Goal: Task Accomplishment & Management: Use online tool/utility

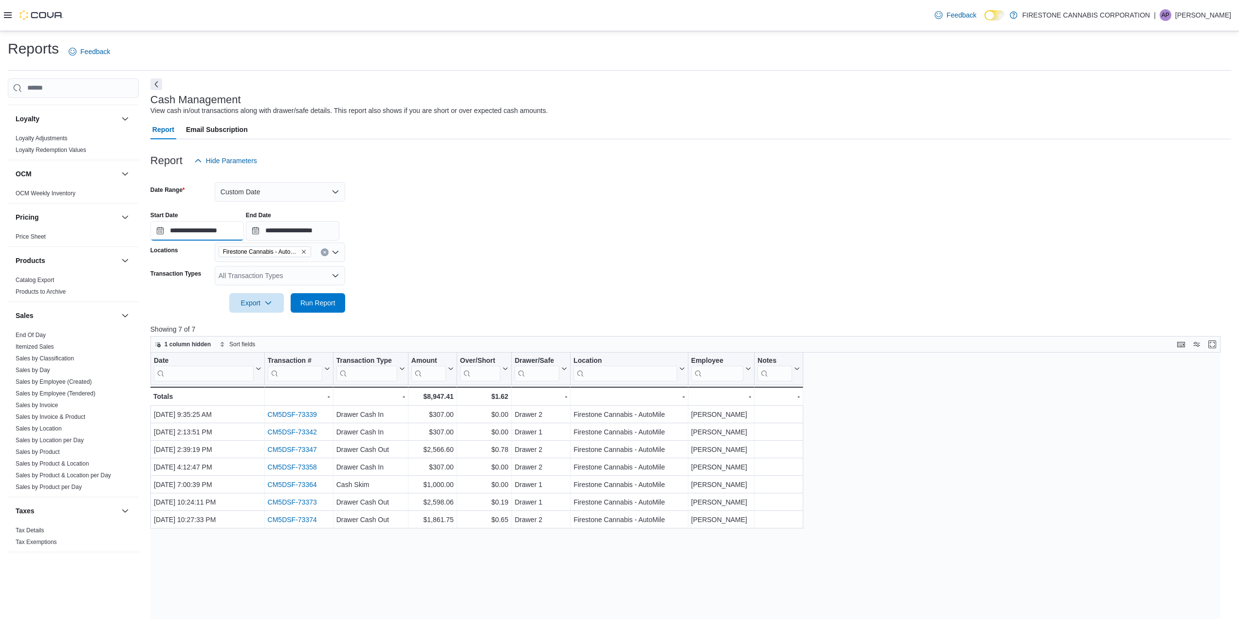
click at [218, 231] on input "**********" at bounding box center [196, 230] width 93 height 19
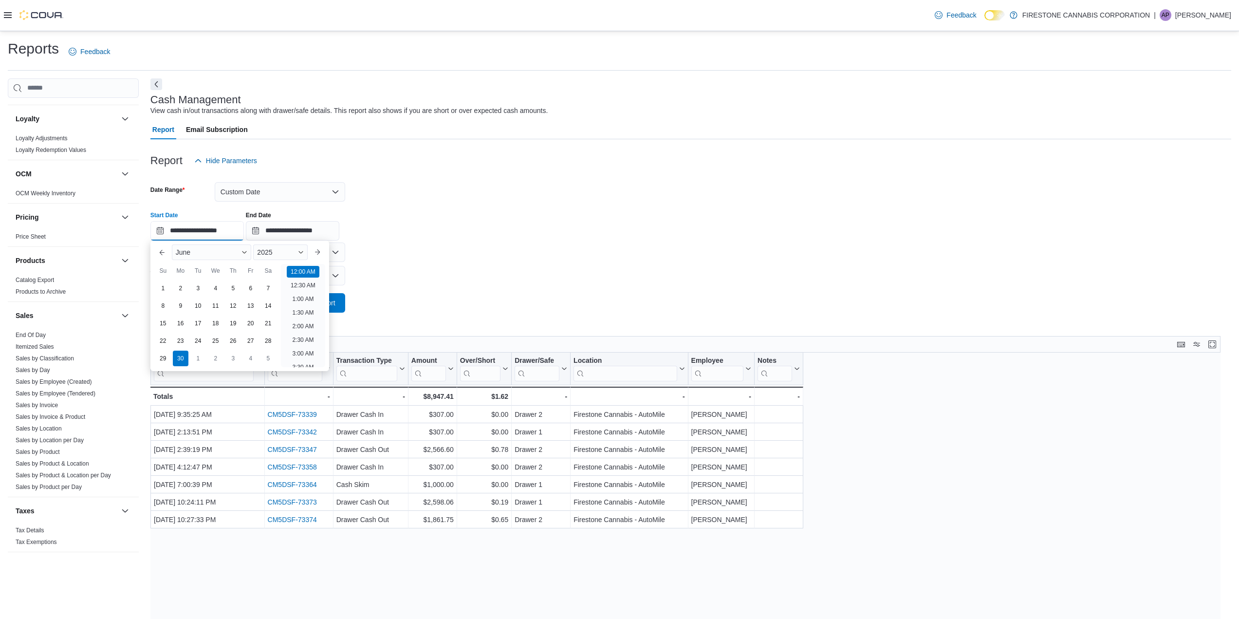
scroll to position [30, 0]
click at [165, 253] on button "Previous Month" at bounding box center [162, 252] width 16 height 16
click at [270, 355] on div "31" at bounding box center [267, 358] width 17 height 17
click at [320, 229] on input "**********" at bounding box center [292, 230] width 93 height 19
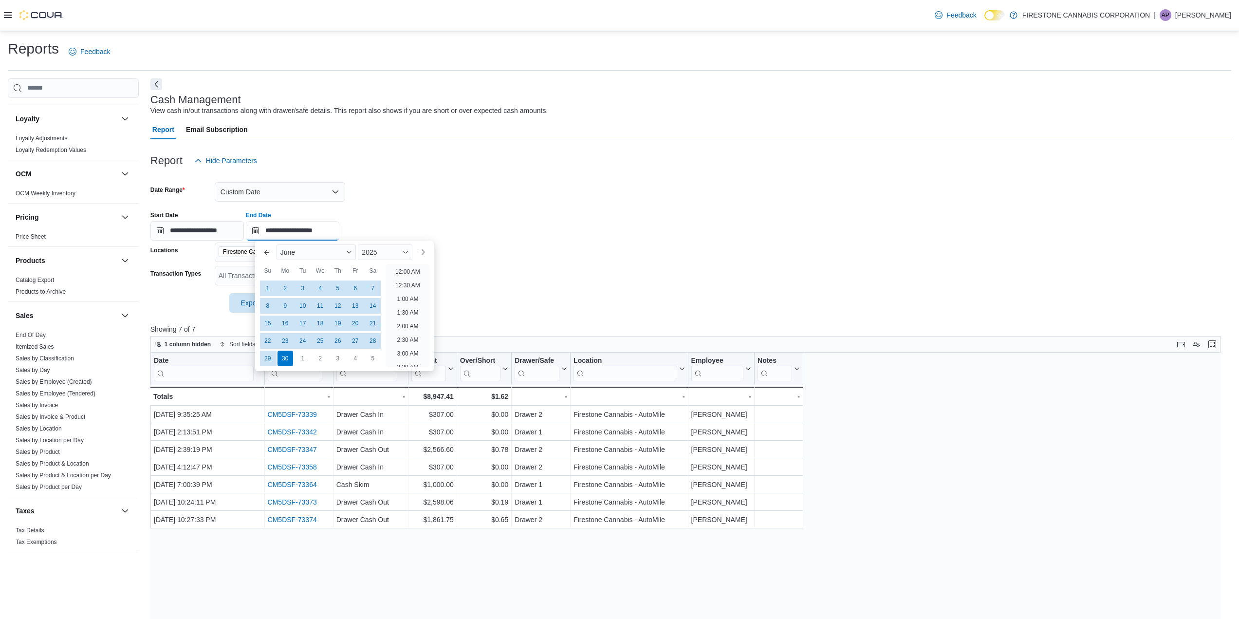
scroll to position [553, 0]
click at [268, 255] on button "Previous Month" at bounding box center [267, 252] width 16 height 16
type input "**********"
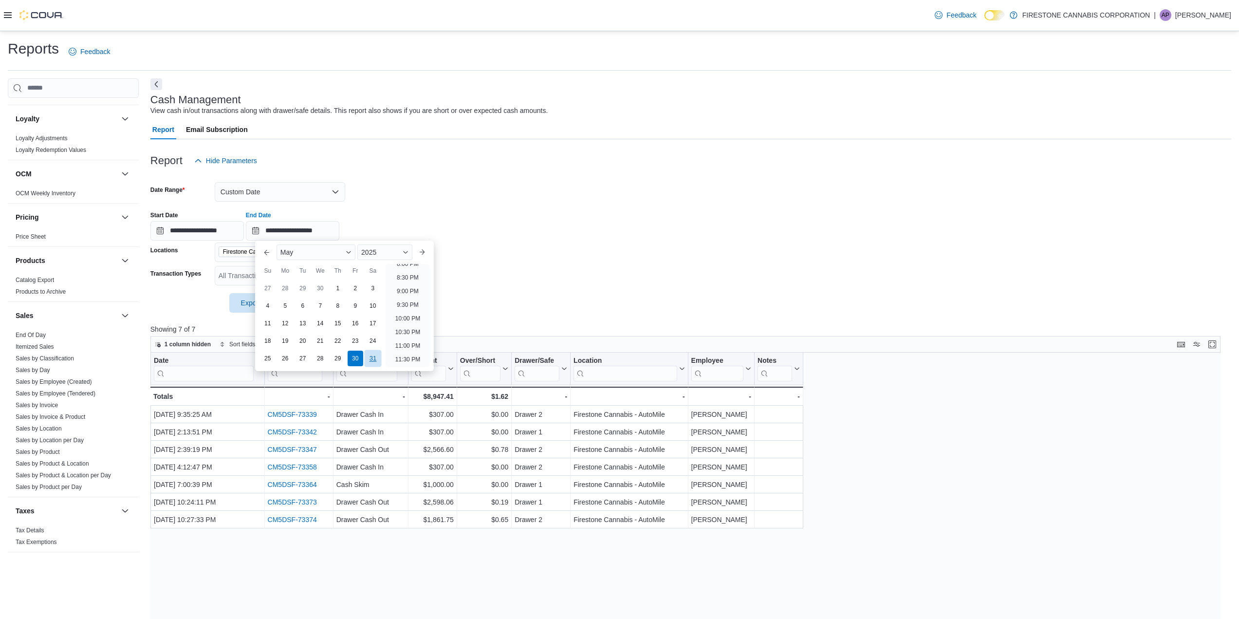
click at [366, 361] on div "31" at bounding box center [372, 358] width 17 height 17
type input "**********"
click at [462, 194] on form "**********" at bounding box center [690, 241] width 1081 height 142
click at [330, 303] on span "Run Report" at bounding box center [317, 302] width 35 height 10
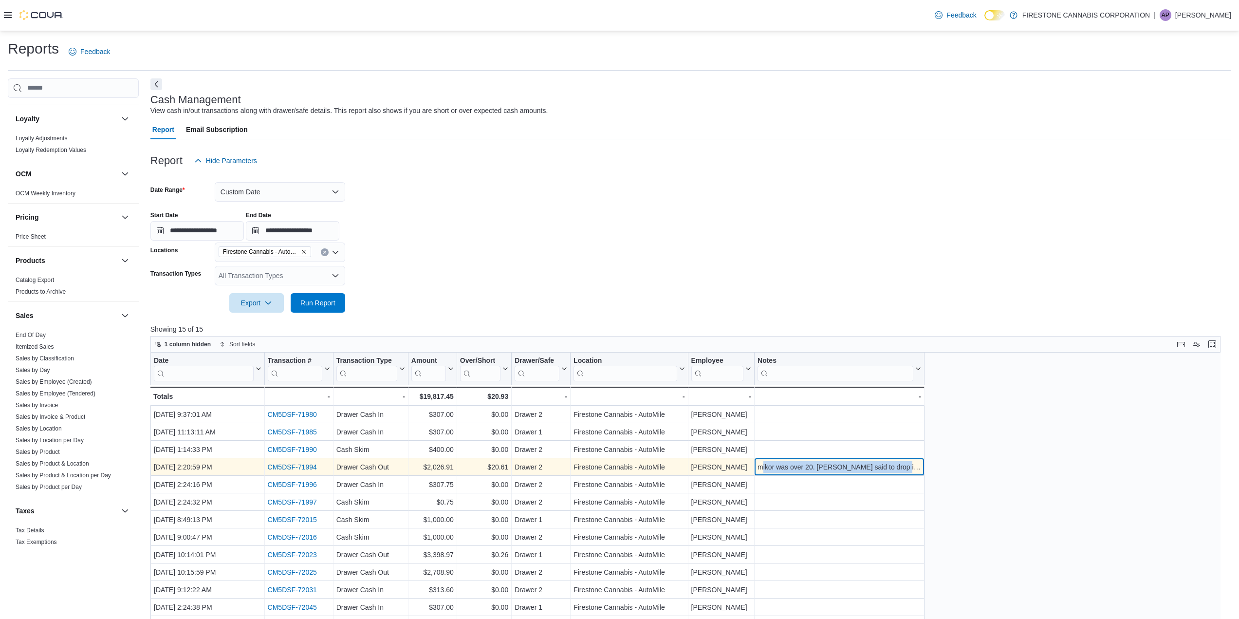
drag, startPoint x: 760, startPoint y: 468, endPoint x: 911, endPoint y: 470, distance: 150.4
click at [911, 470] on div "mikor was over 20. Jen said to drop it my drop" at bounding box center [839, 467] width 164 height 12
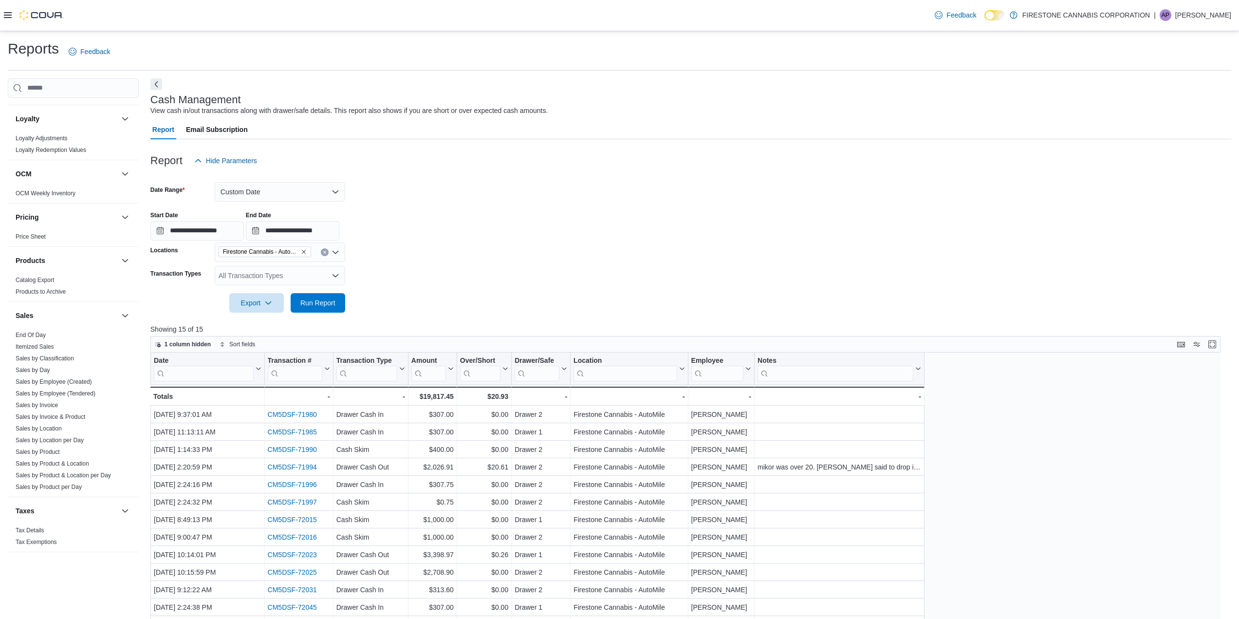
click at [955, 464] on div "Date Click to view column header actions Transaction # Click to view column hea…" at bounding box center [688, 591] width 1077 height 479
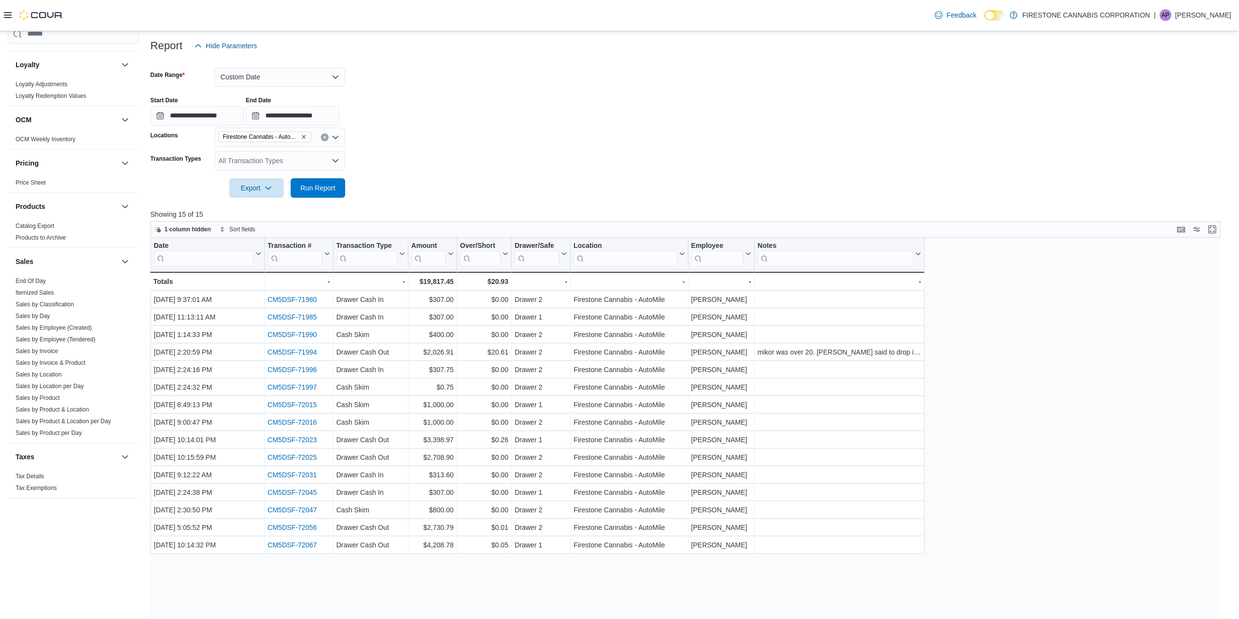
scroll to position [115, 0]
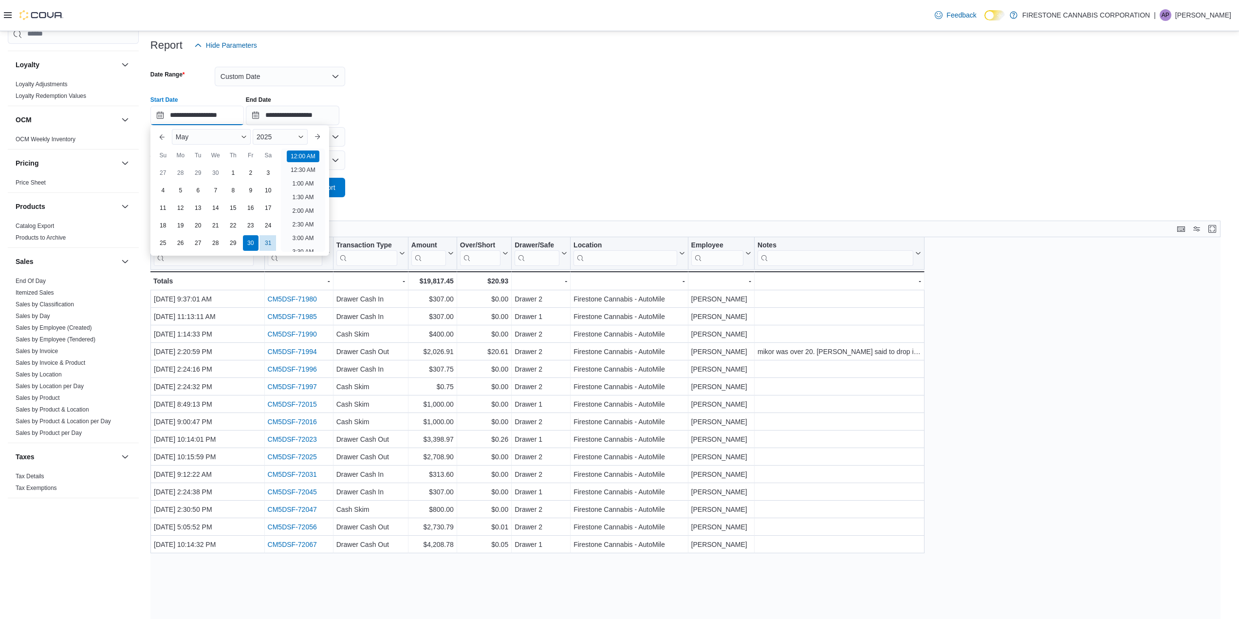
click at [231, 116] on input "**********" at bounding box center [196, 115] width 93 height 19
click at [266, 244] on div "31" at bounding box center [267, 242] width 17 height 17
click at [387, 181] on form "**********" at bounding box center [690, 126] width 1081 height 142
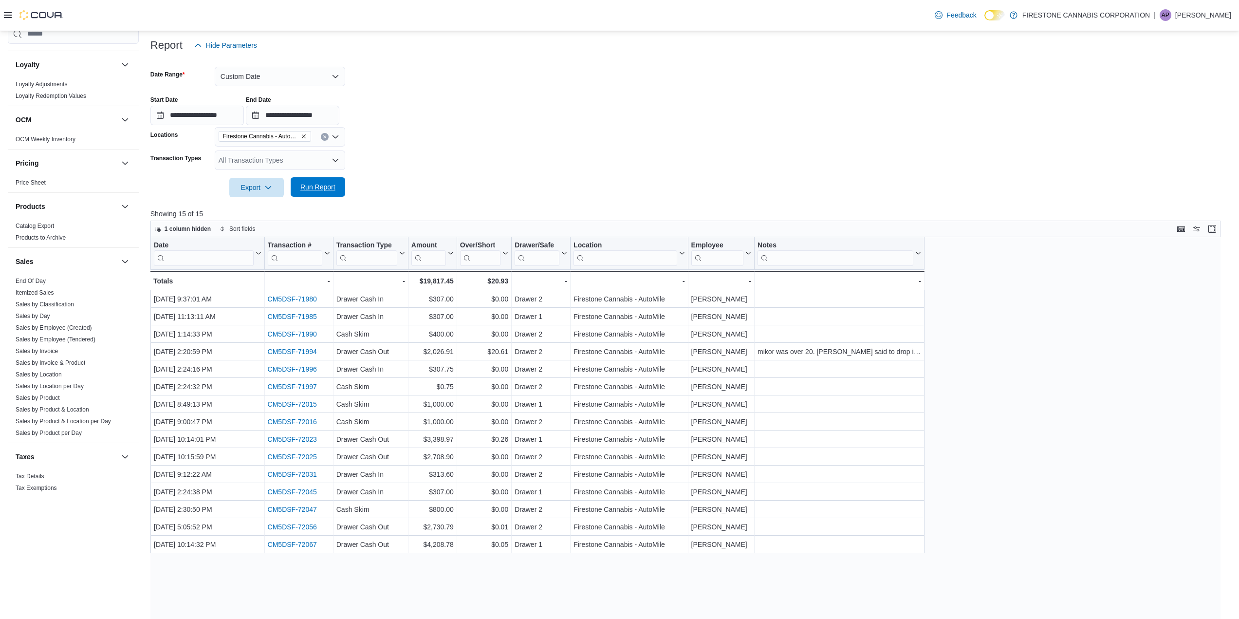
click at [340, 182] on button "Run Report" at bounding box center [318, 186] width 55 height 19
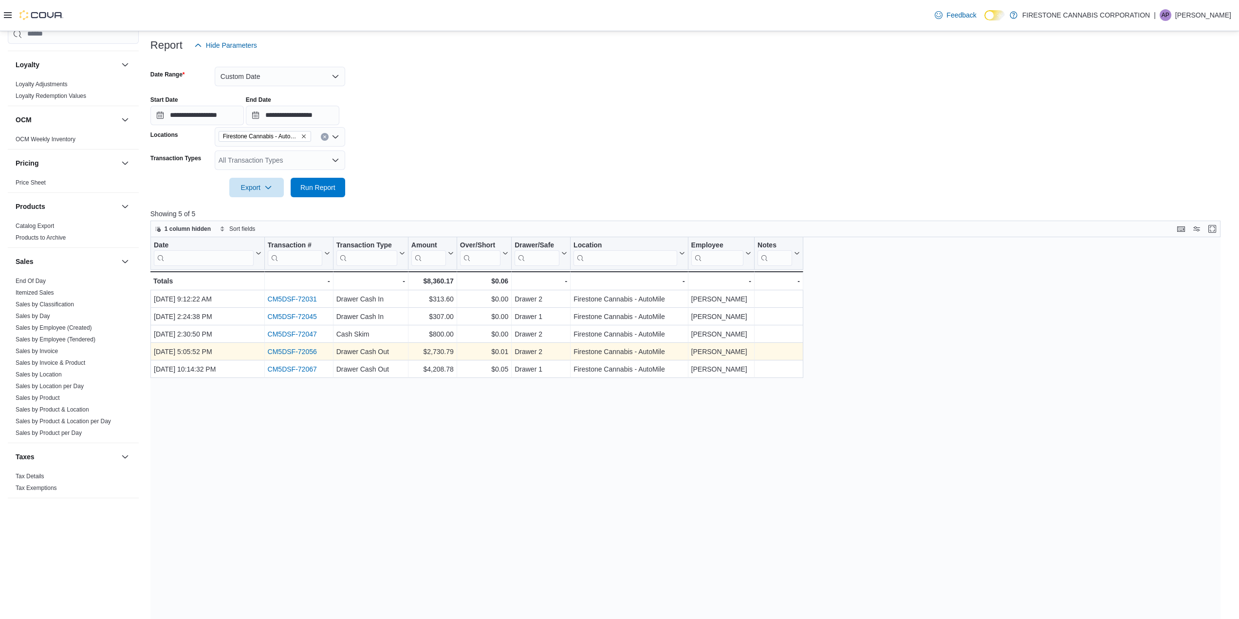
click at [310, 350] on link "CM5DSF-72056" at bounding box center [291, 352] width 49 height 8
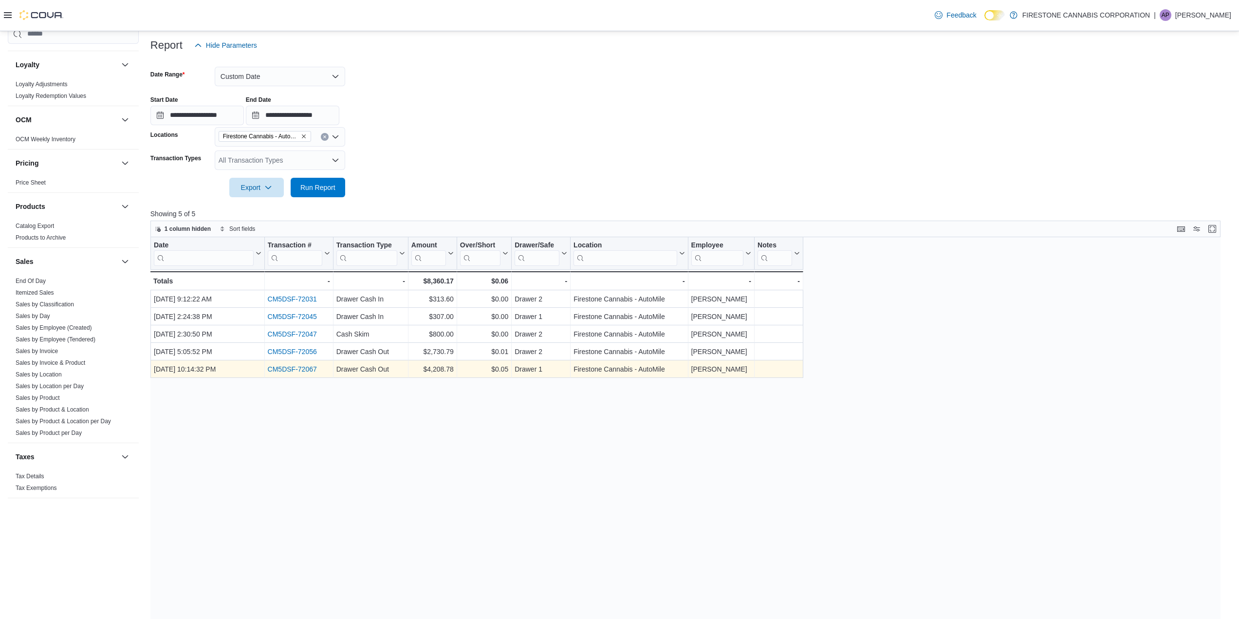
click at [307, 368] on link "CM5DSF-72067" at bounding box center [291, 369] width 49 height 8
click at [483, 145] on form "**********" at bounding box center [690, 126] width 1081 height 142
click at [198, 116] on input "**********" at bounding box center [196, 115] width 93 height 19
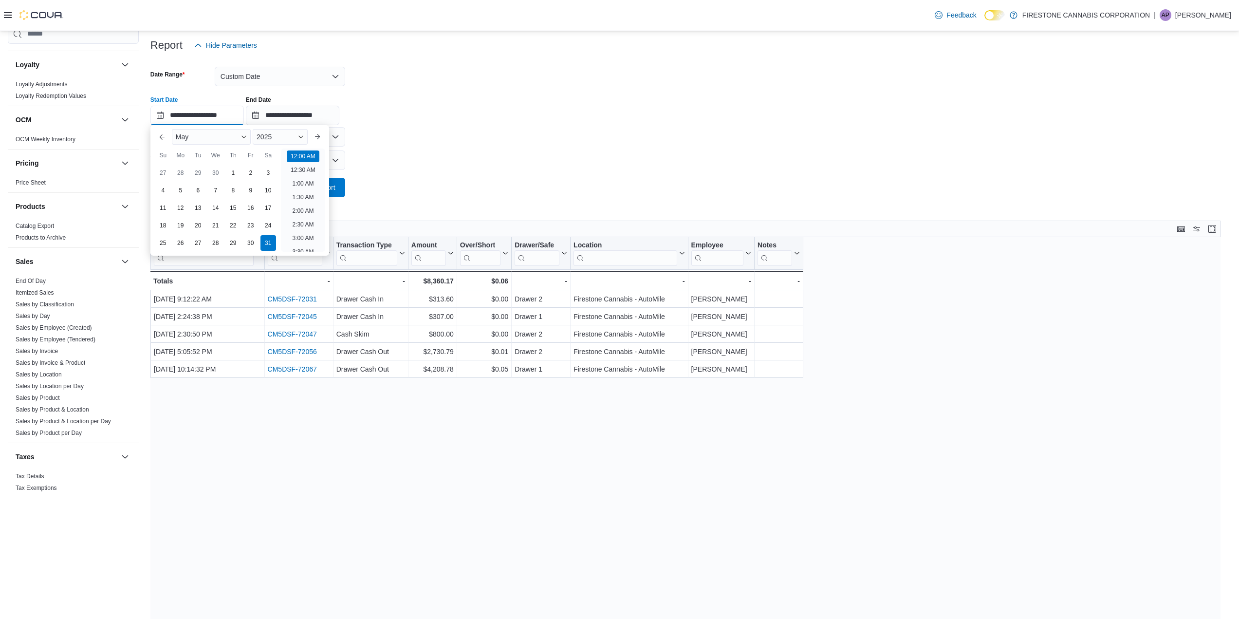
scroll to position [30, 0]
click at [235, 176] on div "1" at bounding box center [232, 172] width 17 height 17
type input "**********"
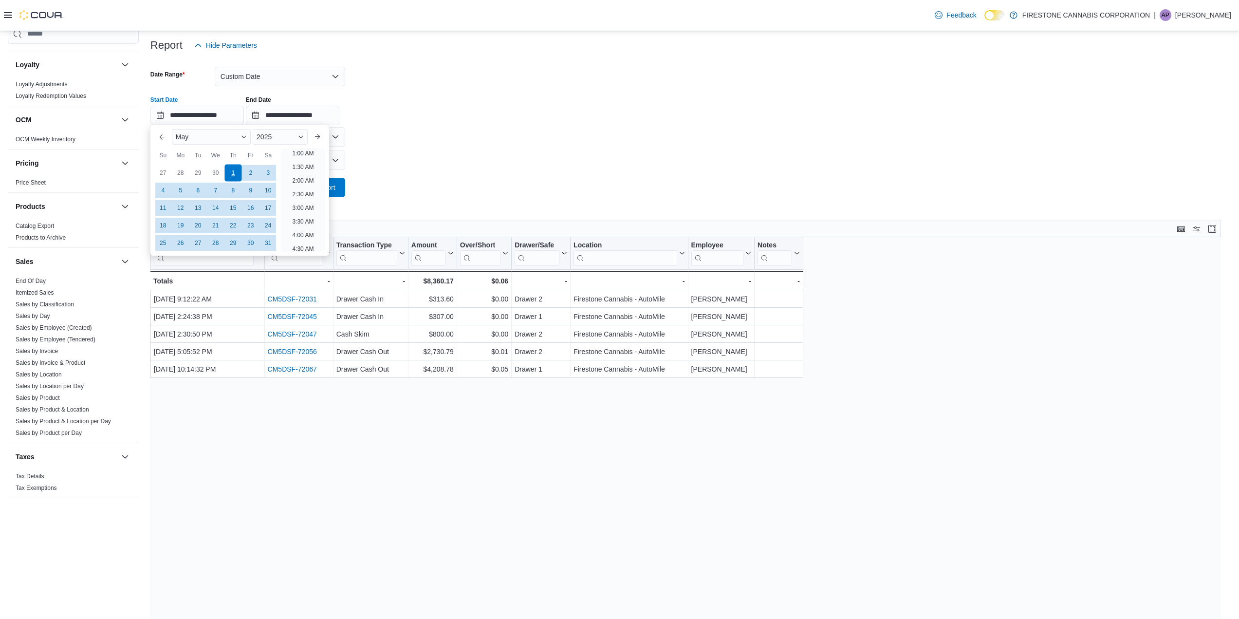
scroll to position [2, 0]
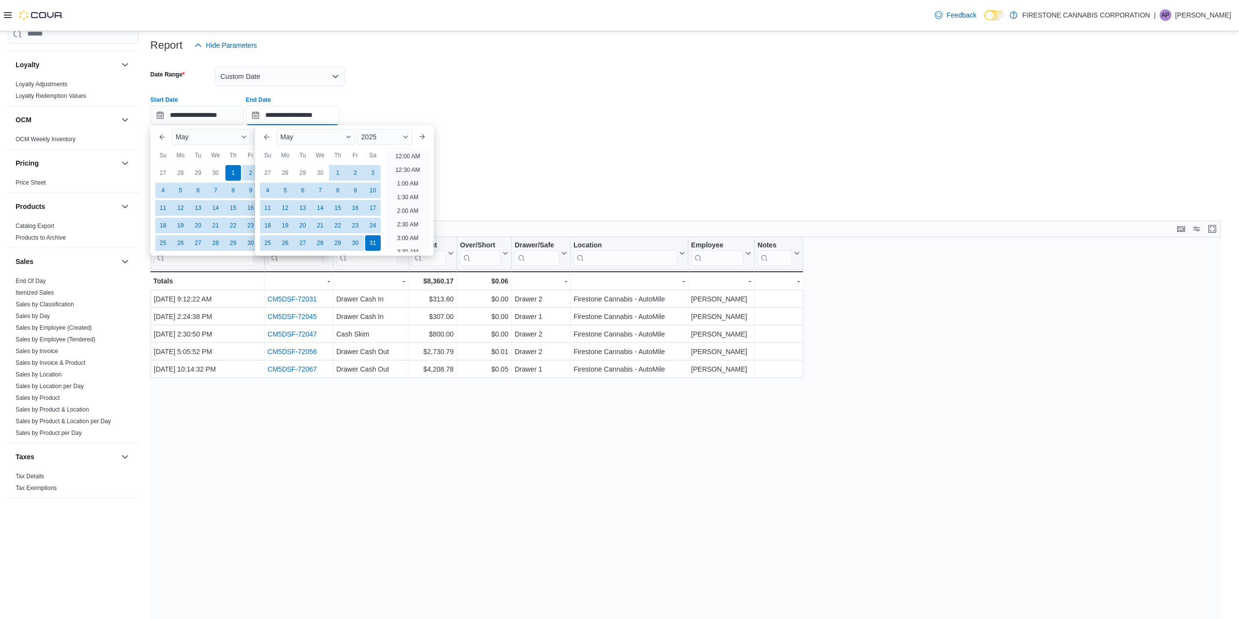
click at [285, 113] on input "**********" at bounding box center [292, 115] width 93 height 19
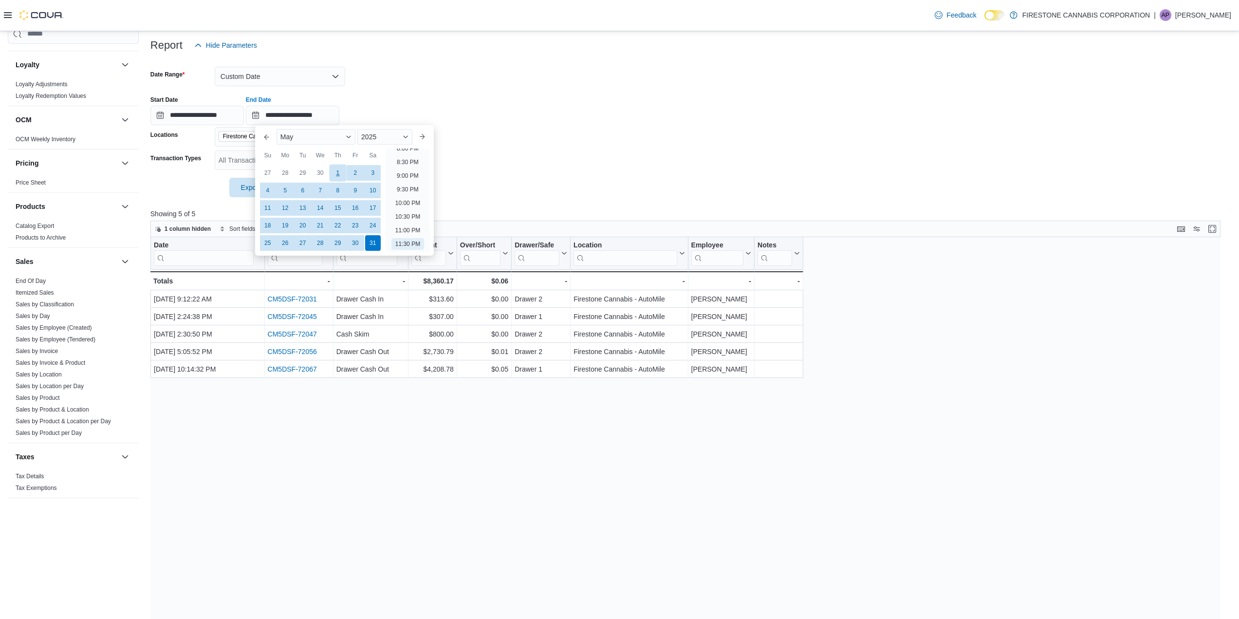
click at [341, 169] on div "1" at bounding box center [337, 172] width 17 height 17
type input "**********"
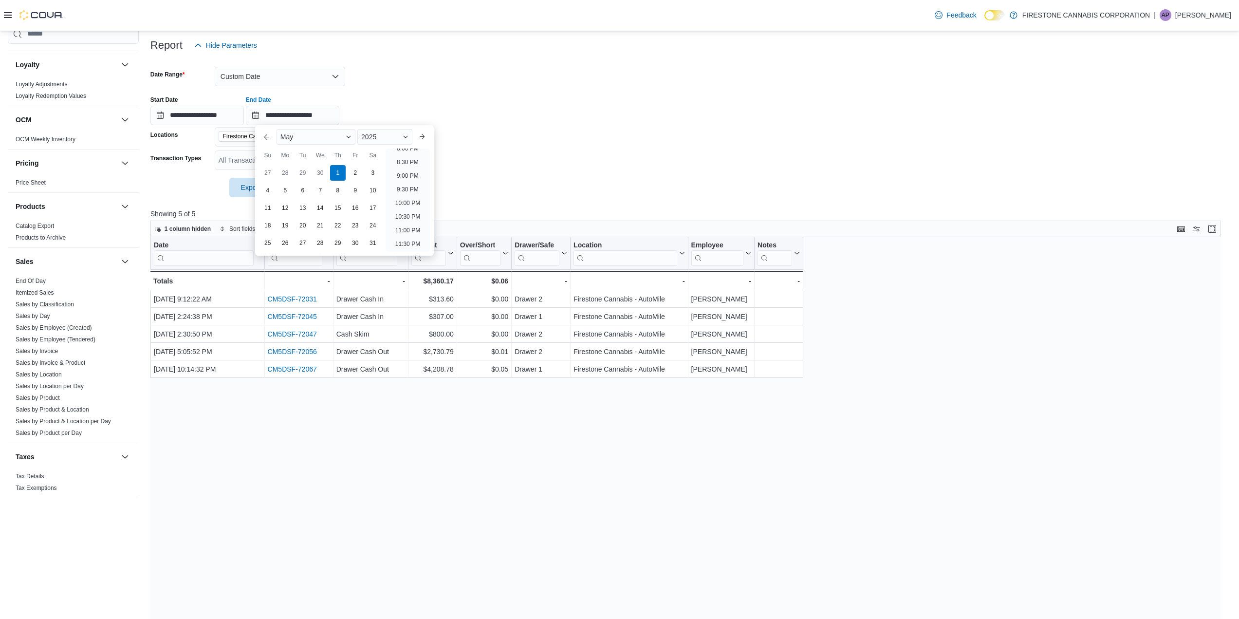
click at [596, 139] on form "**********" at bounding box center [690, 126] width 1081 height 142
click at [346, 184] on form "**********" at bounding box center [690, 126] width 1081 height 142
click at [336, 185] on span "Run Report" at bounding box center [317, 186] width 43 height 19
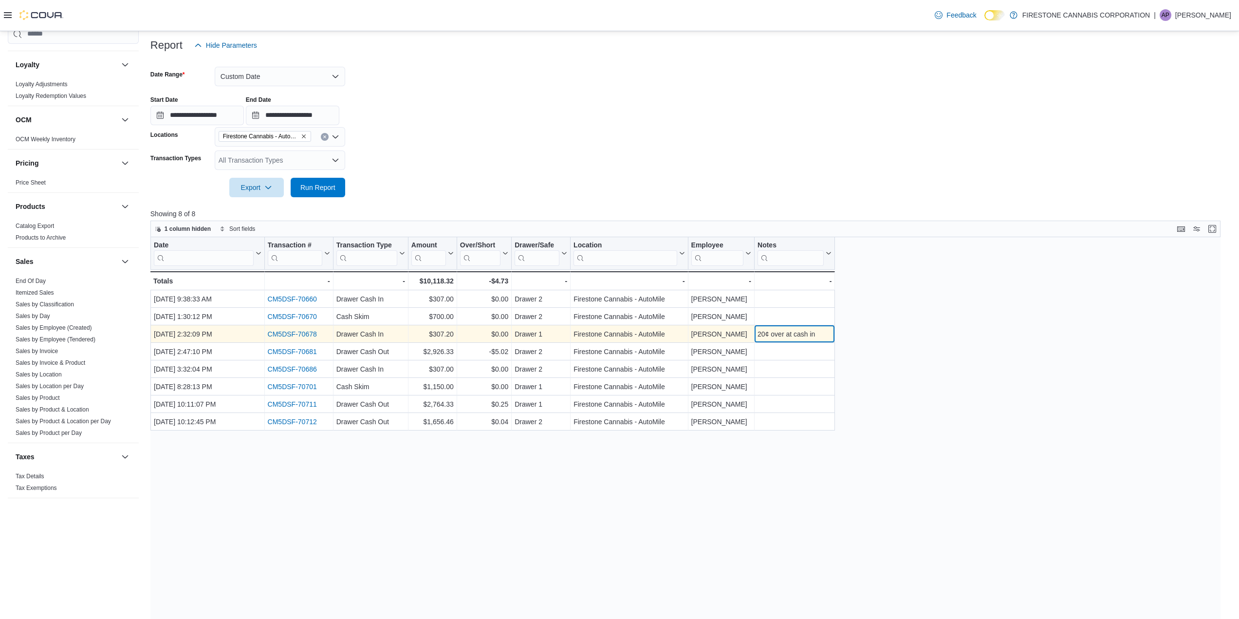
click at [762, 339] on div "20¢ over at cash in" at bounding box center [794, 334] width 74 height 12
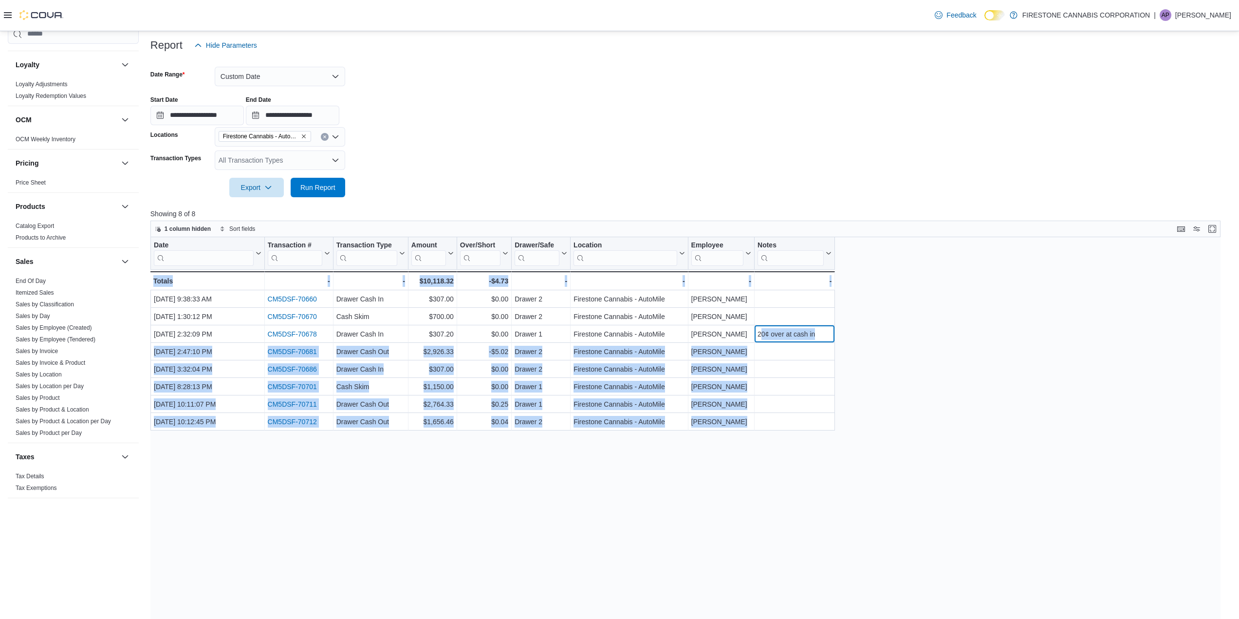
drag, startPoint x: 759, startPoint y: 335, endPoint x: 844, endPoint y: 319, distance: 85.7
click at [844, 319] on div "Date Click to view column header actions Transaction # Click to view column hea…" at bounding box center [688, 476] width 1077 height 479
click at [1004, 397] on div "Date Click to view column header actions Transaction # Click to view column hea…" at bounding box center [688, 476] width 1077 height 479
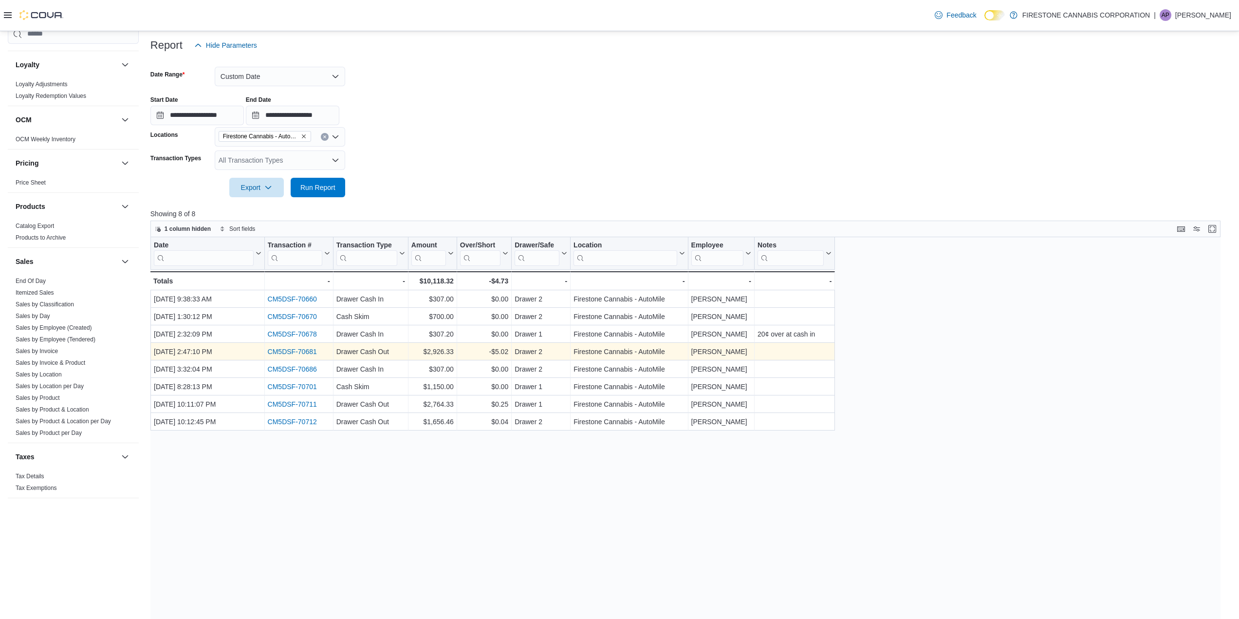
click at [298, 351] on link "CM5DSF-70681" at bounding box center [291, 352] width 49 height 8
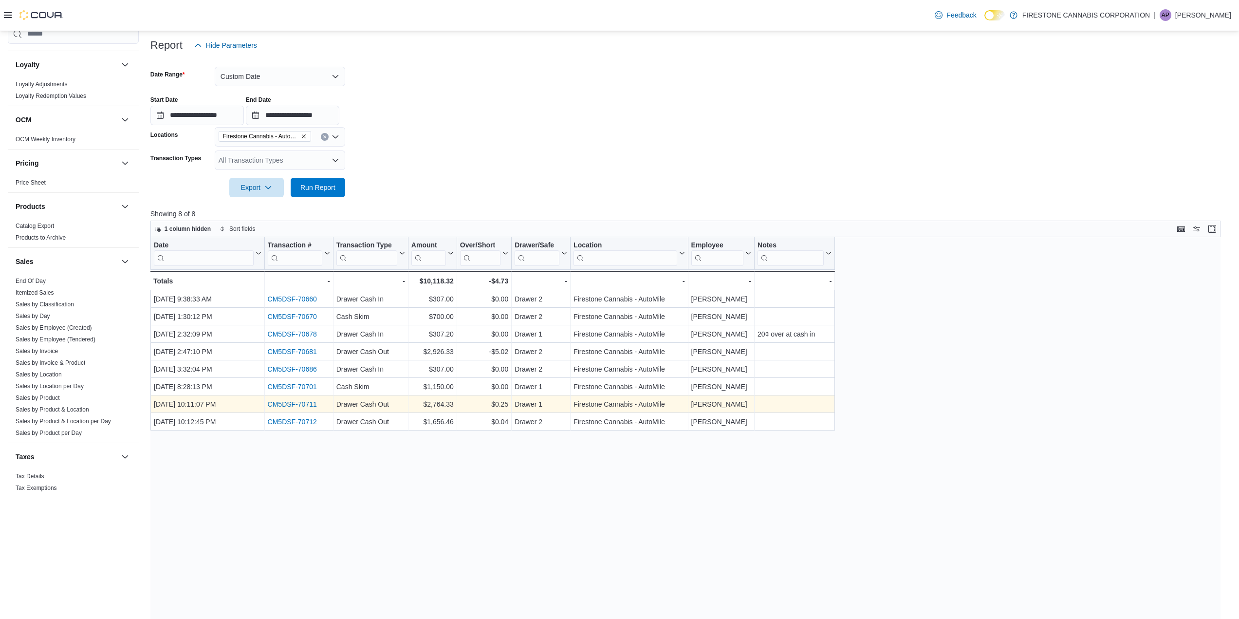
click at [304, 402] on link "CM5DSF-70711" at bounding box center [291, 404] width 49 height 8
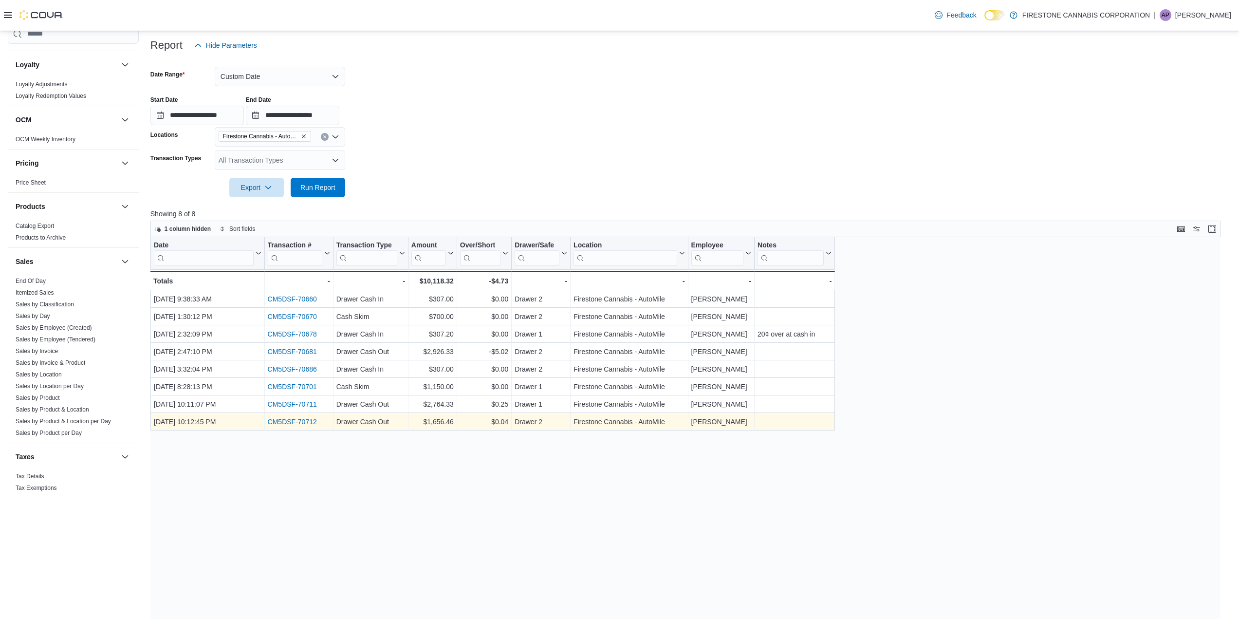
click at [298, 420] on link "CM5DSF-70712" at bounding box center [291, 422] width 49 height 8
click at [289, 422] on link "CM5DSF-70712" at bounding box center [291, 422] width 49 height 8
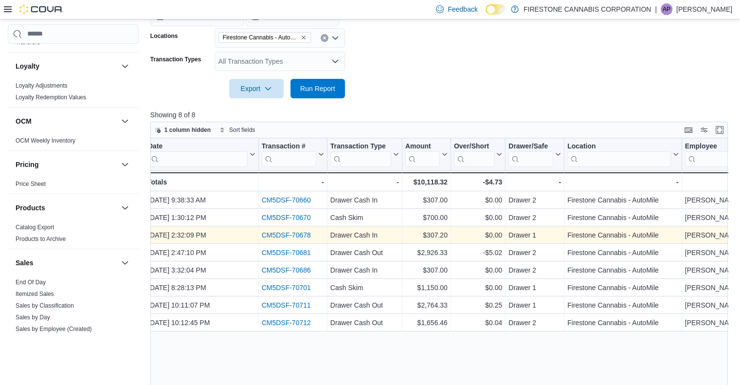
scroll to position [60, 0]
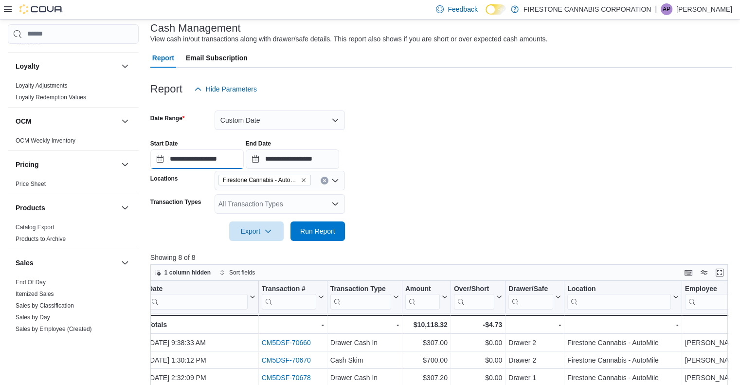
click at [201, 158] on input "**********" at bounding box center [196, 158] width 93 height 19
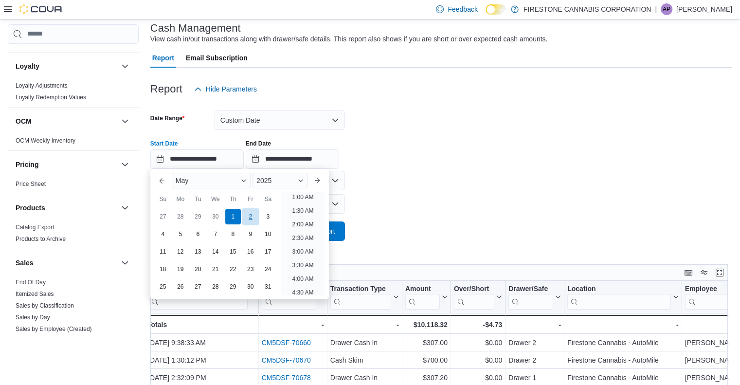
click at [251, 217] on div "2" at bounding box center [250, 216] width 17 height 17
type input "**********"
click at [352, 224] on form "**********" at bounding box center [441, 170] width 582 height 142
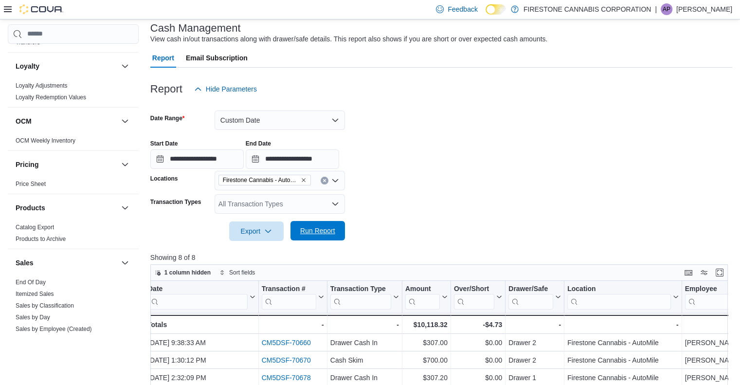
click at [327, 227] on span "Run Report" at bounding box center [317, 231] width 35 height 10
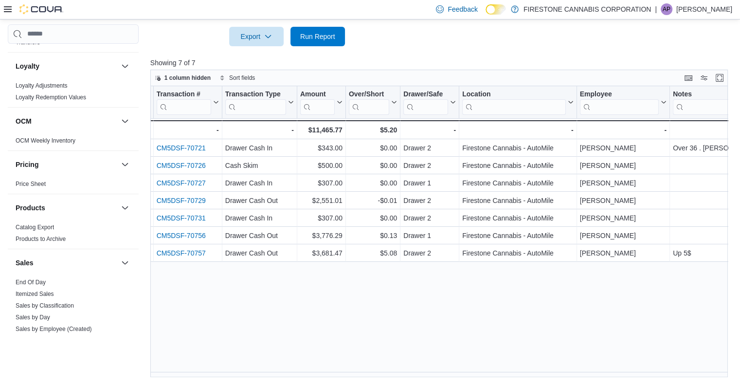
scroll to position [0, 114]
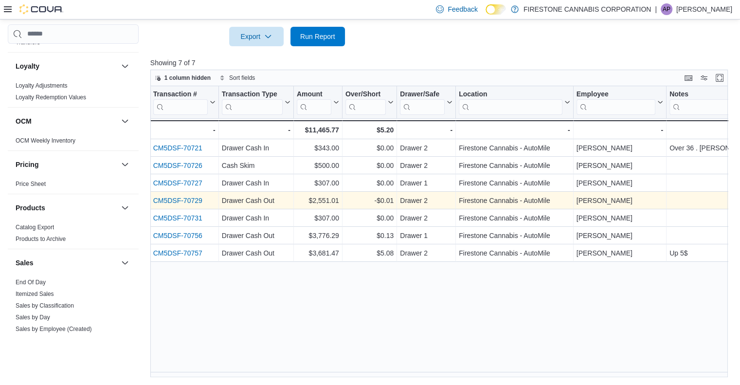
click at [201, 198] on link "CM5DSF-70729" at bounding box center [177, 201] width 49 height 8
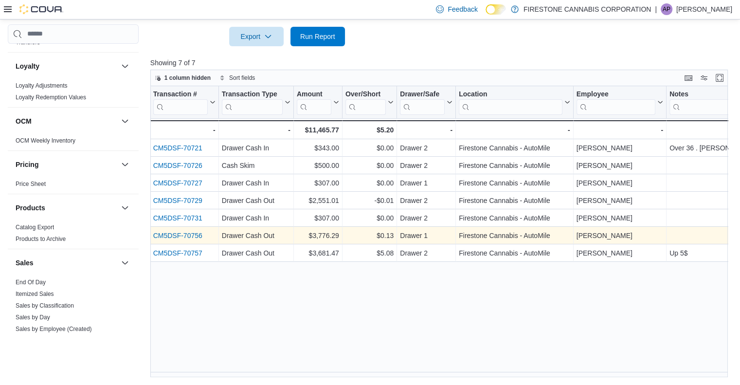
click at [198, 235] on link "CM5DSF-70756" at bounding box center [177, 236] width 49 height 8
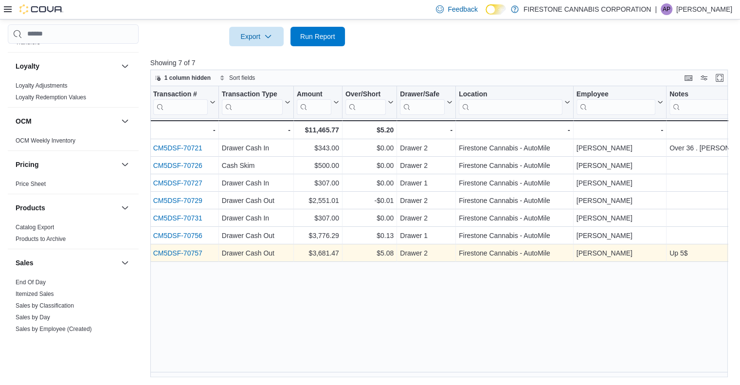
click at [192, 252] on link "CM5DSF-70757" at bounding box center [177, 253] width 49 height 8
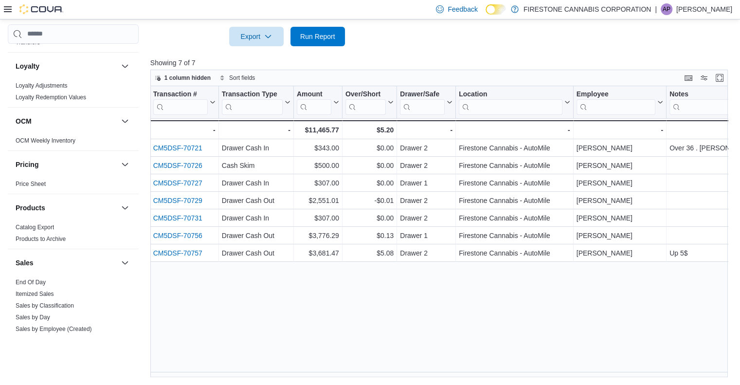
scroll to position [0, 240]
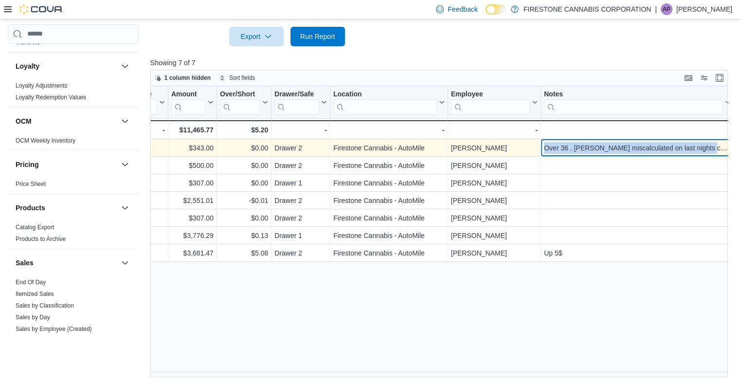
drag, startPoint x: 546, startPoint y: 148, endPoint x: 711, endPoint y: 149, distance: 165.0
click at [711, 149] on div "Over 36 . Emily miscalculated on last nights cash out" at bounding box center [637, 148] width 187 height 12
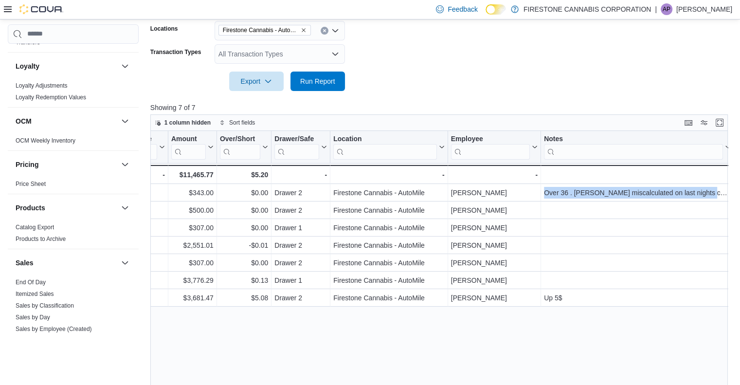
scroll to position [157, 0]
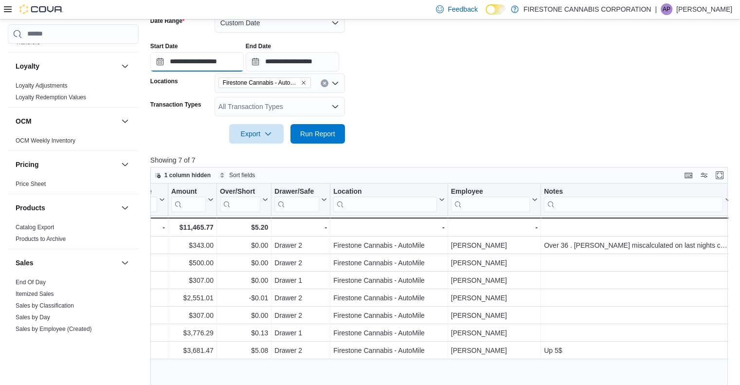
click at [203, 66] on input "**********" at bounding box center [196, 61] width 93 height 19
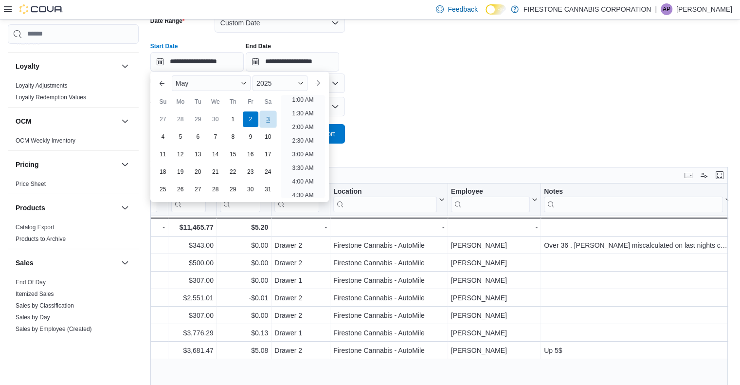
drag, startPoint x: 268, startPoint y: 118, endPoint x: 308, endPoint y: 119, distance: 39.9
click at [268, 117] on div "3" at bounding box center [267, 119] width 17 height 17
type input "**********"
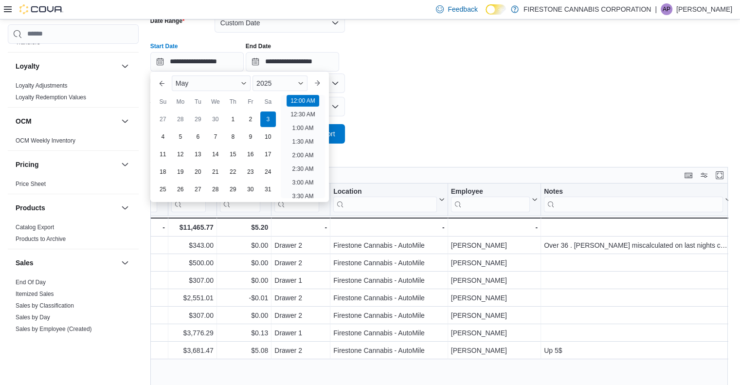
click at [382, 111] on form "**********" at bounding box center [441, 72] width 582 height 142
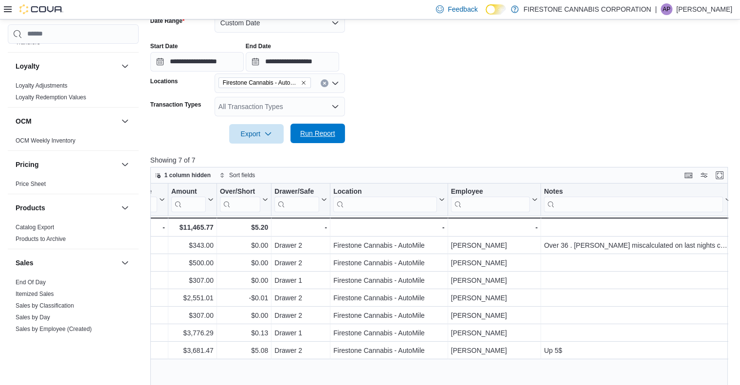
click at [336, 131] on span "Run Report" at bounding box center [317, 133] width 43 height 19
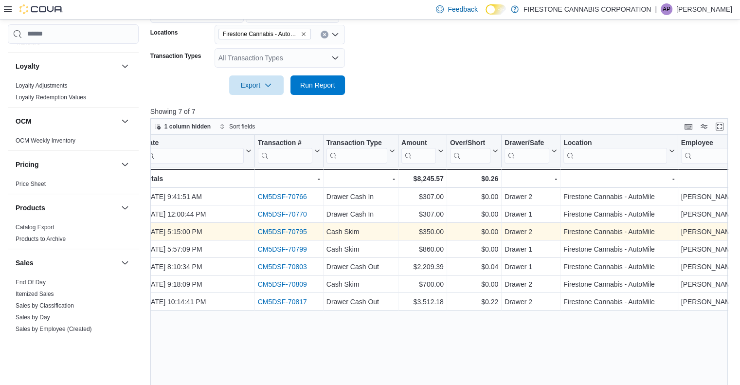
scroll to position [0, 8]
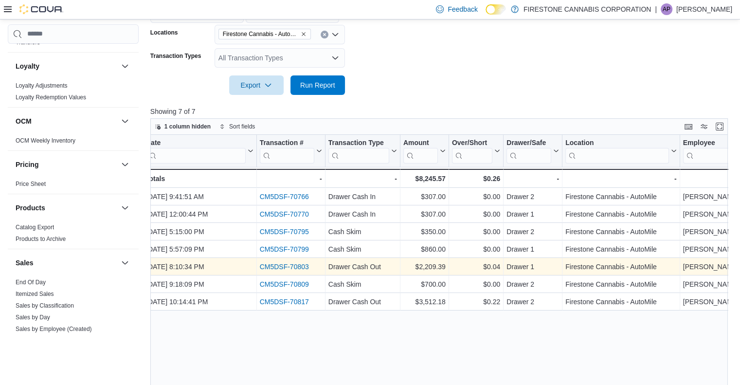
click at [297, 264] on link "CM5DSF-70803" at bounding box center [283, 267] width 49 height 8
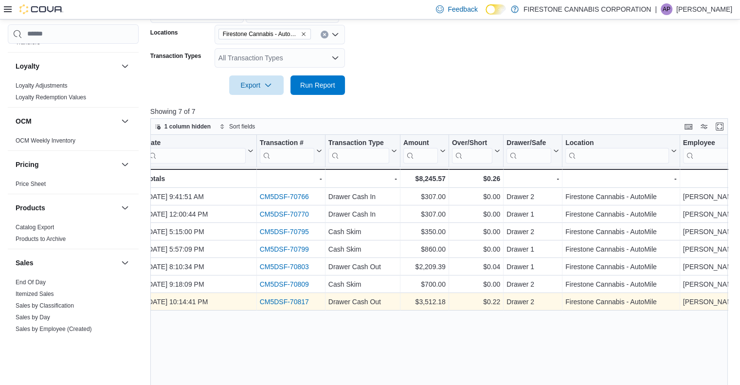
click at [288, 299] on link "CM5DSF-70817" at bounding box center [283, 302] width 49 height 8
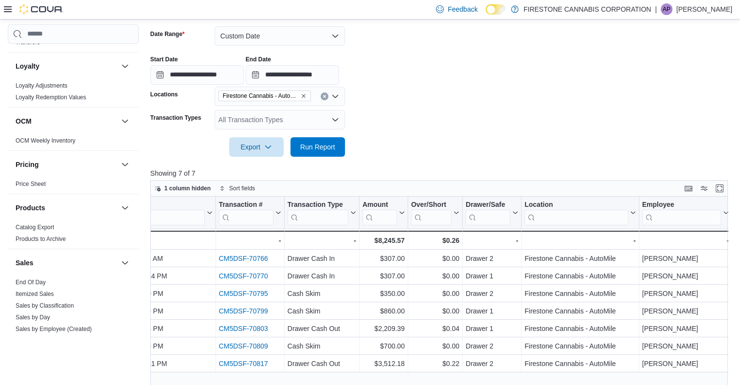
scroll to position [145, 0]
click at [192, 74] on input "**********" at bounding box center [196, 73] width 93 height 19
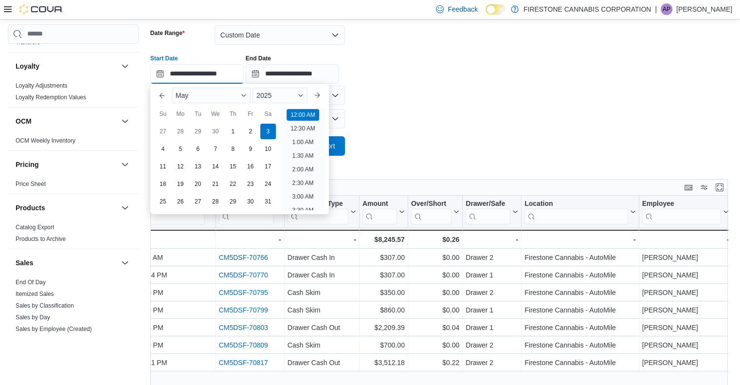
scroll to position [30, 0]
click at [162, 146] on div "4" at bounding box center [162, 148] width 17 height 17
type input "**********"
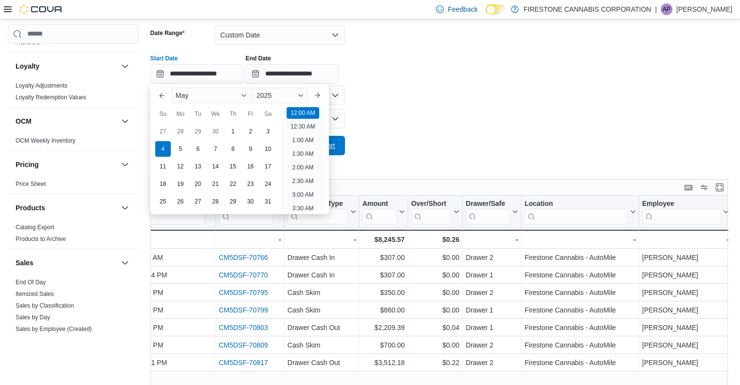
click at [342, 144] on button "Run Report" at bounding box center [318, 145] width 55 height 19
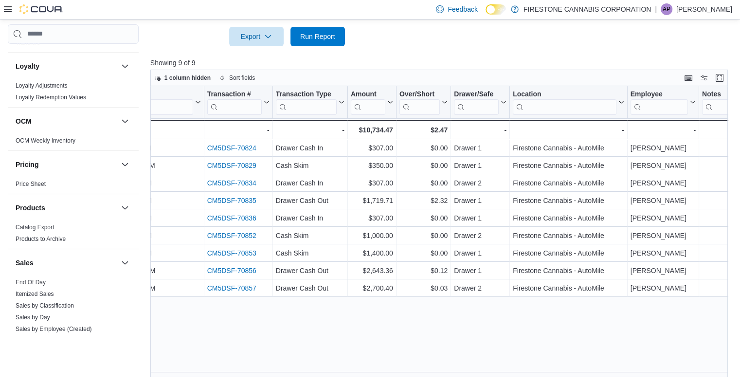
scroll to position [0, 61]
click at [7, 10] on icon at bounding box center [8, 9] width 8 height 8
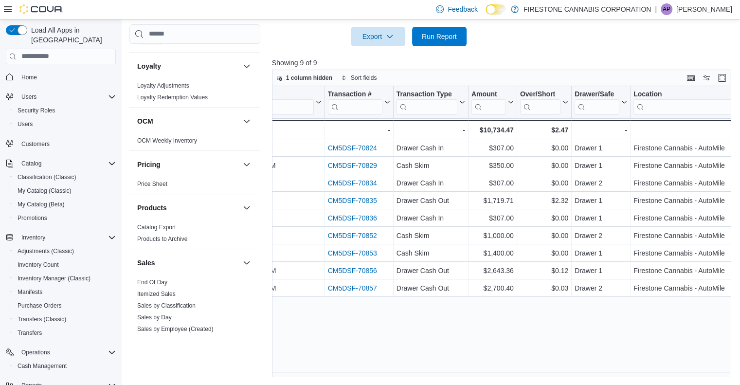
click at [13, 10] on div at bounding box center [33, 9] width 59 height 10
click at [7, 9] on icon at bounding box center [8, 9] width 8 height 6
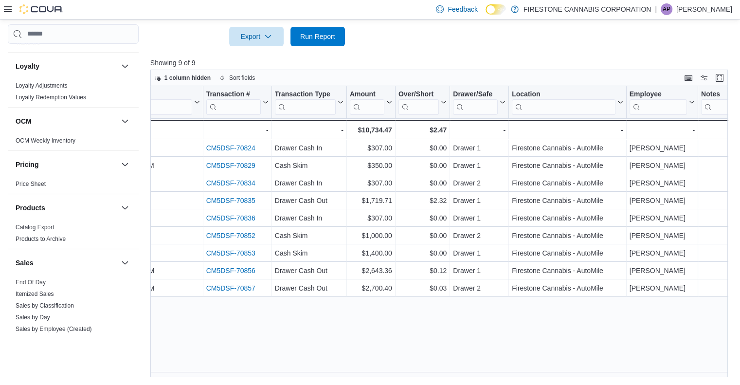
click at [345, 325] on div "Date Click to view column header actions Transaction # Click to view column hea…" at bounding box center [442, 232] width 584 height 292
click at [724, 78] on button "Enter fullscreen" at bounding box center [720, 78] width 12 height 12
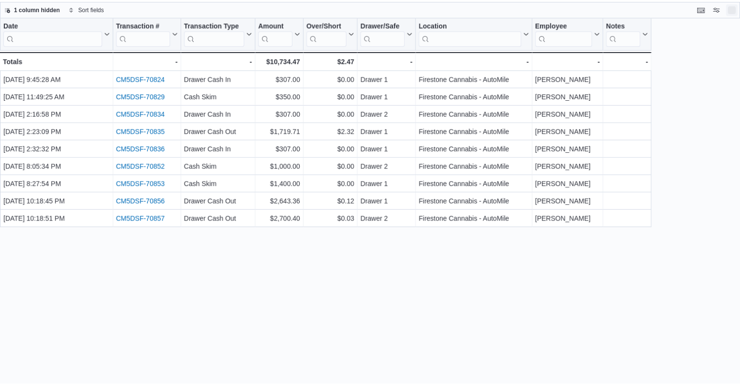
scroll to position [0, 0]
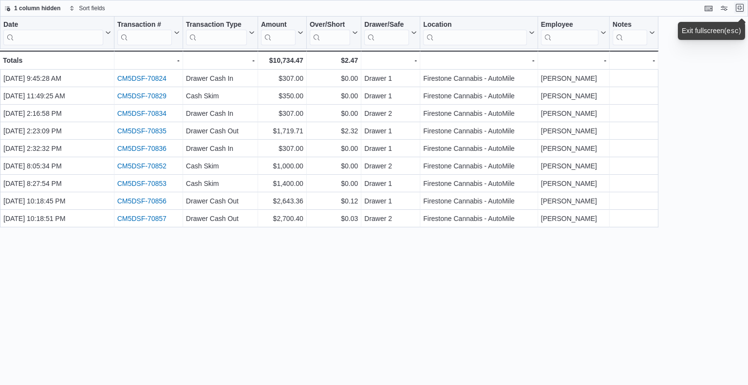
click at [741, 7] on button "Exit fullscreen" at bounding box center [740, 8] width 12 height 12
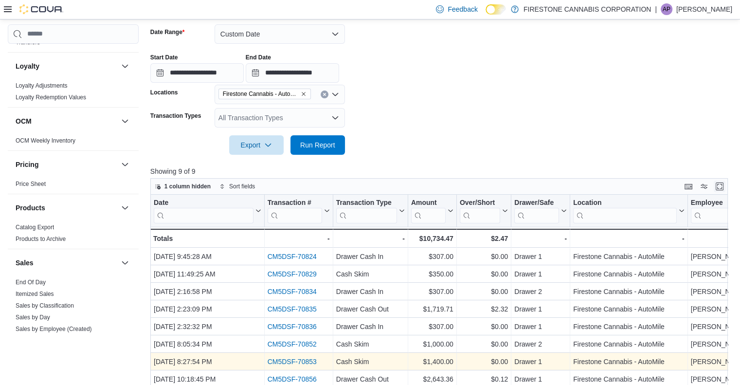
scroll to position [255, 0]
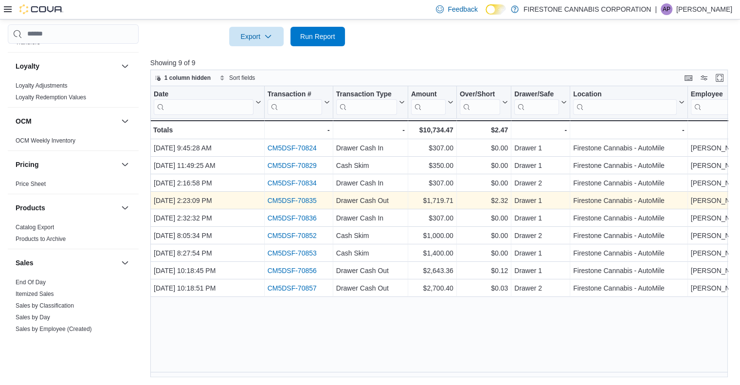
click at [294, 199] on link "CM5DSF-70835" at bounding box center [291, 201] width 49 height 8
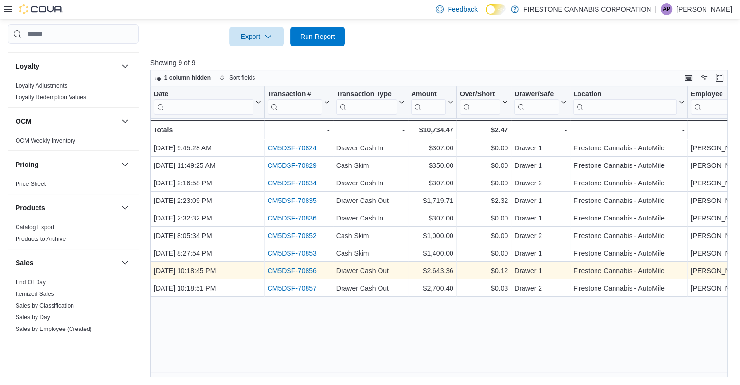
click at [302, 270] on link "CM5DSF-70856" at bounding box center [291, 271] width 49 height 8
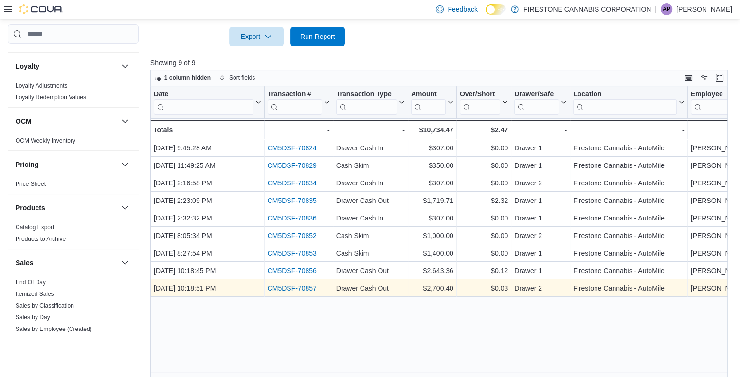
click at [288, 290] on link "CM5DSF-70857" at bounding box center [291, 288] width 49 height 8
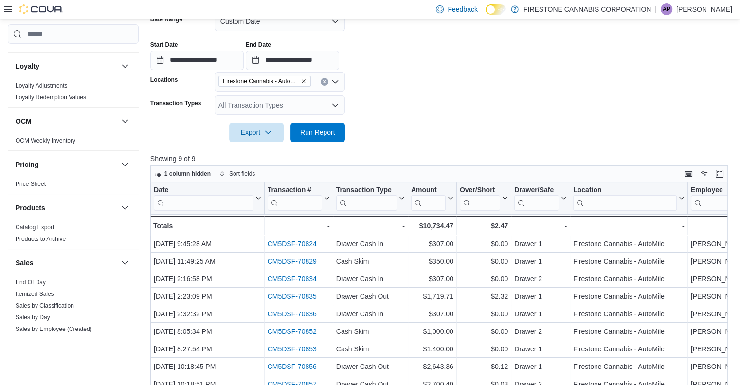
scroll to position [157, 0]
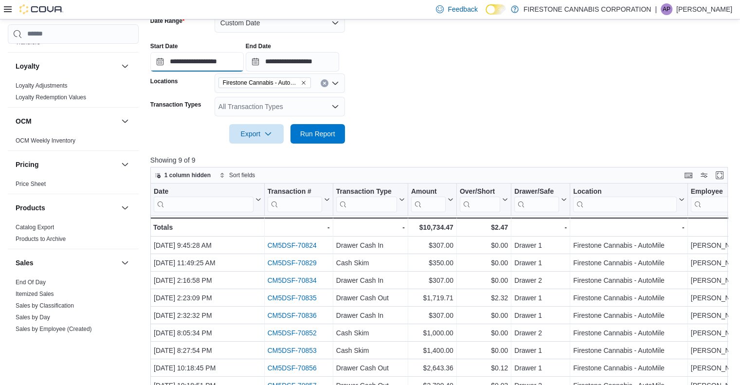
click at [228, 62] on input "**********" at bounding box center [196, 61] width 93 height 19
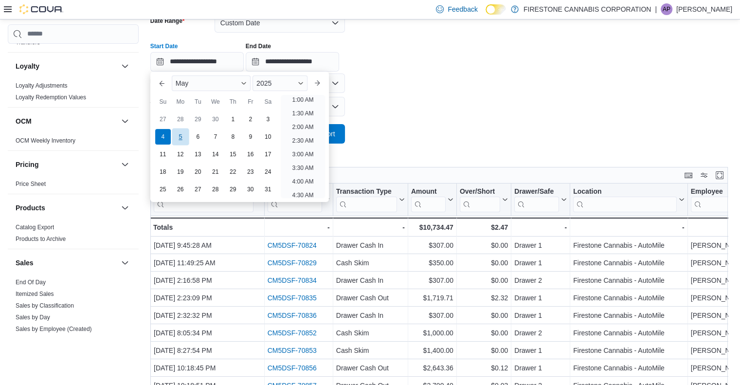
click at [180, 135] on div "5" at bounding box center [180, 136] width 17 height 17
type input "**********"
click at [340, 134] on button "Run Report" at bounding box center [318, 133] width 55 height 19
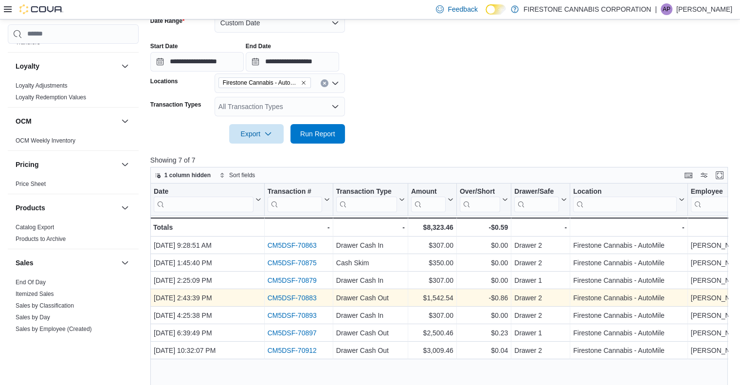
click at [310, 297] on link "CM5DSF-70883" at bounding box center [291, 298] width 49 height 8
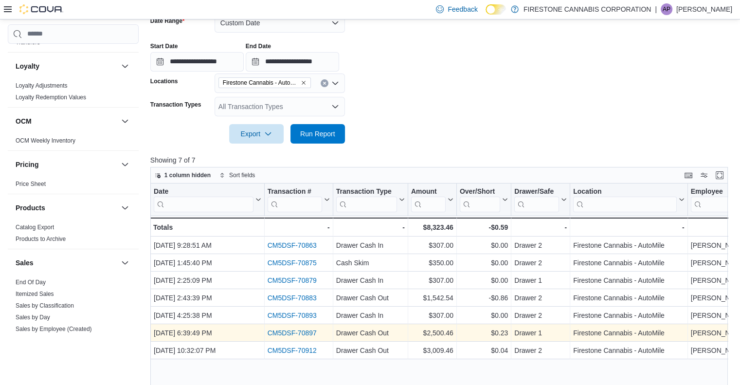
click at [308, 333] on link "CM5DSF-70897" at bounding box center [291, 333] width 49 height 8
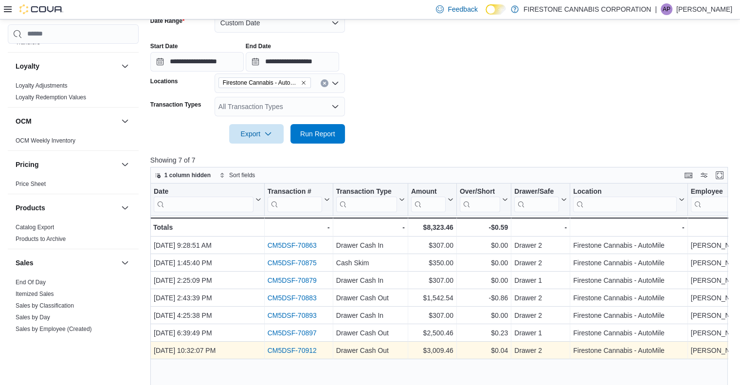
click at [304, 350] on link "CM5DSF-70912" at bounding box center [291, 351] width 49 height 8
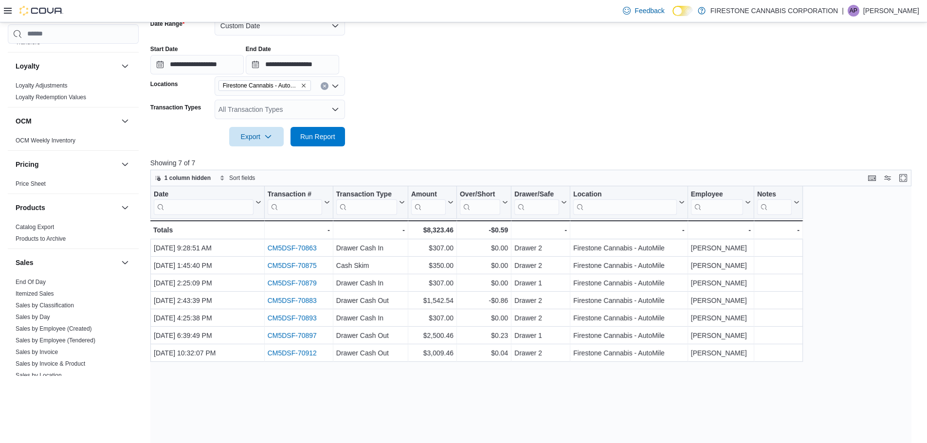
scroll to position [473, 0]
click at [198, 65] on input "**********" at bounding box center [196, 64] width 93 height 19
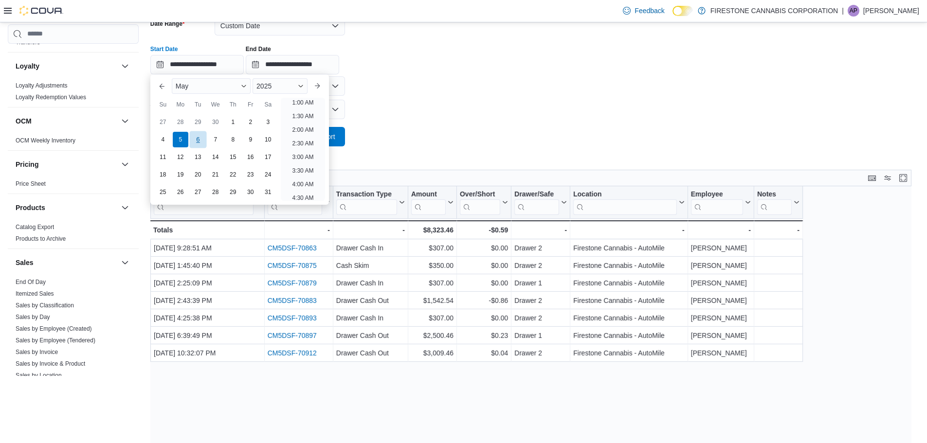
click at [201, 136] on div "6" at bounding box center [197, 139] width 17 height 17
type input "**********"
click at [342, 131] on button "Run Report" at bounding box center [318, 136] width 55 height 19
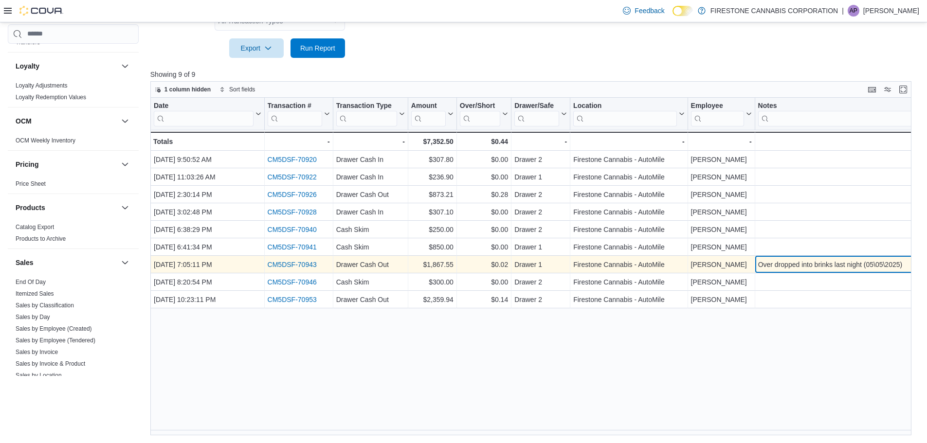
scroll to position [0, 10]
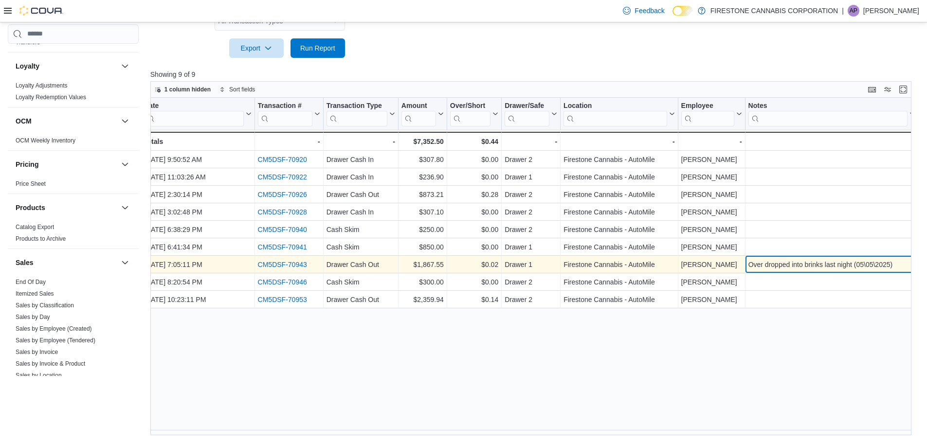
drag, startPoint x: 789, startPoint y: 267, endPoint x: 910, endPoint y: 263, distance: 121.3
click at [913, 262] on div "Over dropped into brinks last night (05\05\2025)" at bounding box center [831, 265] width 167 height 12
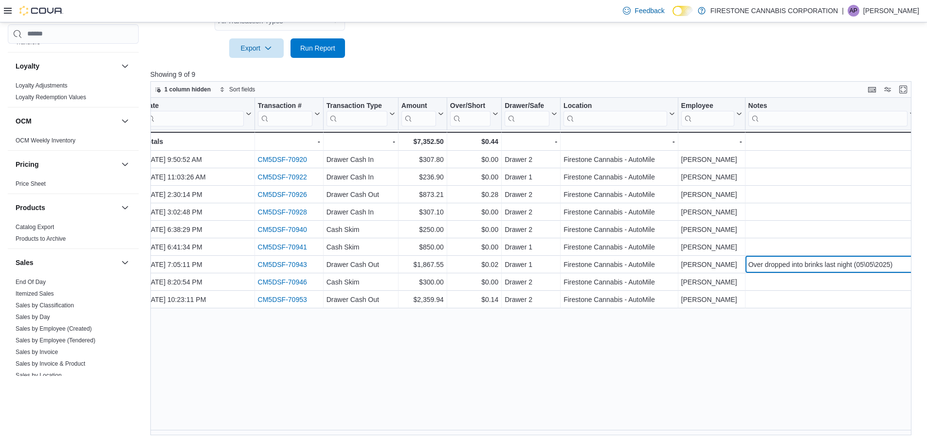
scroll to position [0, 0]
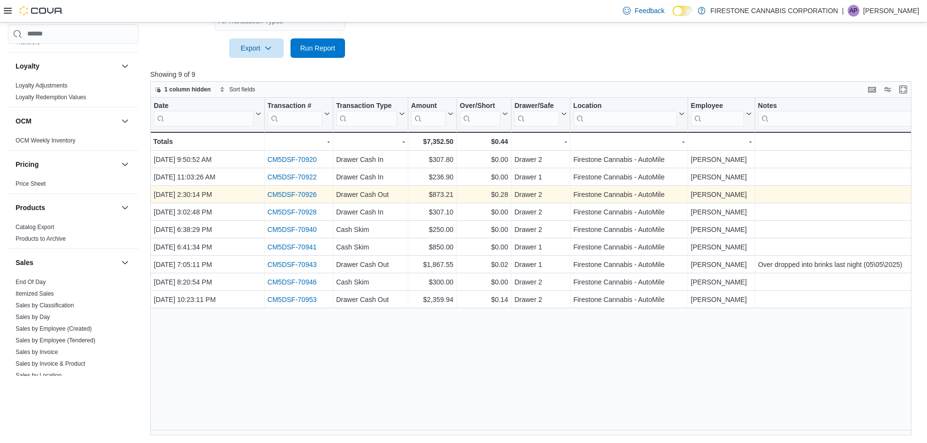
click at [313, 194] on link "CM5DSF-70926" at bounding box center [291, 195] width 49 height 8
click at [313, 195] on link "CM5DSF-70926" at bounding box center [291, 195] width 49 height 8
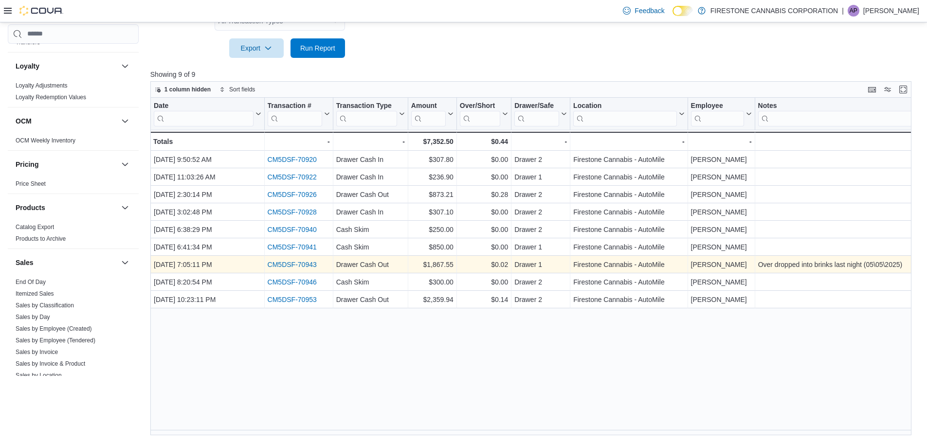
click at [297, 265] on link "CM5DSF-70943" at bounding box center [291, 265] width 49 height 8
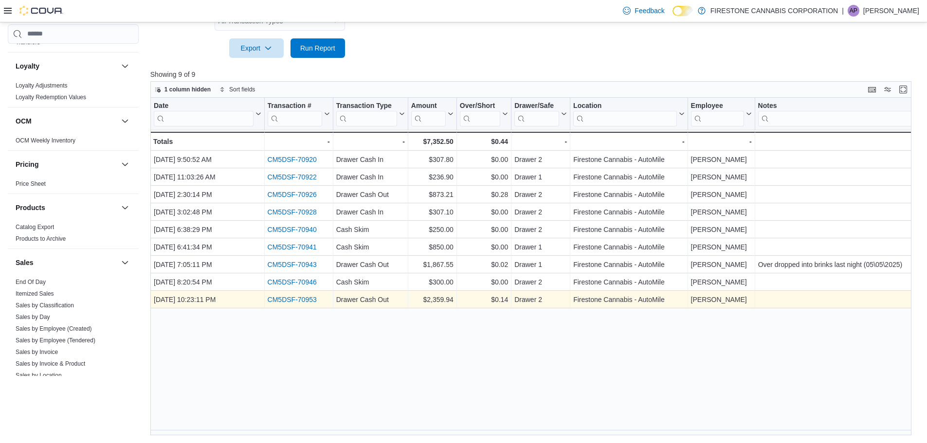
click at [287, 299] on link "CM5DSF-70953" at bounding box center [291, 300] width 49 height 8
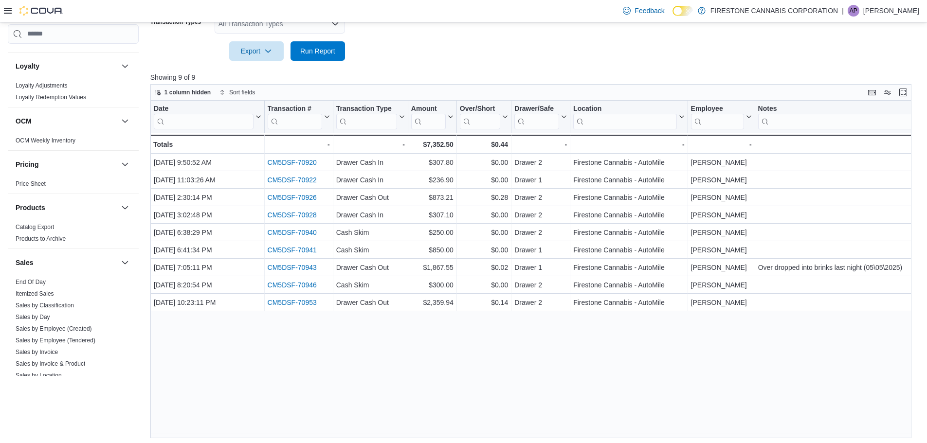
scroll to position [197, 0]
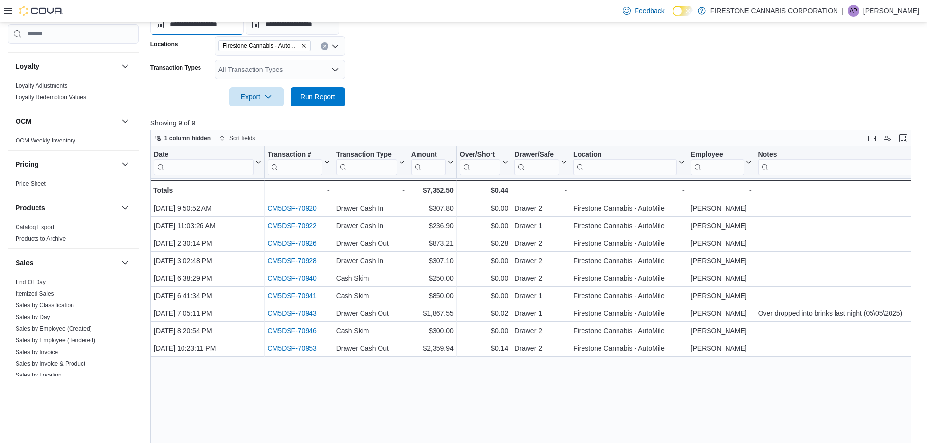
click at [208, 29] on input "**********" at bounding box center [196, 24] width 93 height 19
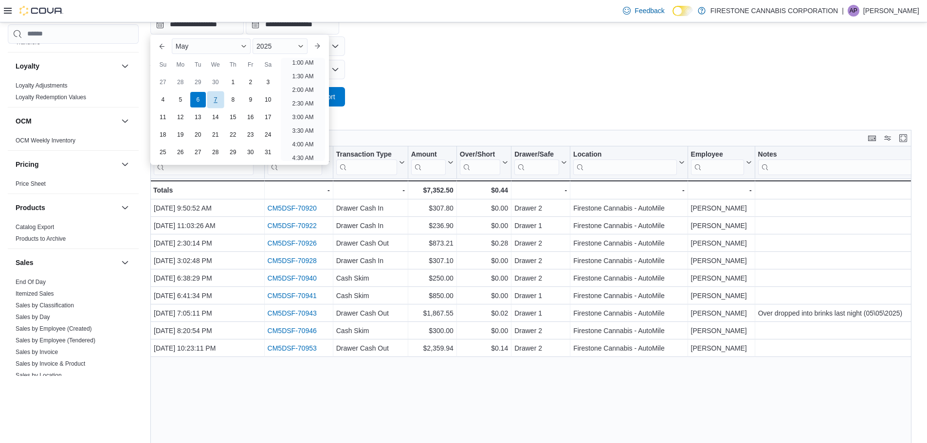
click at [216, 104] on div "7" at bounding box center [215, 99] width 17 height 17
type input "**********"
click at [335, 95] on span "Run Report" at bounding box center [317, 97] width 35 height 10
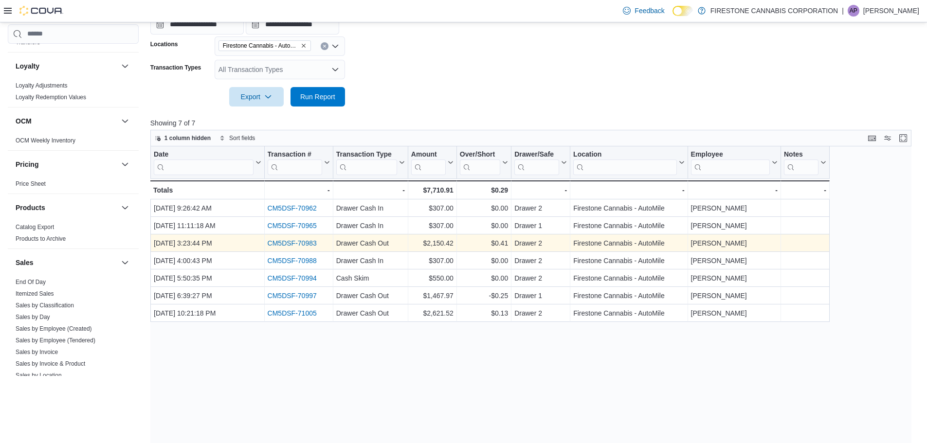
click at [311, 242] on link "CM5DSF-70983" at bounding box center [291, 244] width 49 height 8
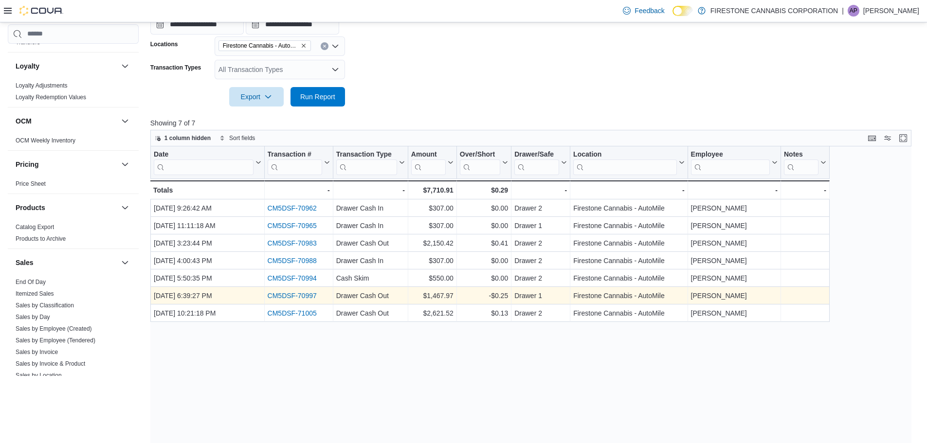
click at [307, 295] on link "CM5DSF-70997" at bounding box center [291, 296] width 49 height 8
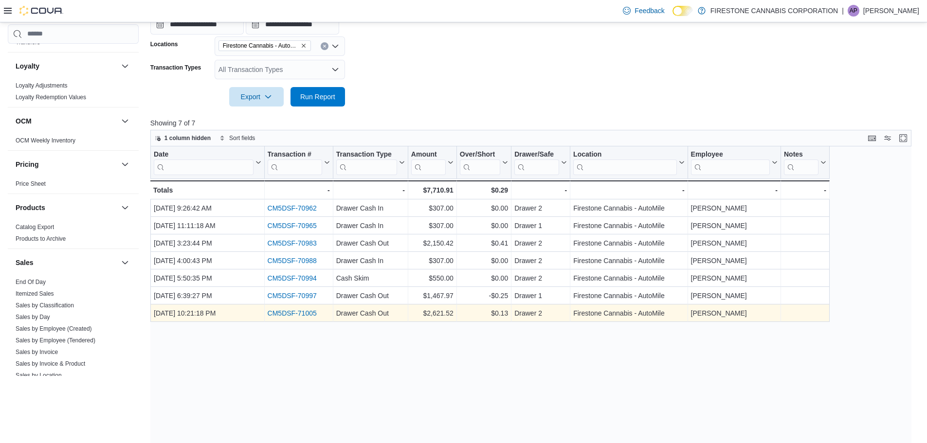
click at [314, 311] on link "CM5DSF-71005" at bounding box center [291, 314] width 49 height 8
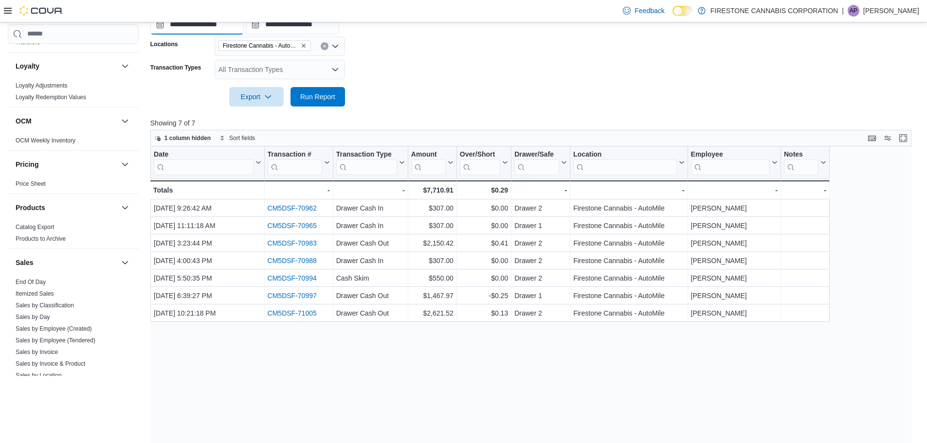
click at [195, 24] on input "**********" at bounding box center [196, 24] width 93 height 19
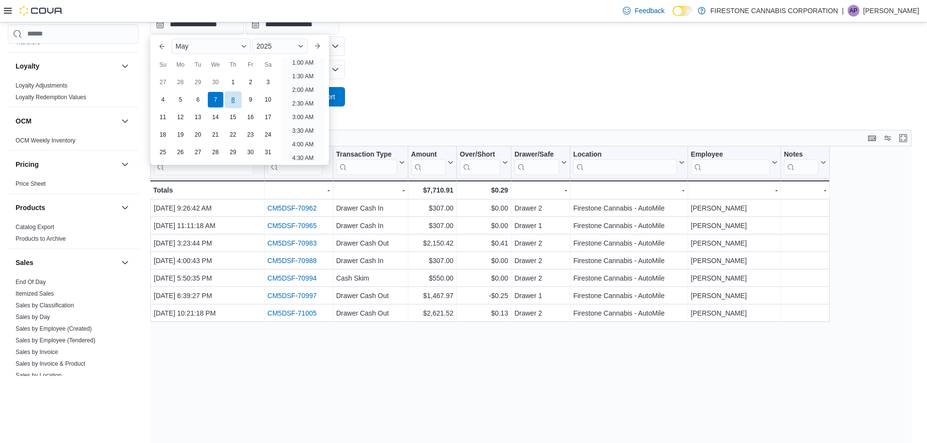
click at [234, 101] on div "8" at bounding box center [232, 99] width 17 height 17
type input "**********"
click at [341, 96] on button "Run Report" at bounding box center [318, 96] width 55 height 19
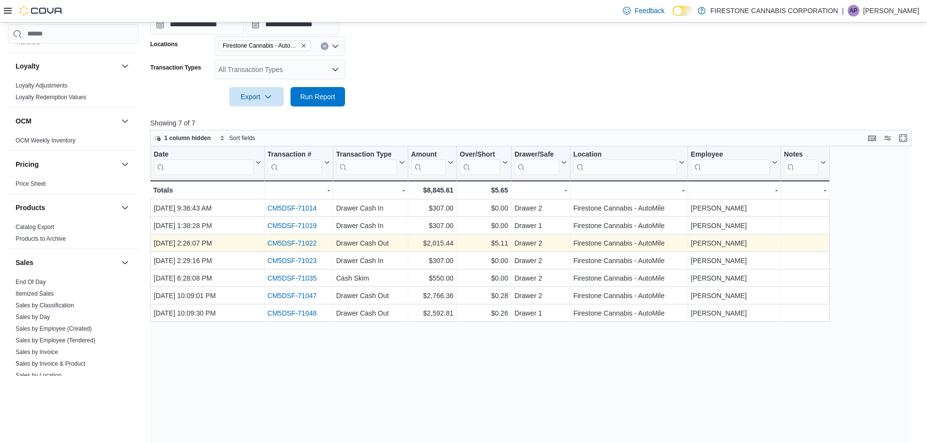
click at [310, 243] on link "CM5DSF-71022" at bounding box center [291, 244] width 49 height 8
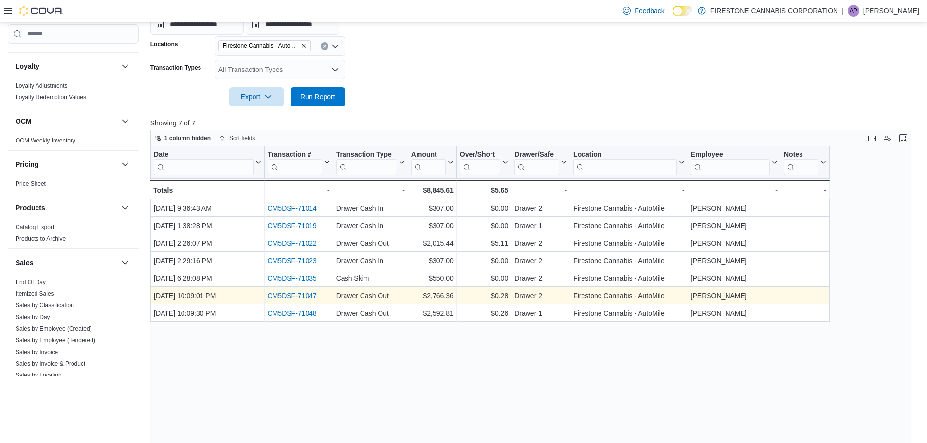
click at [287, 298] on link "CM5DSF-71047" at bounding box center [291, 296] width 49 height 8
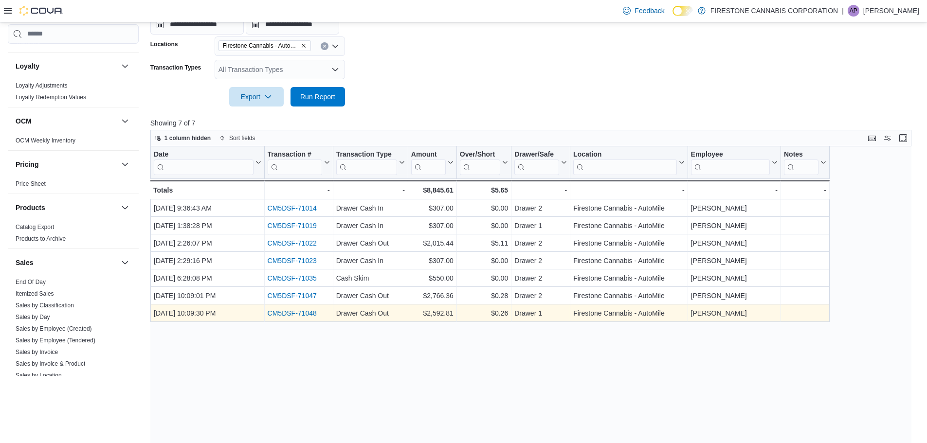
click at [301, 312] on link "CM5DSF-71048" at bounding box center [291, 314] width 49 height 8
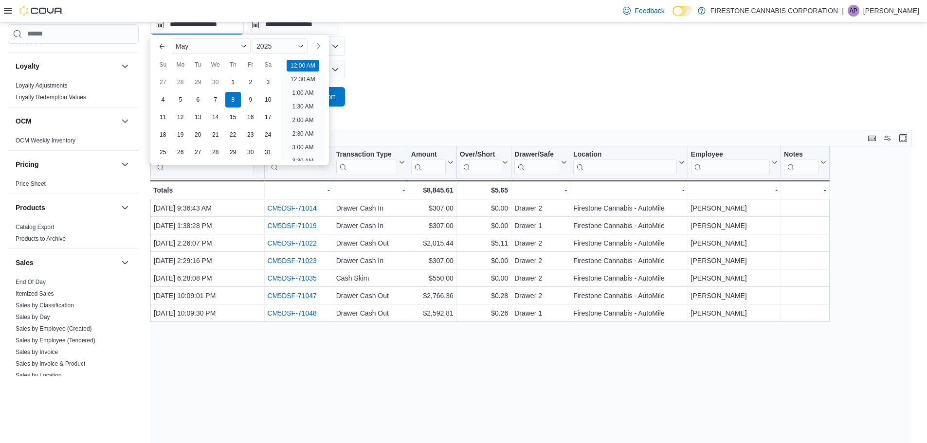
click at [189, 25] on input "**********" at bounding box center [196, 24] width 93 height 19
click at [248, 94] on div "9" at bounding box center [250, 99] width 17 height 17
type input "**********"
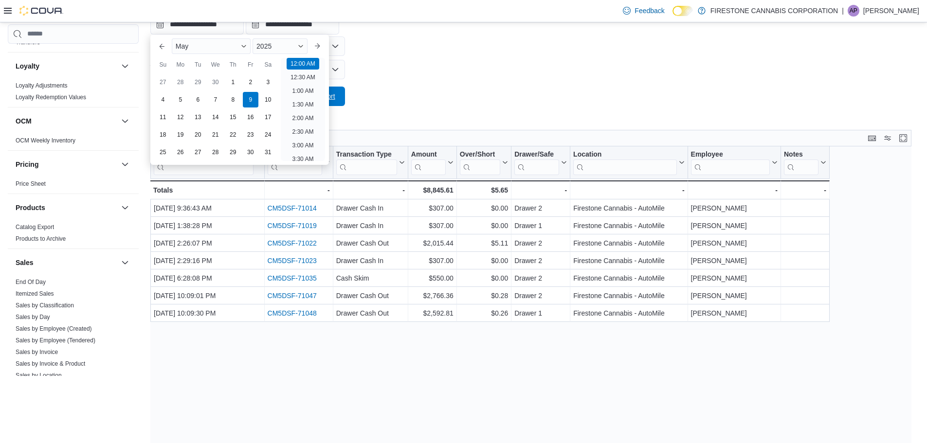
click at [338, 96] on span "Run Report" at bounding box center [317, 96] width 43 height 19
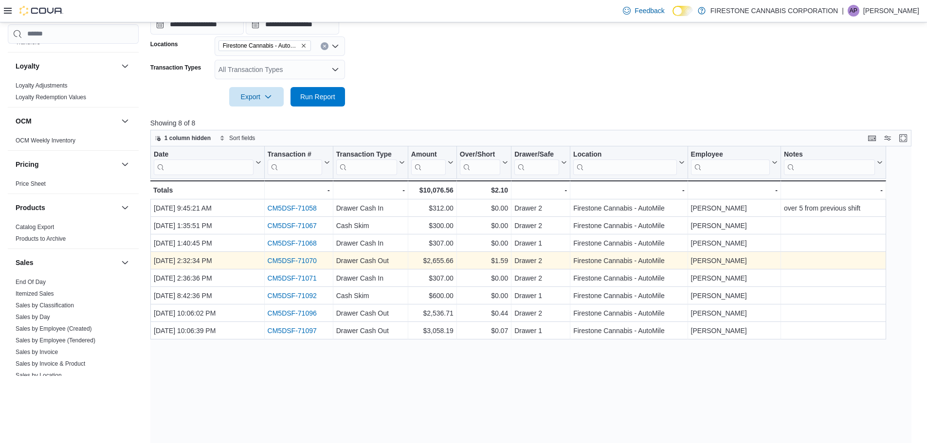
click at [305, 259] on link "CM5DSF-71070" at bounding box center [291, 261] width 49 height 8
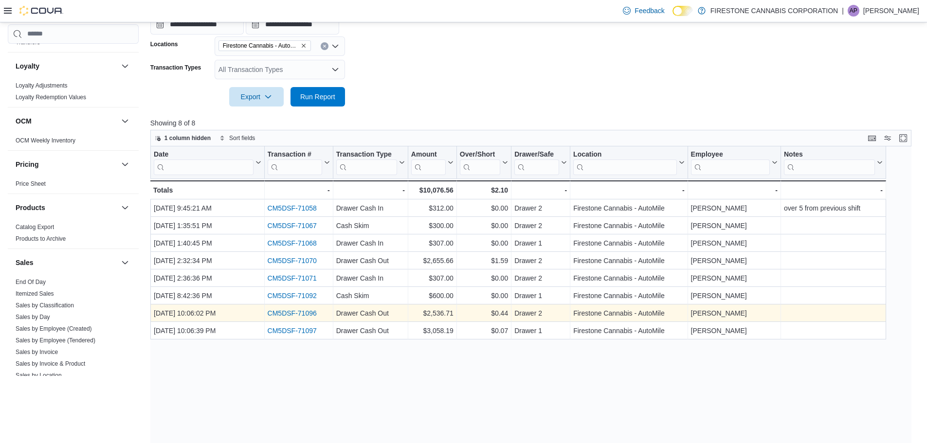
click at [306, 314] on link "CM5DSF-71096" at bounding box center [291, 314] width 49 height 8
click at [286, 314] on link "CM5DSF-71096" at bounding box center [291, 314] width 49 height 8
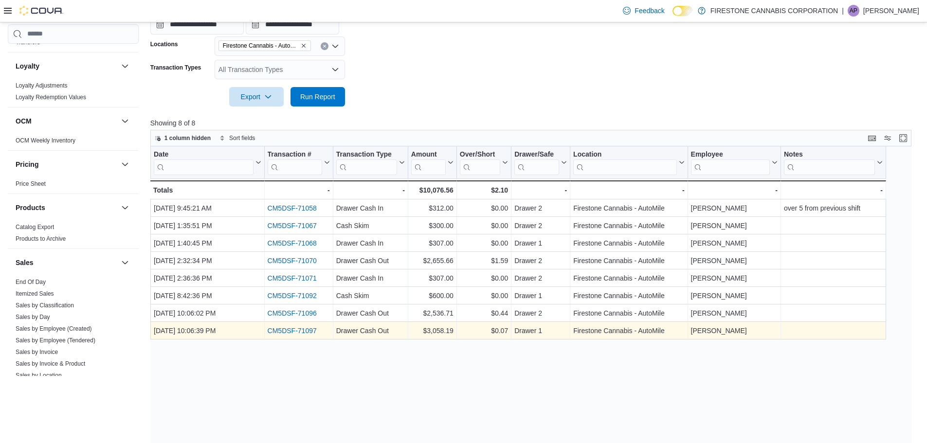
click at [303, 329] on link "CM5DSF-71097" at bounding box center [291, 331] width 49 height 8
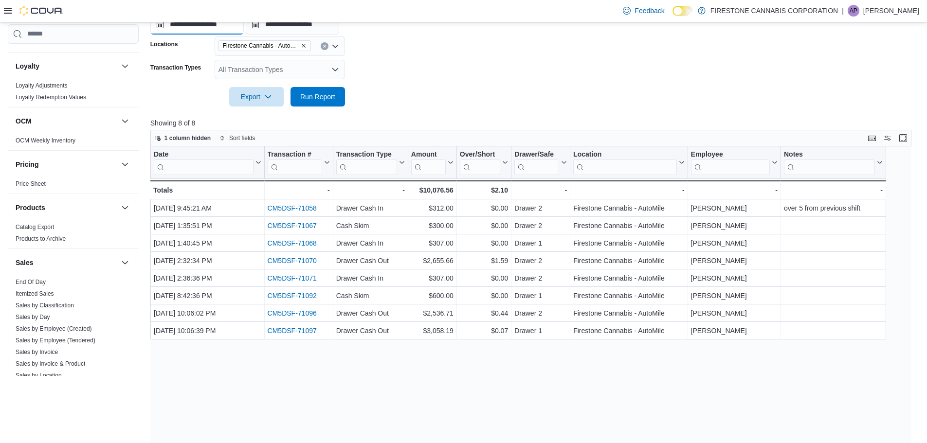
click at [192, 27] on input "**********" at bounding box center [196, 24] width 93 height 19
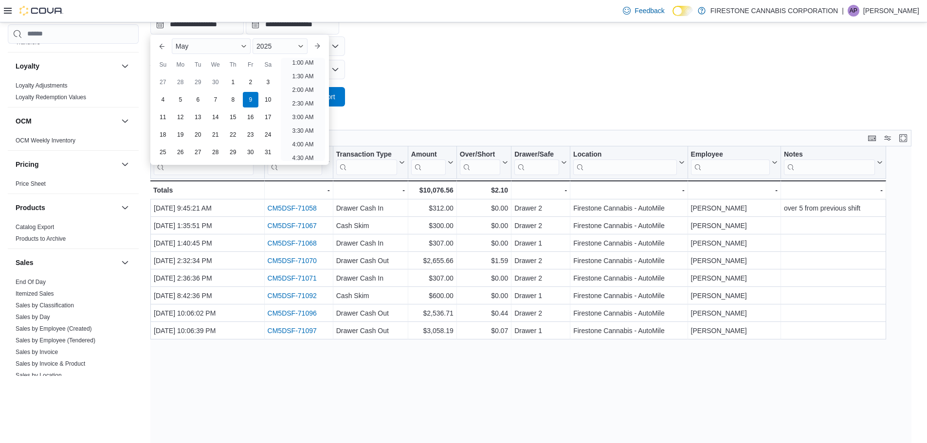
drag, startPoint x: 272, startPoint y: 99, endPoint x: 281, endPoint y: 100, distance: 8.8
click at [272, 98] on div "10" at bounding box center [268, 100] width 16 height 16
type input "**********"
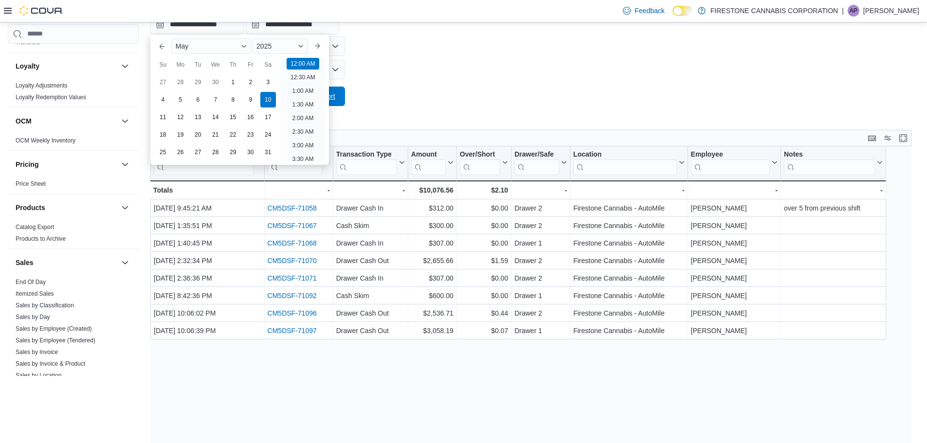
click at [339, 98] on span "Run Report" at bounding box center [317, 96] width 43 height 19
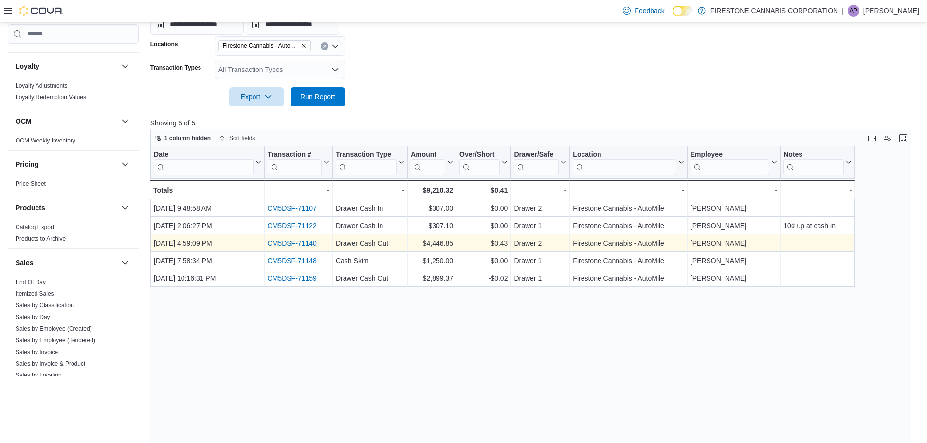
click at [299, 241] on link "CM5DSF-71140" at bounding box center [291, 244] width 49 height 8
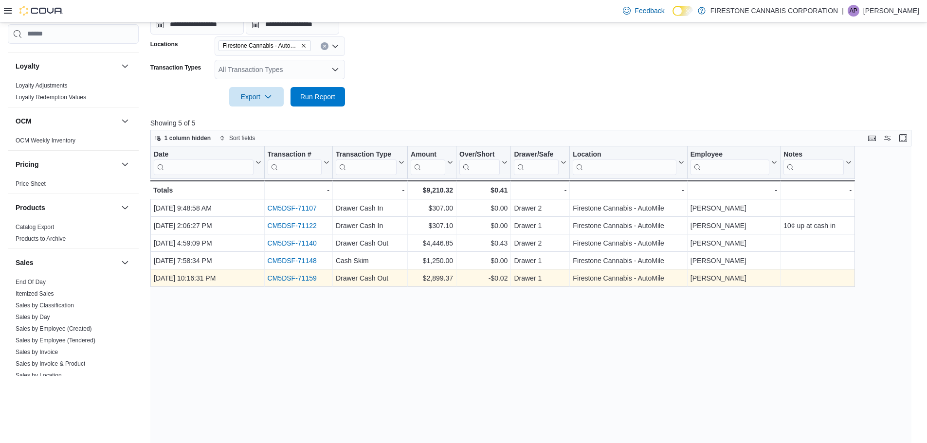
click at [312, 279] on link "CM5DSF-71159" at bounding box center [291, 279] width 49 height 8
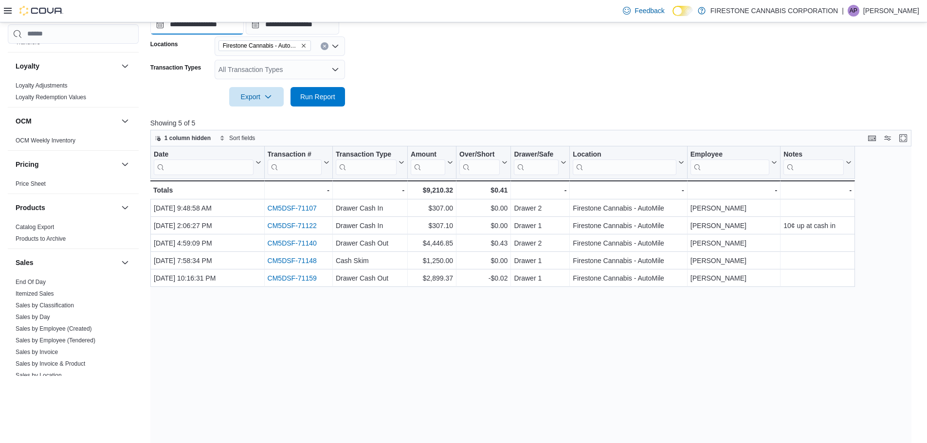
click at [194, 24] on input "**********" at bounding box center [196, 24] width 93 height 19
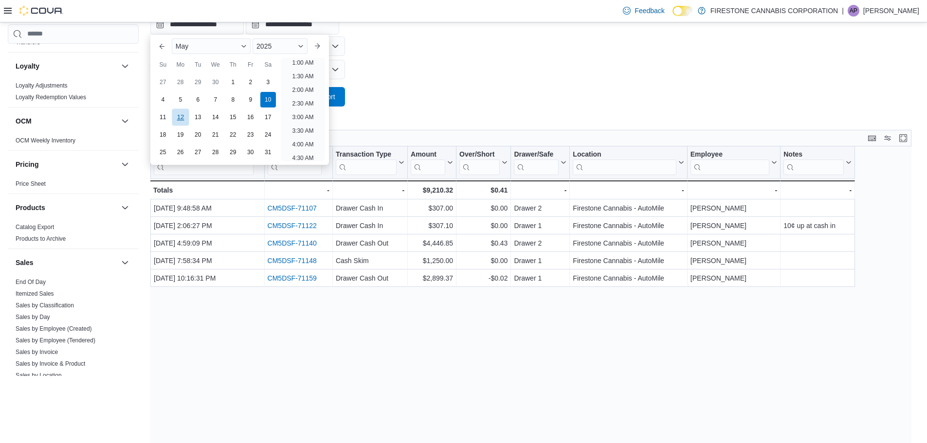
drag, startPoint x: 165, startPoint y: 118, endPoint x: 181, endPoint y: 120, distance: 16.6
click at [165, 118] on div "11" at bounding box center [163, 118] width 16 height 16
type input "**********"
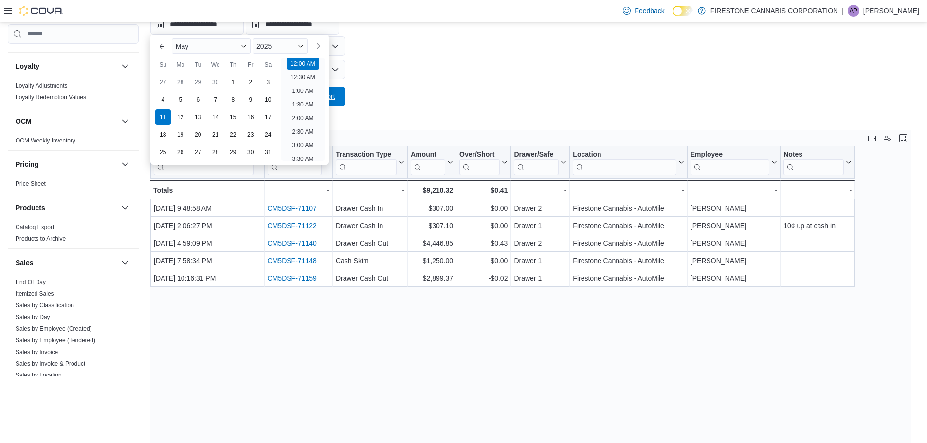
click at [342, 96] on button "Run Report" at bounding box center [318, 96] width 55 height 19
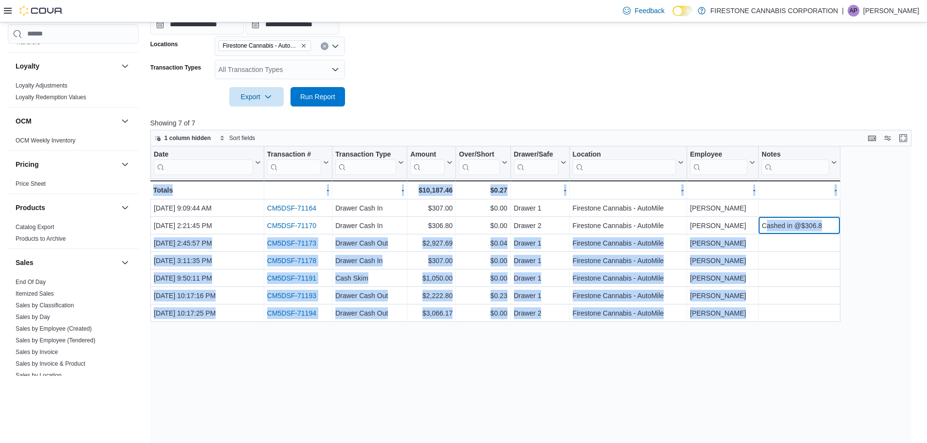
drag, startPoint x: 765, startPoint y: 226, endPoint x: 841, endPoint y: 227, distance: 76.4
click at [841, 227] on div "Date Click to view column header actions Transaction # Click to view column hea…" at bounding box center [534, 316] width 769 height 338
click at [902, 319] on div "Date Click to view column header actions Transaction # Click to view column hea…" at bounding box center [534, 316] width 769 height 338
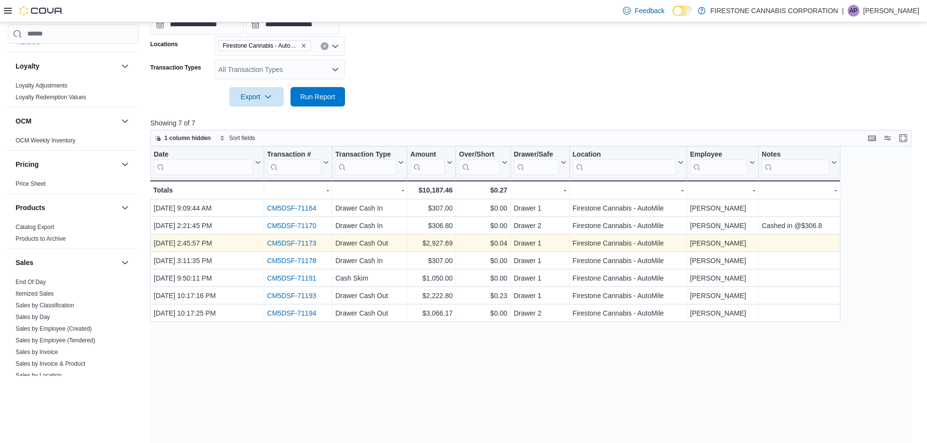
click at [300, 243] on link "CM5DSF-71173" at bounding box center [291, 244] width 49 height 8
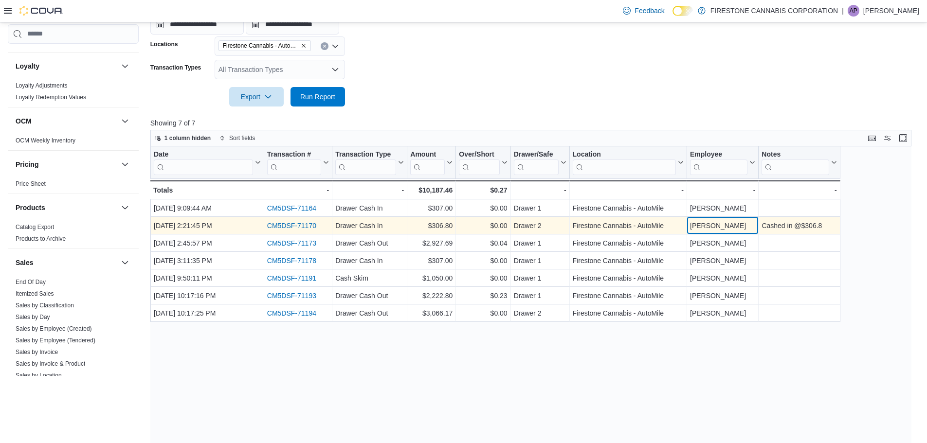
click at [717, 225] on div "Jacob Johnston" at bounding box center [722, 226] width 65 height 12
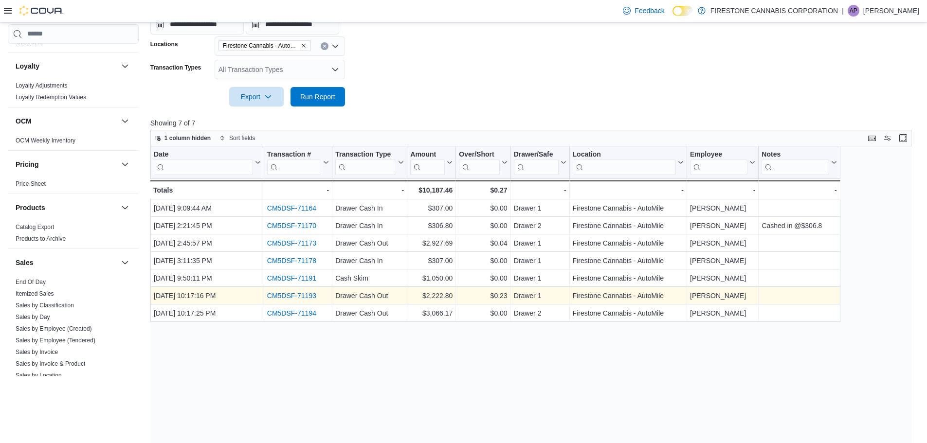
click at [297, 296] on link "CM5DSF-71193" at bounding box center [291, 296] width 49 height 8
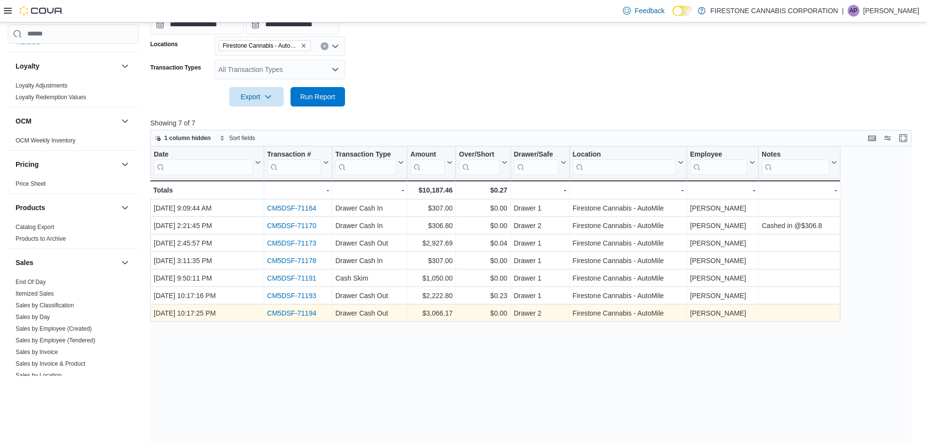
click at [310, 315] on link "CM5DSF-71194" at bounding box center [291, 314] width 49 height 8
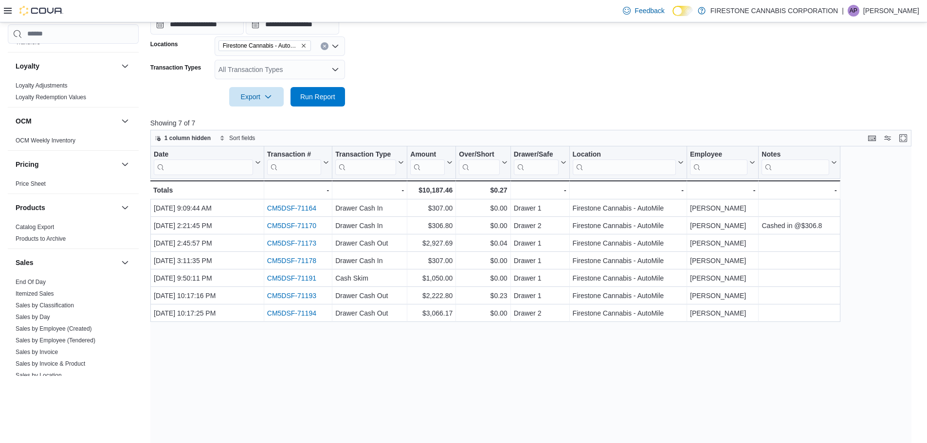
click at [564, 348] on div "Date Click to view column header actions Transaction # Click to view column hea…" at bounding box center [534, 316] width 769 height 338
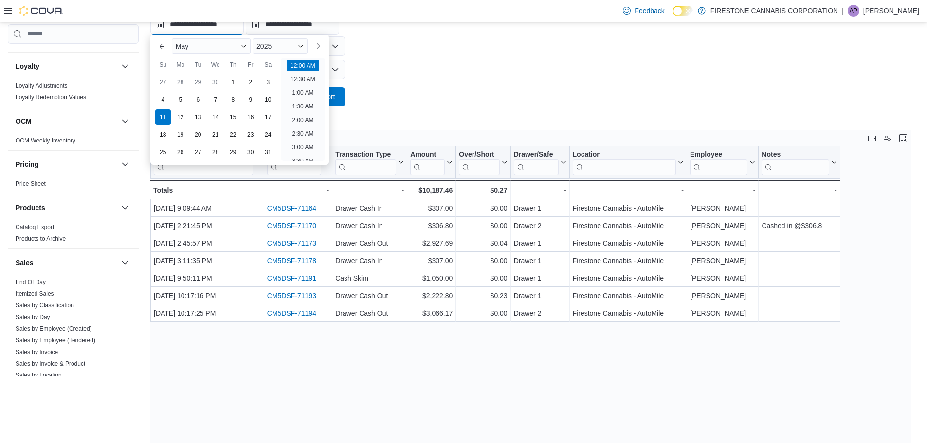
click at [195, 25] on input "**********" at bounding box center [196, 24] width 93 height 19
click at [182, 115] on div "12" at bounding box center [180, 117] width 17 height 17
type input "**********"
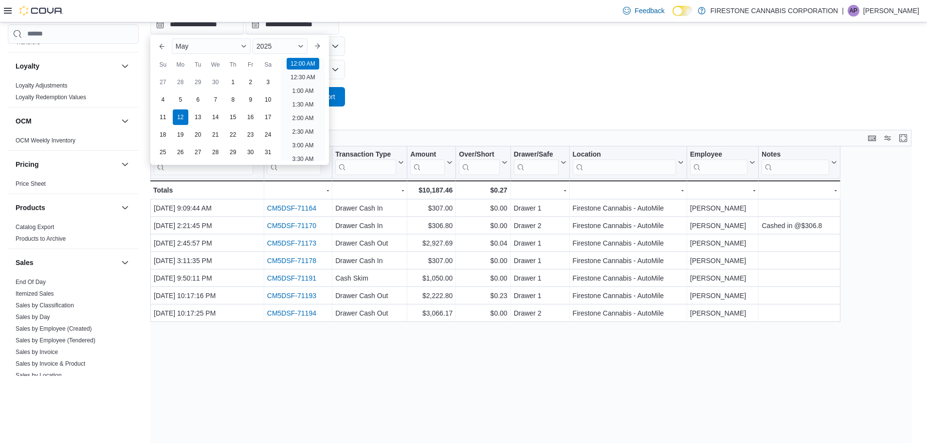
click at [346, 97] on form "**********" at bounding box center [534, 35] width 769 height 142
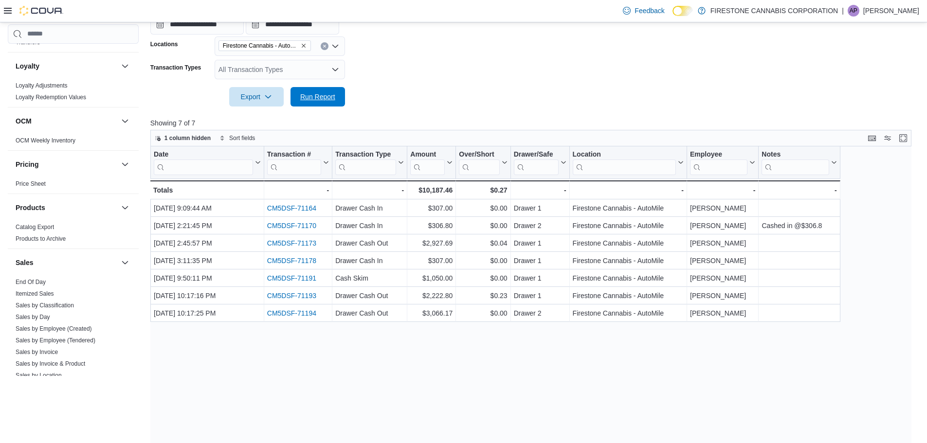
click at [343, 97] on button "Run Report" at bounding box center [318, 96] width 55 height 19
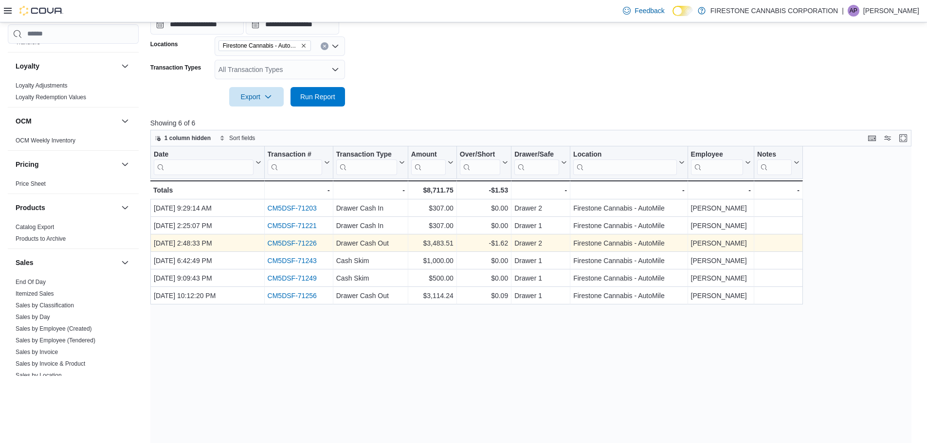
click at [303, 243] on link "CM5DSF-71226" at bounding box center [291, 244] width 49 height 8
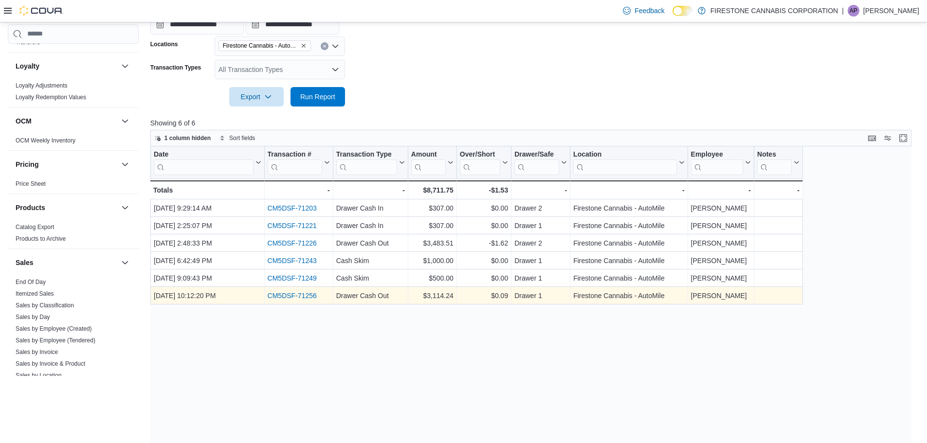
click at [306, 295] on link "CM5DSF-71256" at bounding box center [291, 296] width 49 height 8
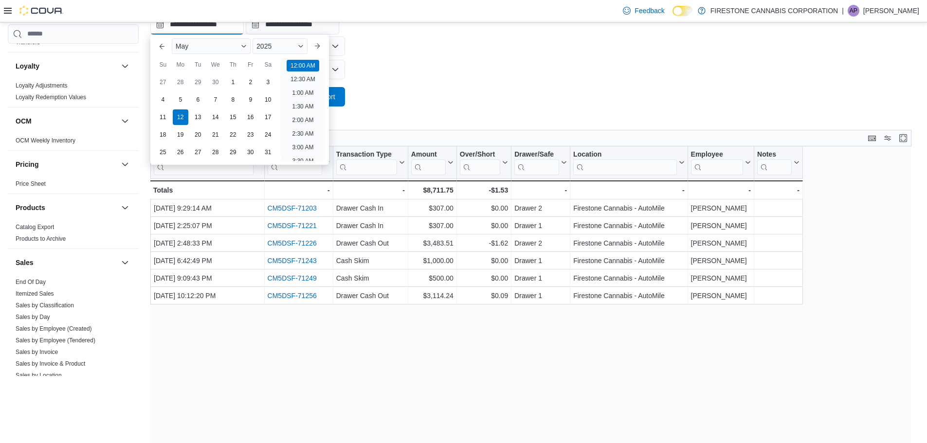
click at [195, 27] on input "**********" at bounding box center [196, 24] width 93 height 19
click at [200, 115] on div "13" at bounding box center [197, 117] width 17 height 17
type input "**********"
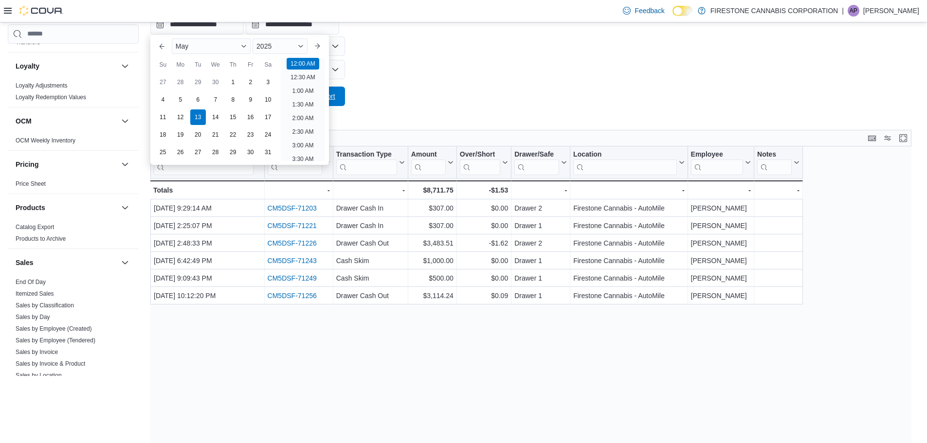
click at [340, 96] on button "Run Report" at bounding box center [318, 96] width 55 height 19
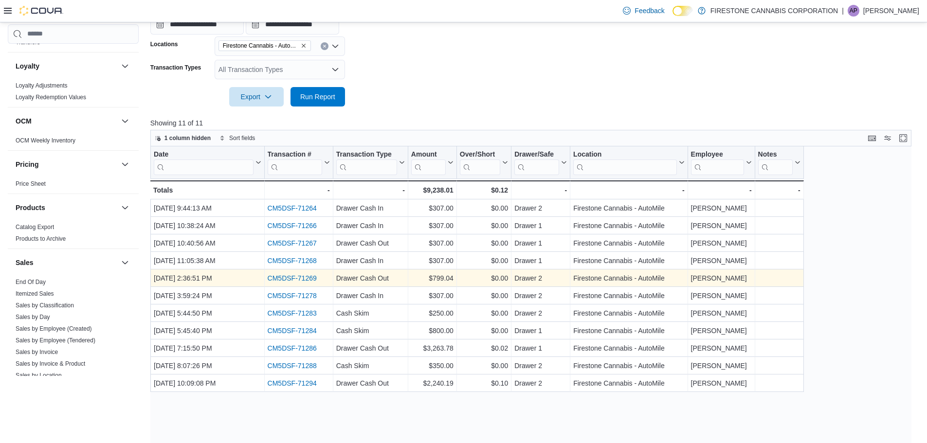
scroll to position [246, 0]
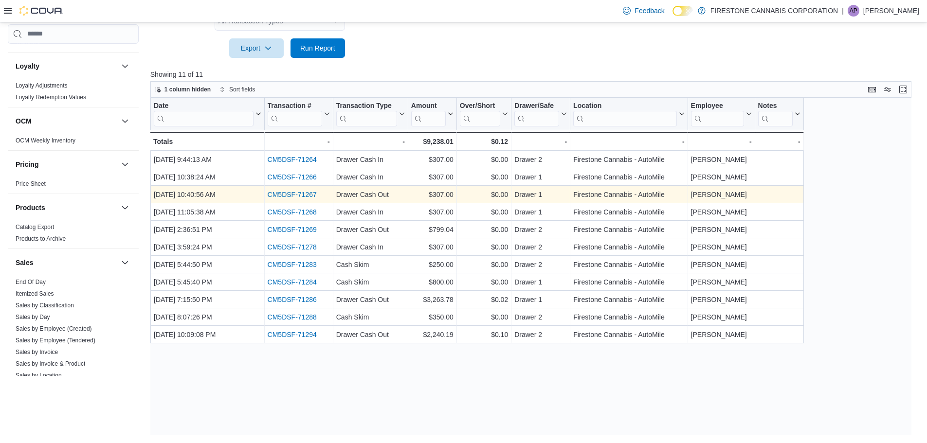
click at [305, 193] on link "CM5DSF-71267" at bounding box center [291, 195] width 49 height 8
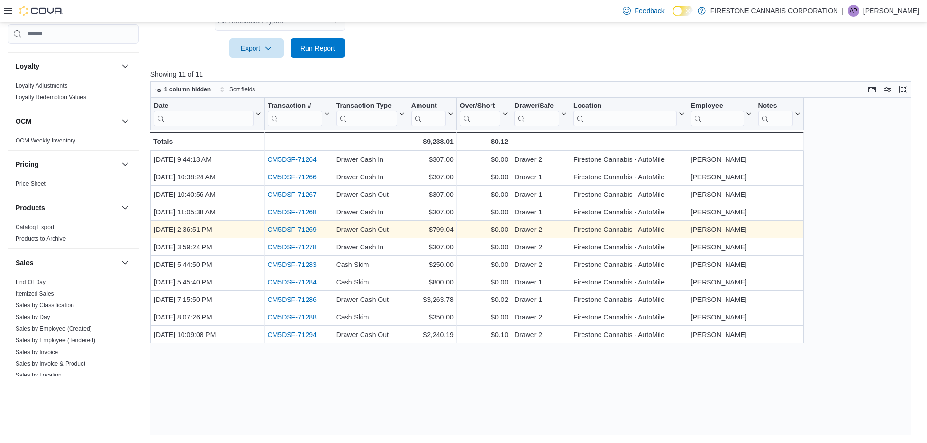
click at [310, 227] on link "CM5DSF-71269" at bounding box center [291, 230] width 49 height 8
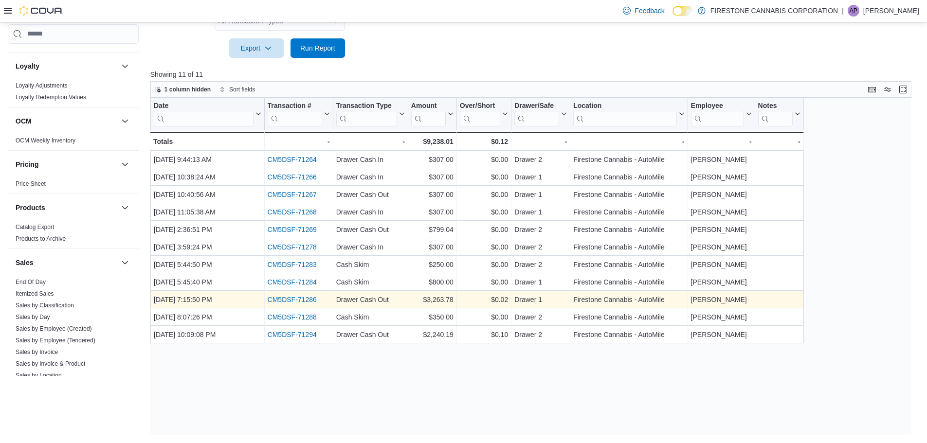
click at [307, 299] on link "CM5DSF-71286" at bounding box center [291, 300] width 49 height 8
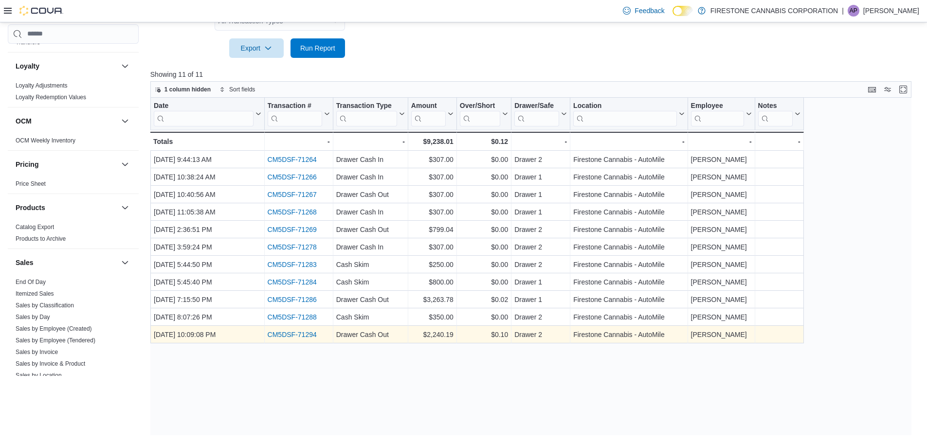
click at [309, 336] on link "CM5DSF-71294" at bounding box center [291, 335] width 49 height 8
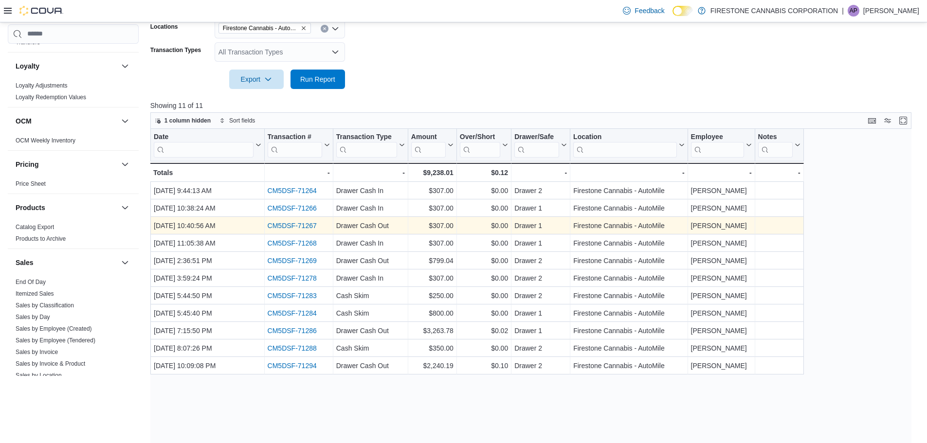
scroll to position [197, 0]
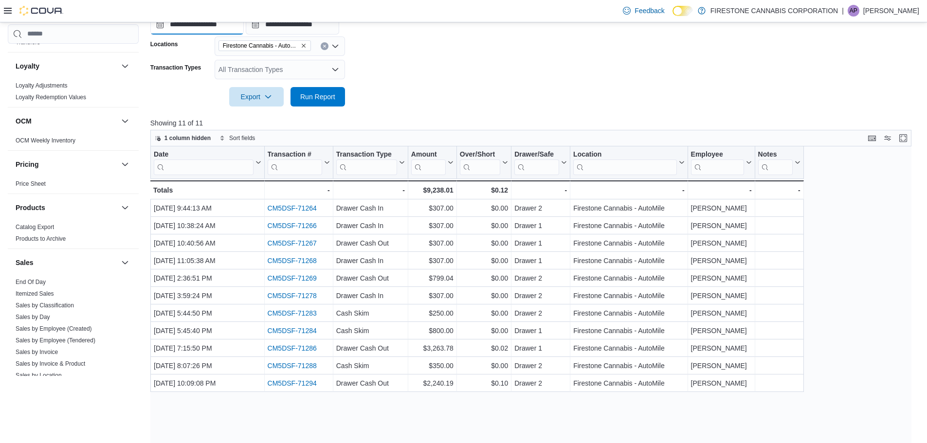
click at [198, 27] on input "**********" at bounding box center [196, 24] width 93 height 19
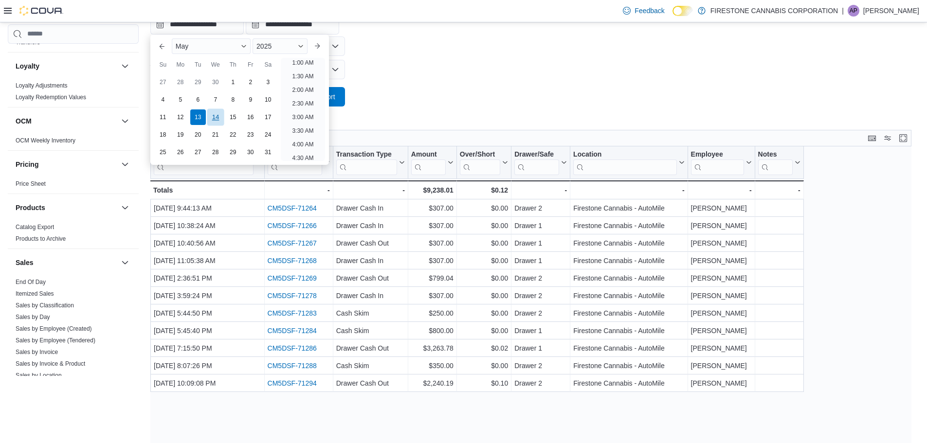
click at [216, 118] on div "14" at bounding box center [215, 117] width 17 height 17
type input "**********"
click at [341, 93] on button "Run Report" at bounding box center [318, 96] width 55 height 19
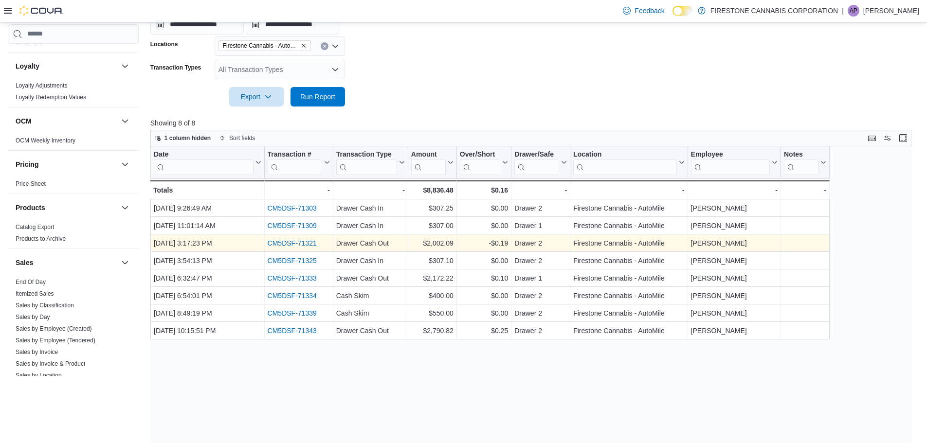
click at [315, 245] on link "CM5DSF-71321" at bounding box center [291, 244] width 49 height 8
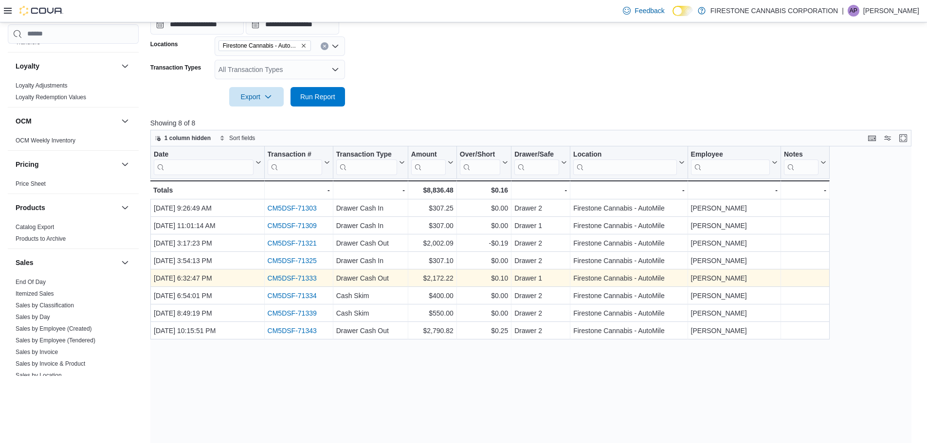
click at [314, 278] on link "CM5DSF-71333" at bounding box center [291, 279] width 49 height 8
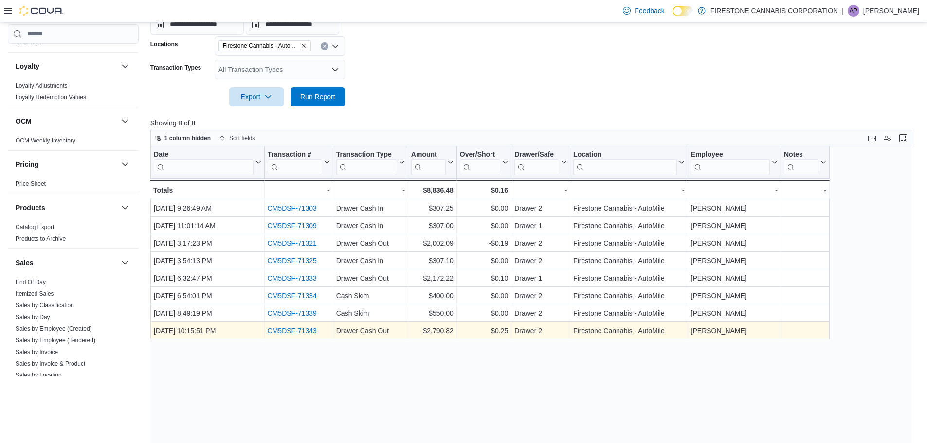
click at [304, 331] on link "CM5DSF-71343" at bounding box center [291, 331] width 49 height 8
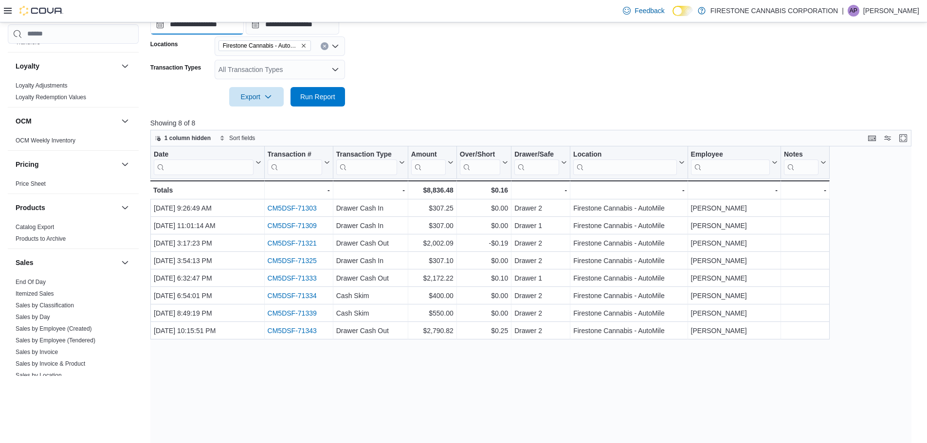
click at [193, 25] on input "**********" at bounding box center [196, 24] width 93 height 19
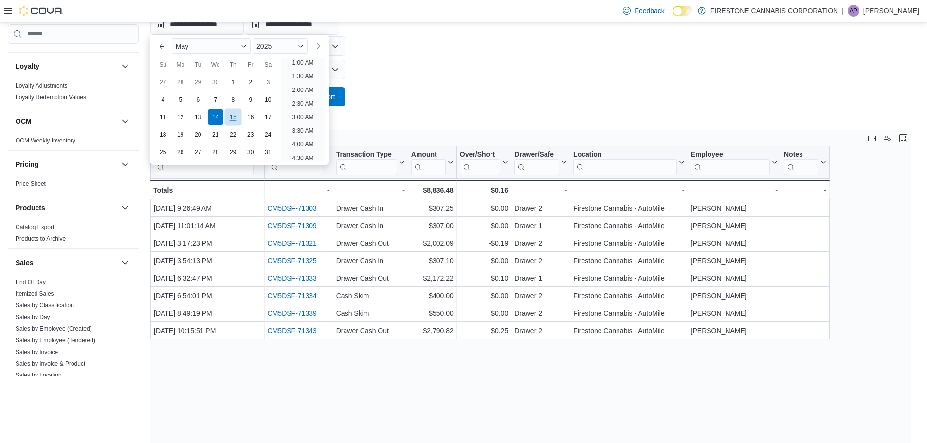
click at [230, 114] on div "15" at bounding box center [232, 117] width 17 height 17
type input "**********"
click at [344, 96] on button "Run Report" at bounding box center [318, 96] width 55 height 19
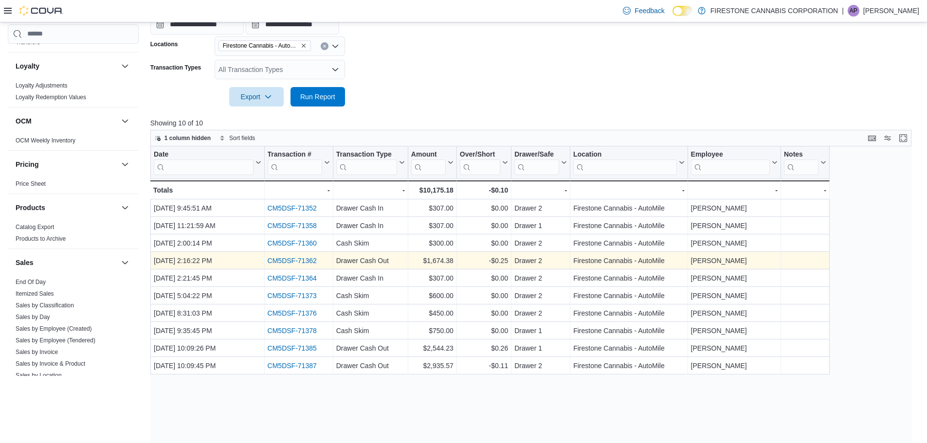
click at [301, 262] on link "CM5DSF-71362" at bounding box center [291, 261] width 49 height 8
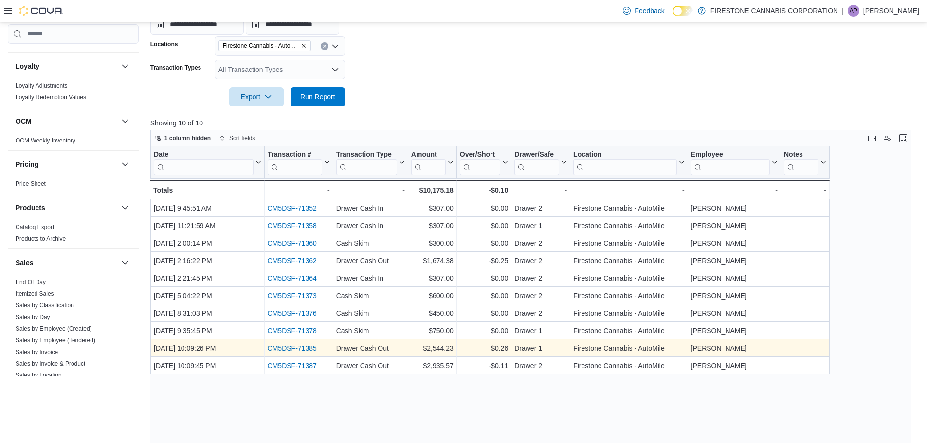
click at [312, 347] on link "CM5DSF-71385" at bounding box center [291, 349] width 49 height 8
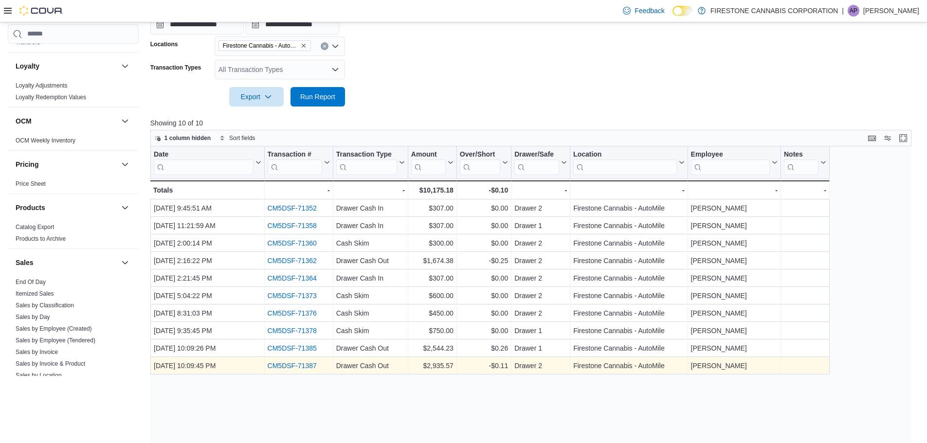
click at [305, 368] on link "CM5DSF-71387" at bounding box center [291, 366] width 49 height 8
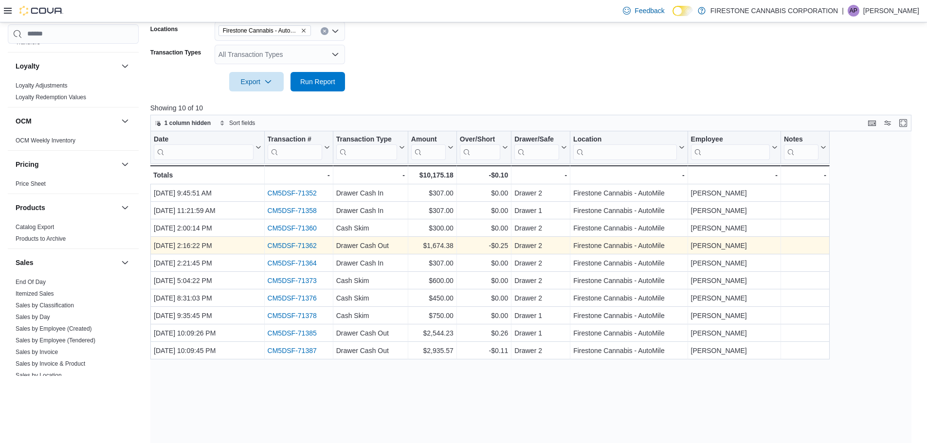
scroll to position [148, 0]
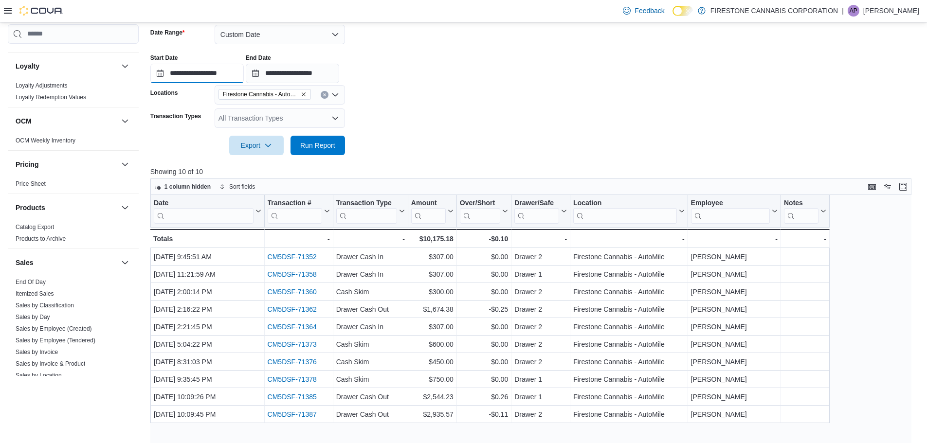
click at [190, 73] on input "**********" at bounding box center [196, 73] width 93 height 19
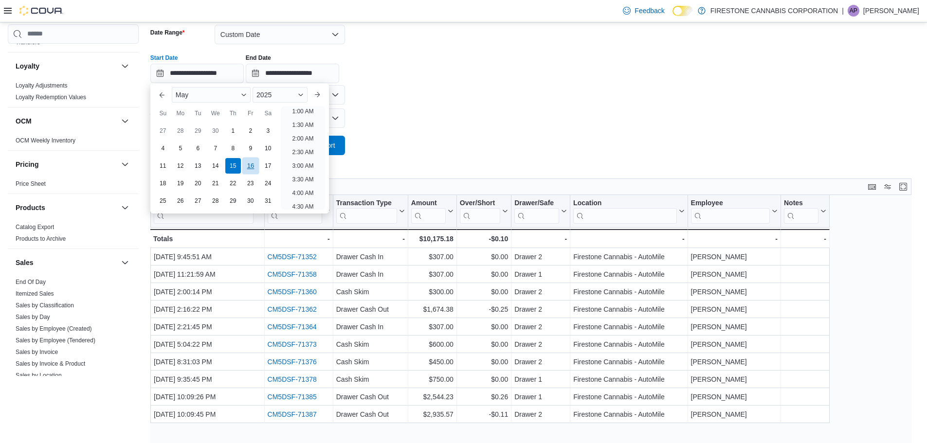
click at [249, 164] on div "16" at bounding box center [250, 165] width 17 height 17
type input "**********"
click at [341, 145] on button "Run Report" at bounding box center [318, 144] width 55 height 19
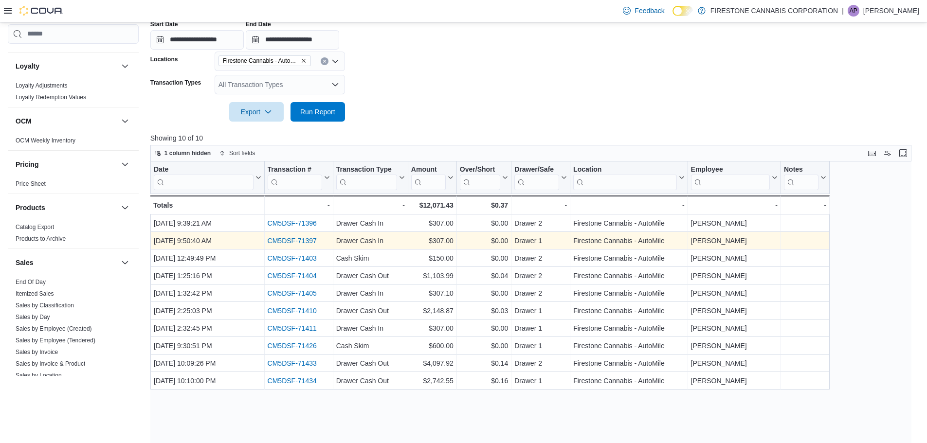
scroll to position [246, 0]
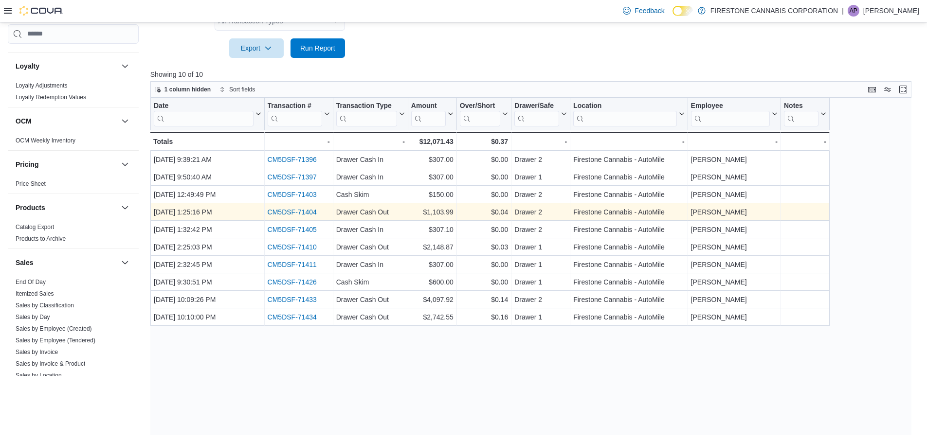
click at [303, 211] on link "CM5DSF-71404" at bounding box center [291, 212] width 49 height 8
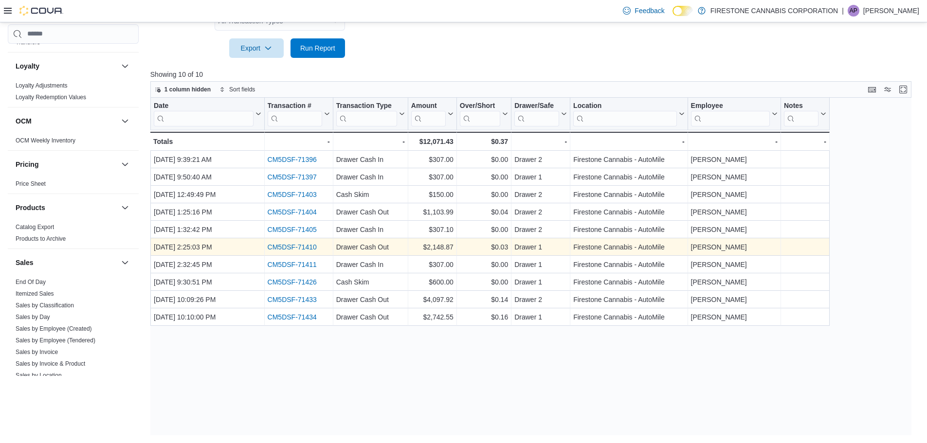
click at [312, 247] on link "CM5DSF-71410" at bounding box center [291, 247] width 49 height 8
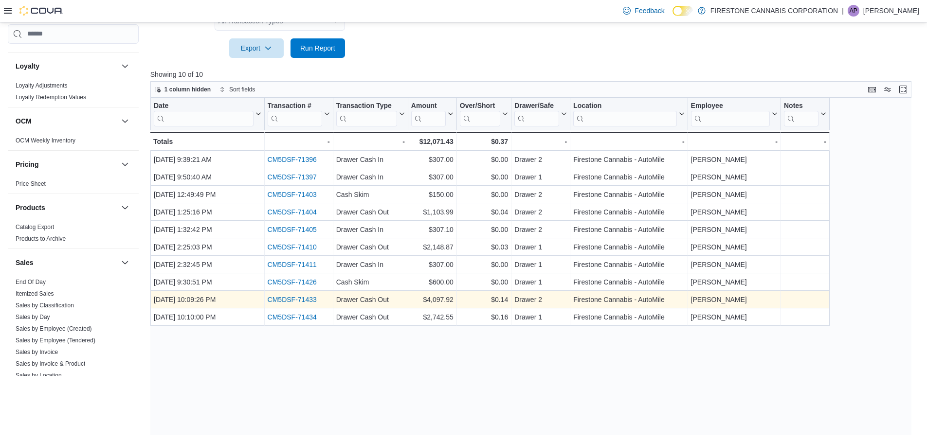
click at [309, 302] on link "CM5DSF-71433" at bounding box center [291, 300] width 49 height 8
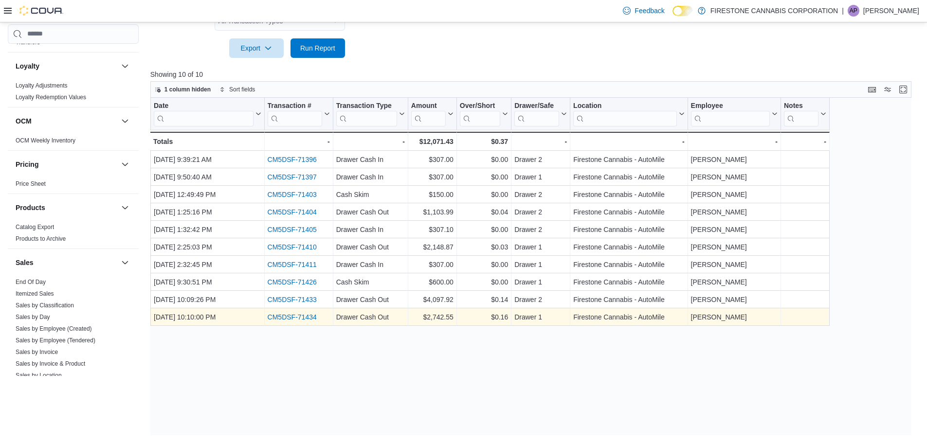
click at [306, 316] on link "CM5DSF-71434" at bounding box center [291, 318] width 49 height 8
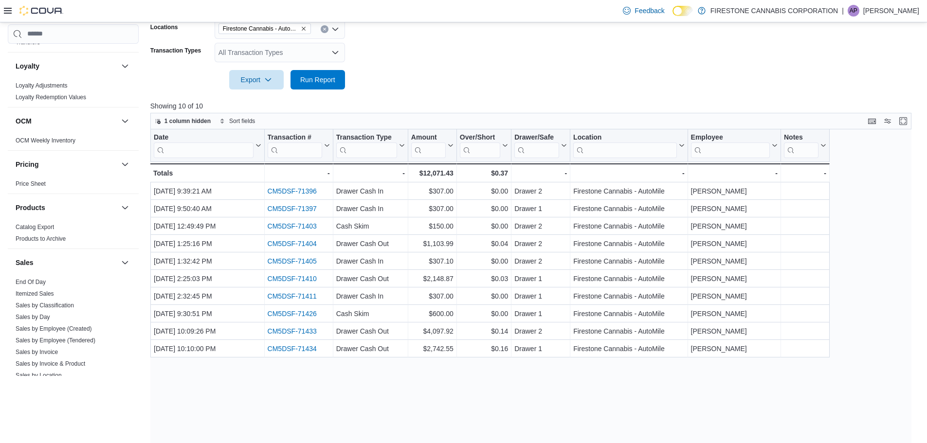
scroll to position [197, 0]
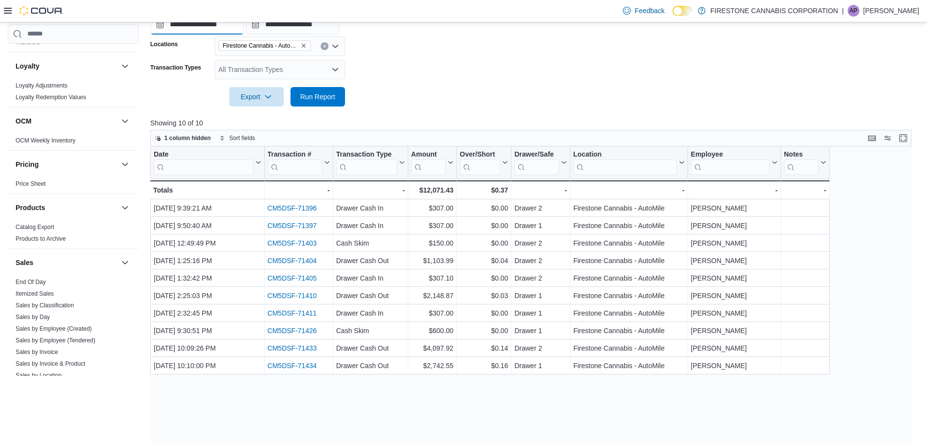
click at [198, 24] on input "**********" at bounding box center [196, 24] width 93 height 19
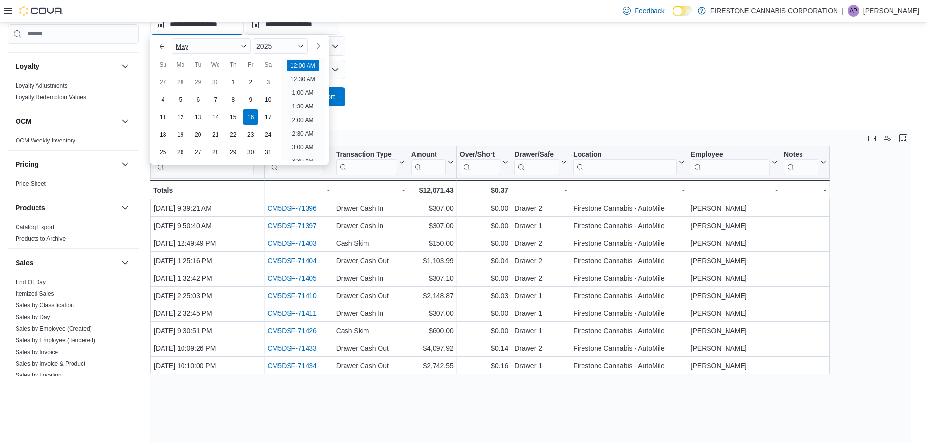
scroll to position [30, 0]
click at [265, 115] on div "17" at bounding box center [267, 117] width 17 height 17
type input "**********"
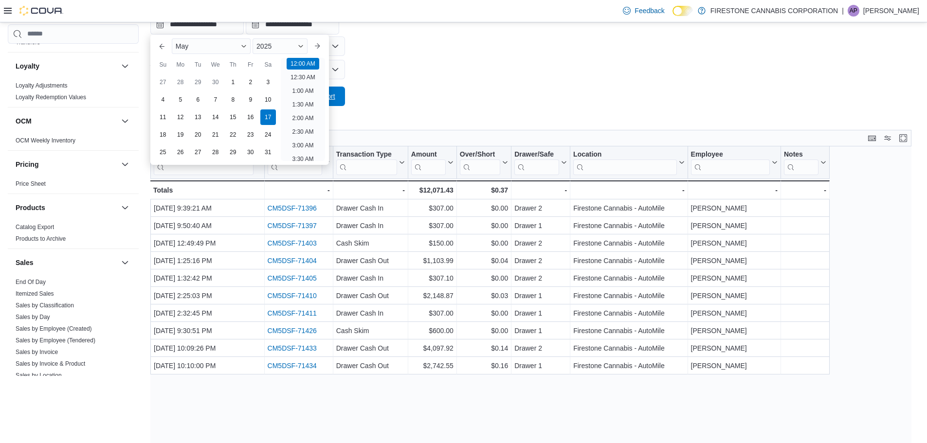
click at [338, 96] on span "Run Report" at bounding box center [317, 96] width 43 height 19
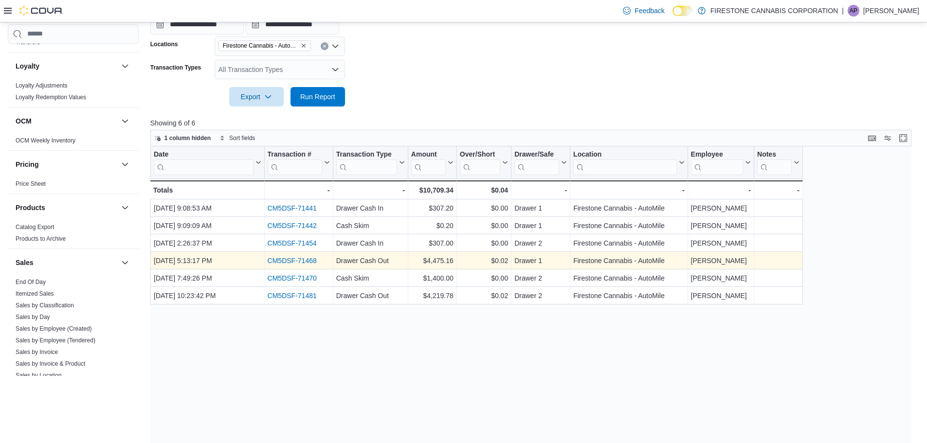
click at [316, 260] on link "CM5DSF-71468" at bounding box center [291, 261] width 49 height 8
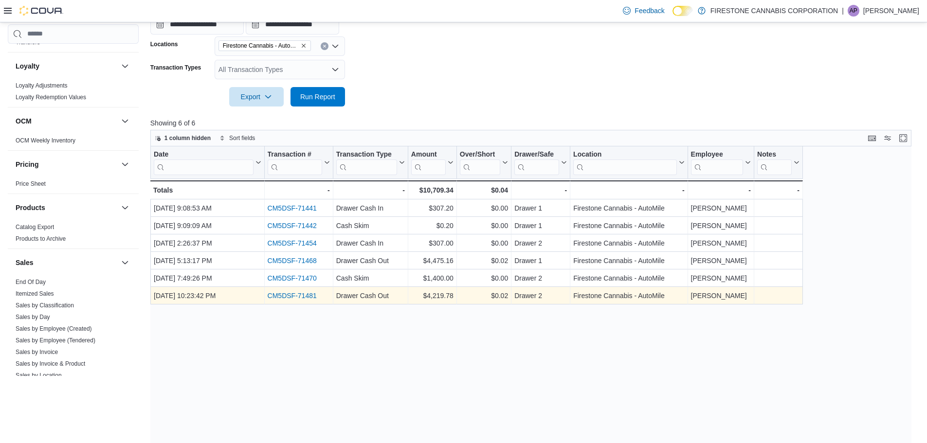
click at [291, 296] on link "CM5DSF-71481" at bounding box center [291, 296] width 49 height 8
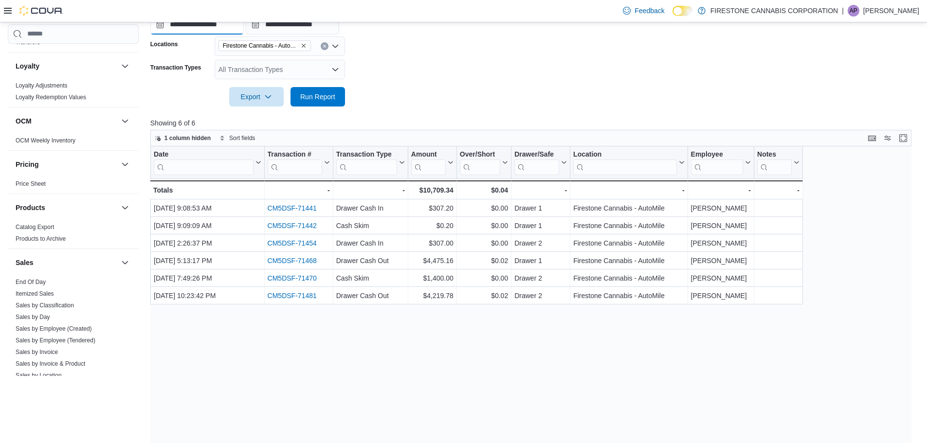
click at [193, 30] on input "**********" at bounding box center [196, 24] width 93 height 19
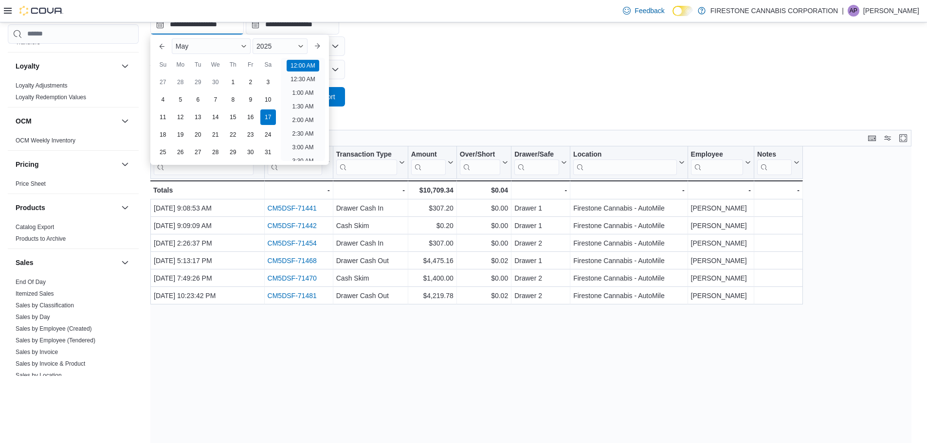
scroll to position [30, 0]
click at [167, 136] on div "18" at bounding box center [162, 134] width 17 height 17
type input "**********"
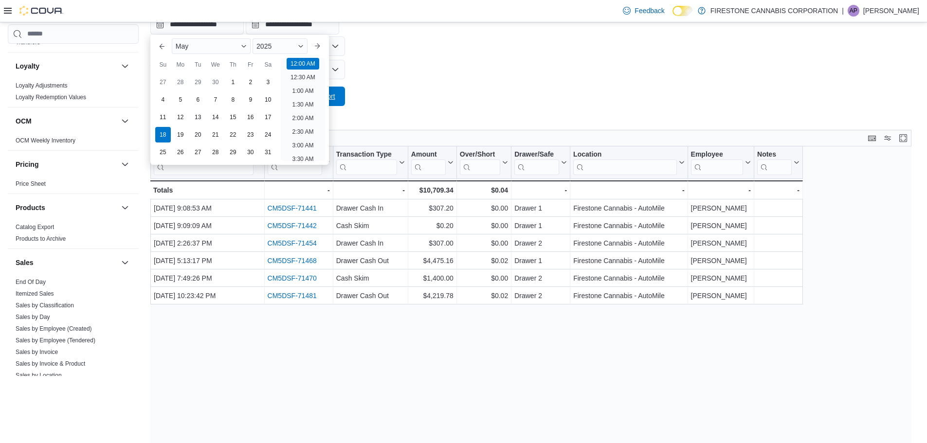
click at [343, 101] on button "Run Report" at bounding box center [318, 96] width 55 height 19
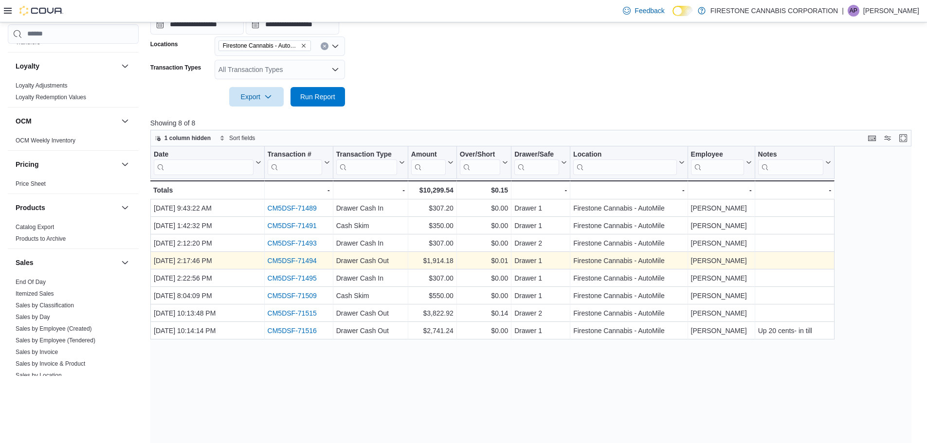
click at [298, 261] on link "CM5DSF-71494" at bounding box center [291, 261] width 49 height 8
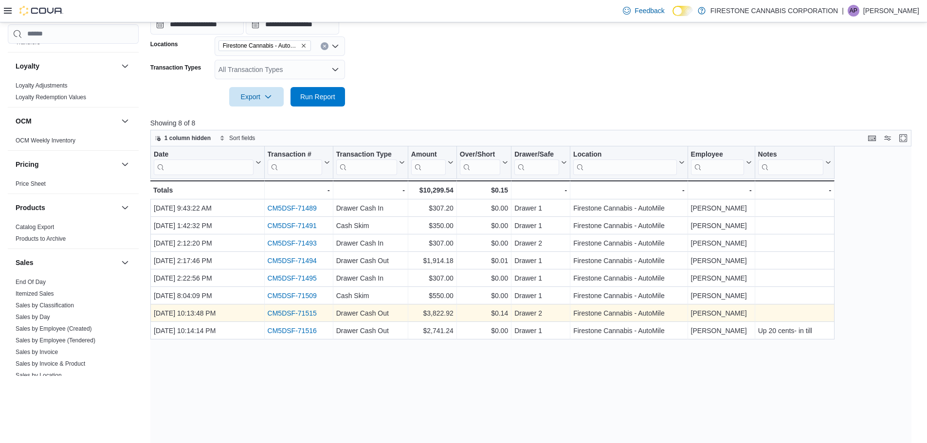
click at [304, 314] on link "CM5DSF-71515" at bounding box center [291, 314] width 49 height 8
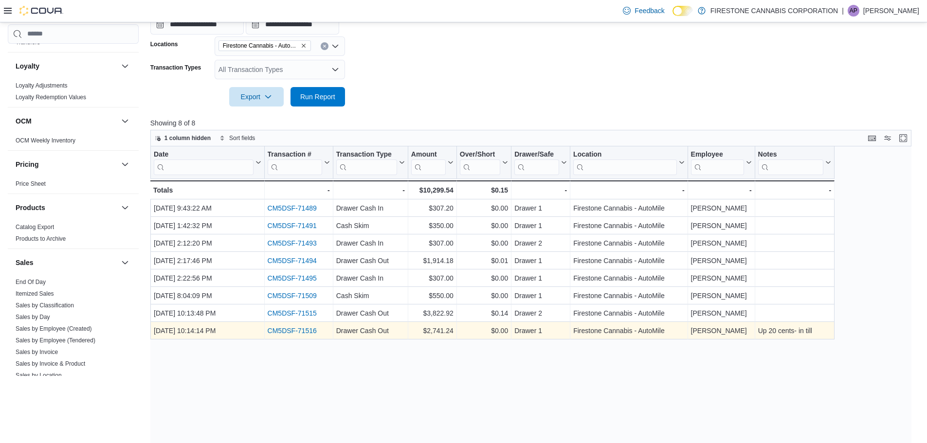
click at [292, 330] on link "CM5DSF-71516" at bounding box center [291, 331] width 49 height 8
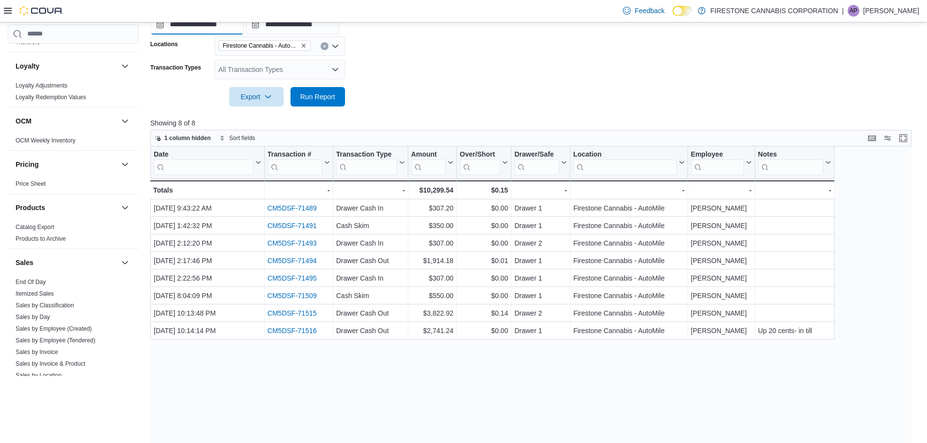
click at [199, 25] on input "**********" at bounding box center [196, 24] width 93 height 19
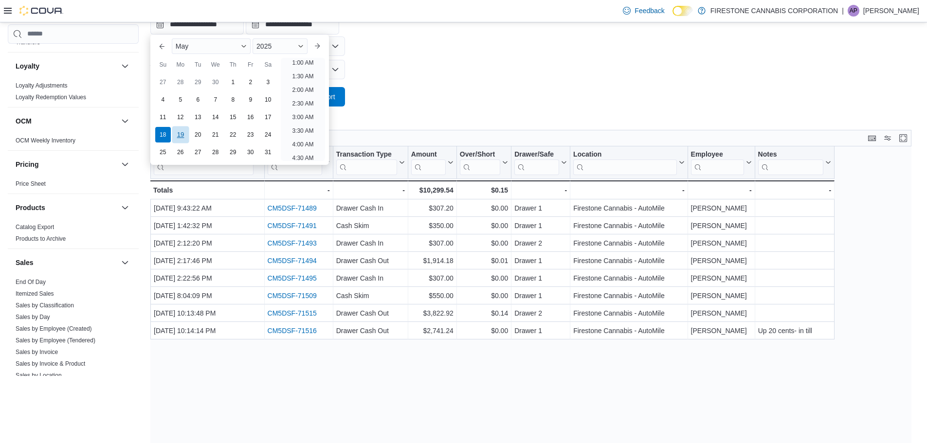
click at [185, 134] on div "19" at bounding box center [180, 134] width 17 height 17
type input "**********"
click at [339, 95] on span "Run Report" at bounding box center [317, 96] width 43 height 19
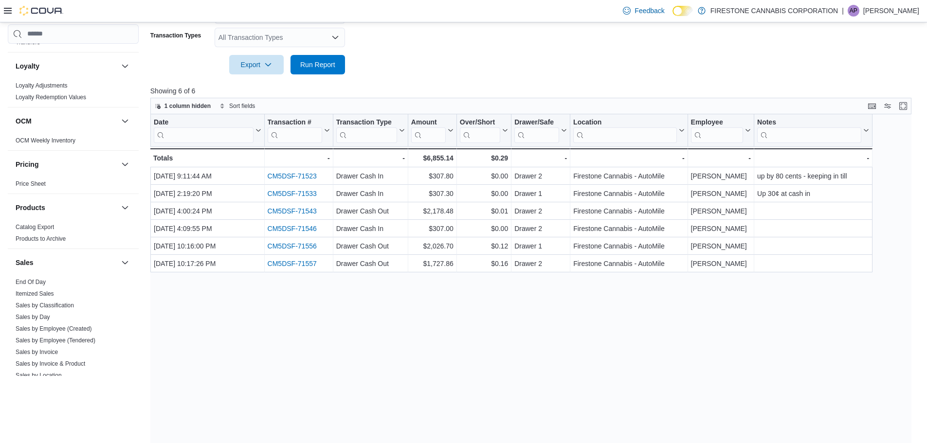
scroll to position [246, 0]
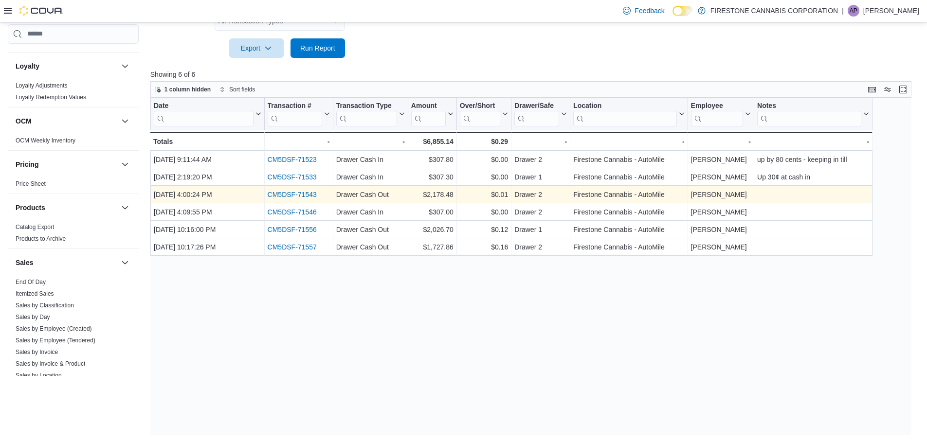
click at [307, 195] on link "CM5DSF-71543" at bounding box center [291, 195] width 49 height 8
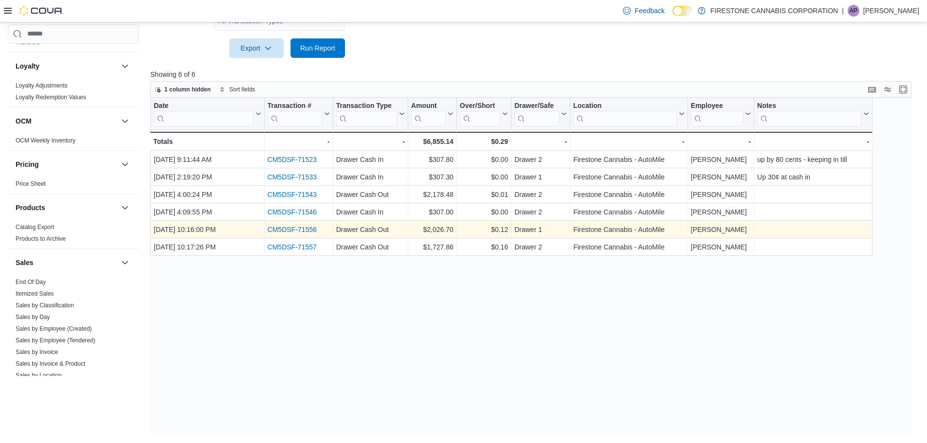
click at [305, 229] on link "CM5DSF-71556" at bounding box center [291, 230] width 49 height 8
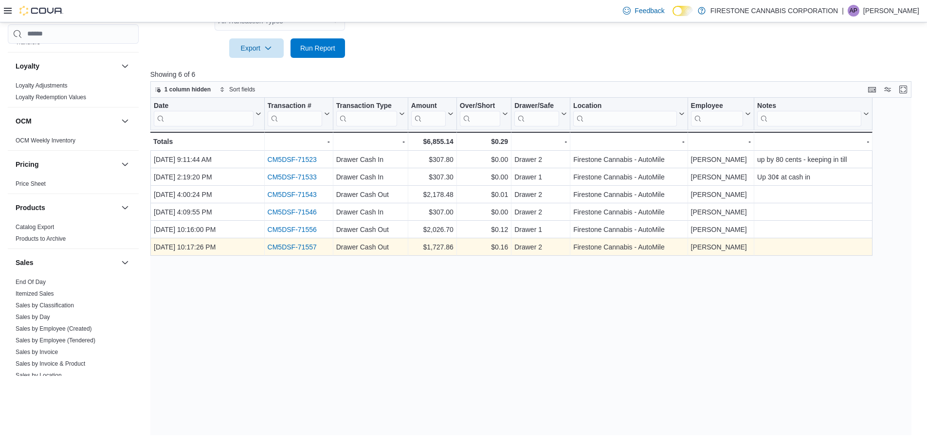
click at [308, 246] on link "CM5DSF-71557" at bounding box center [291, 247] width 49 height 8
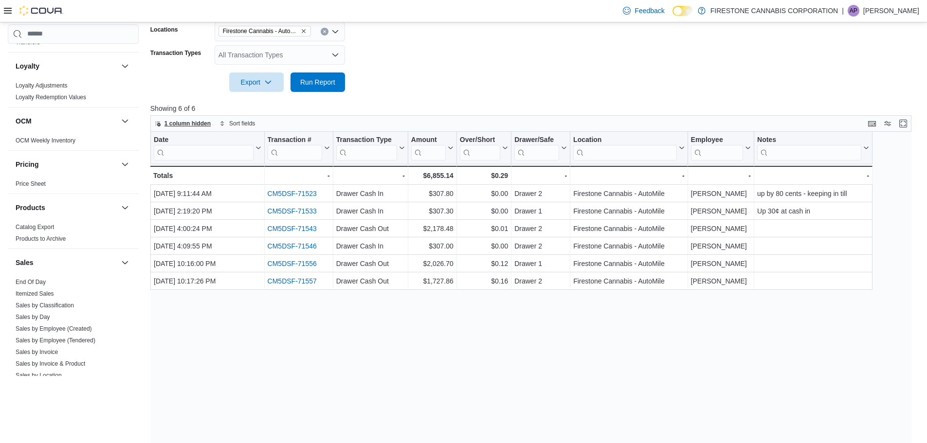
scroll to position [197, 0]
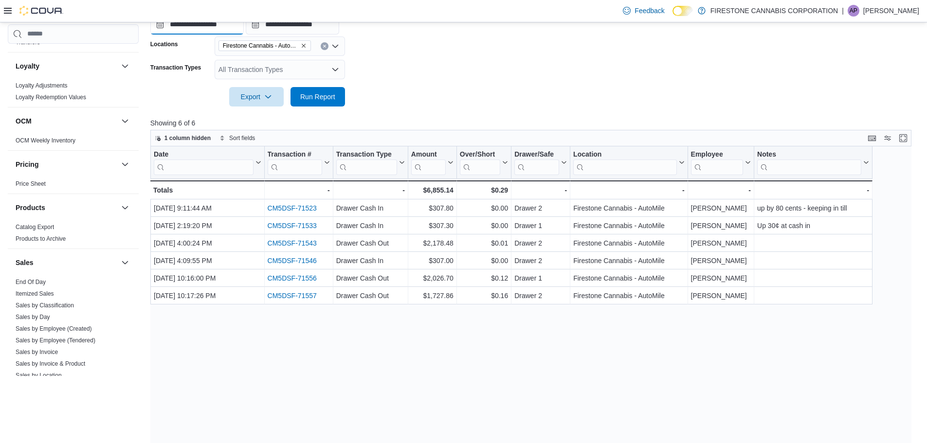
drag, startPoint x: 197, startPoint y: 25, endPoint x: 201, endPoint y: 31, distance: 6.6
click at [197, 25] on input "**********" at bounding box center [196, 24] width 93 height 19
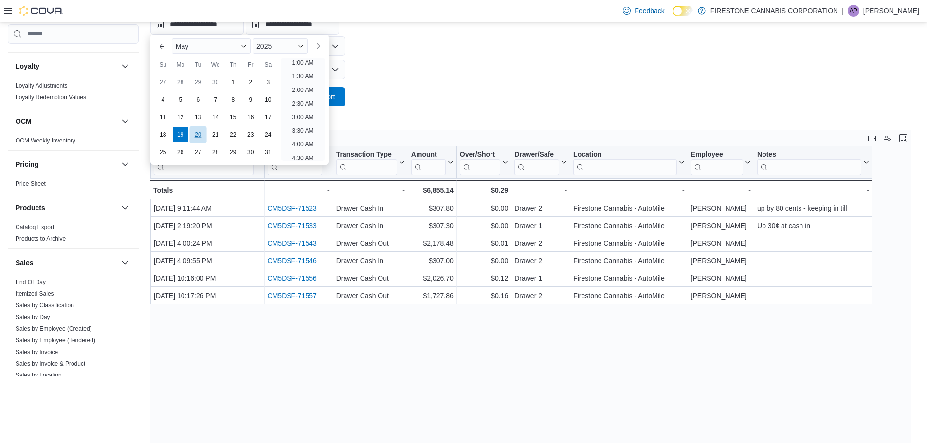
click at [202, 134] on div "20" at bounding box center [197, 134] width 17 height 17
type input "**********"
click at [340, 96] on button "Run Report" at bounding box center [318, 96] width 55 height 19
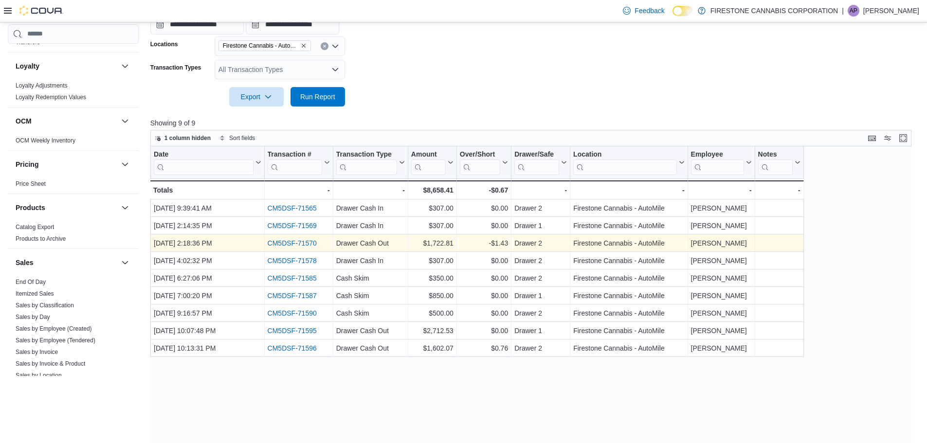
click at [312, 244] on link "CM5DSF-71570" at bounding box center [291, 244] width 49 height 8
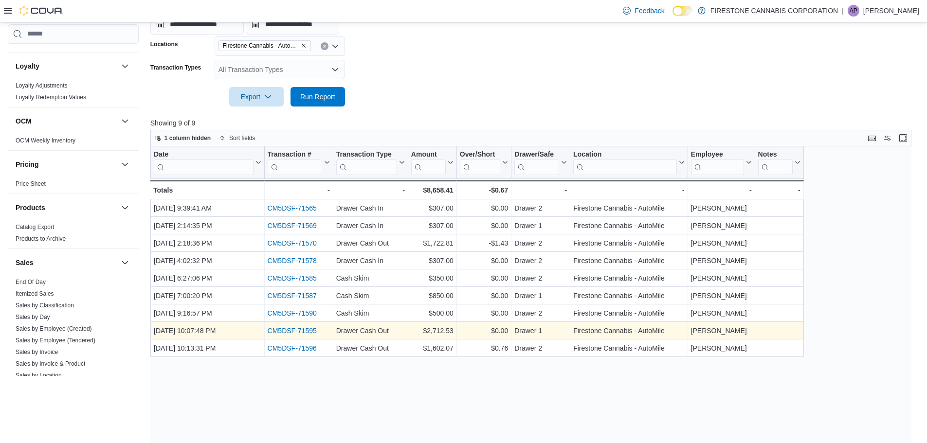
click at [302, 329] on link "CM5DSF-71595" at bounding box center [291, 331] width 49 height 8
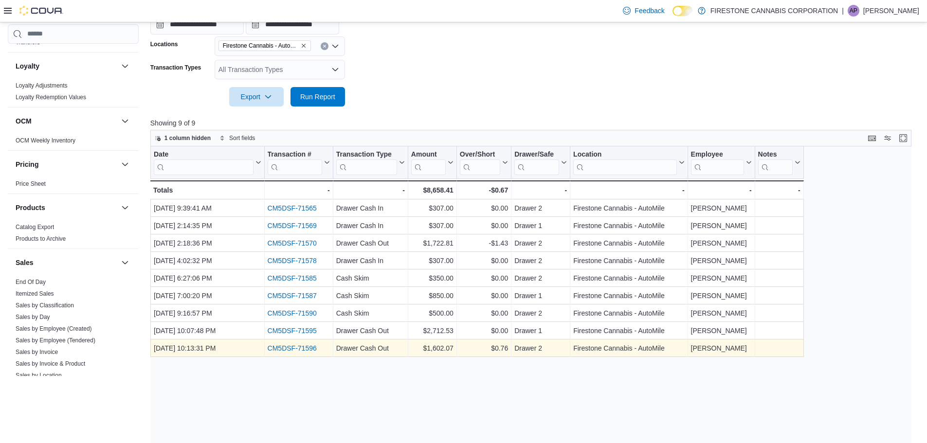
click at [291, 351] on link "CM5DSF-71596" at bounding box center [291, 349] width 49 height 8
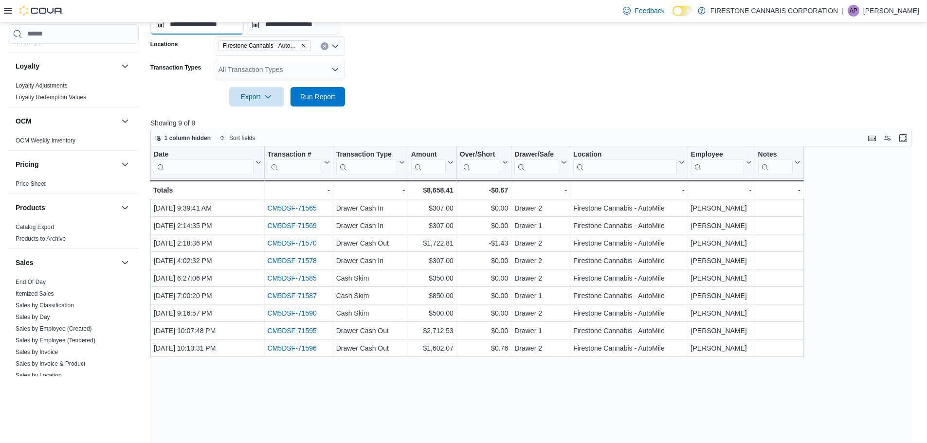
click at [194, 23] on input "**********" at bounding box center [196, 24] width 93 height 19
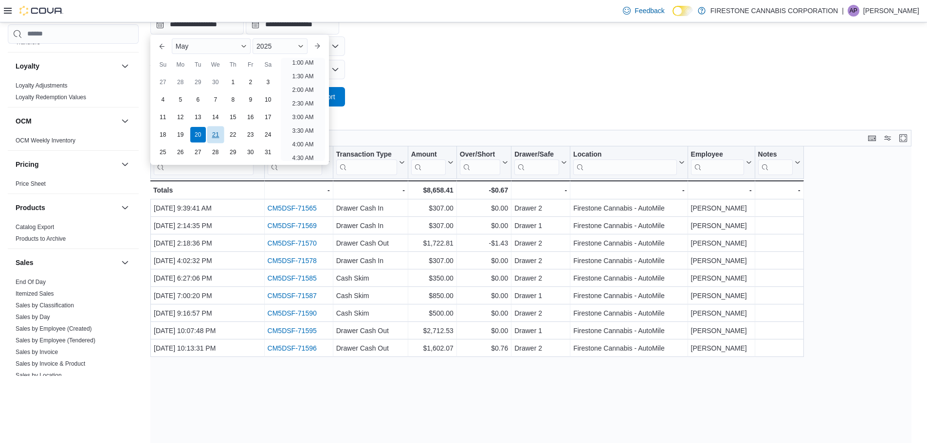
click at [218, 130] on div "21" at bounding box center [215, 134] width 17 height 17
type input "**********"
click at [340, 97] on button "Run Report" at bounding box center [318, 96] width 55 height 19
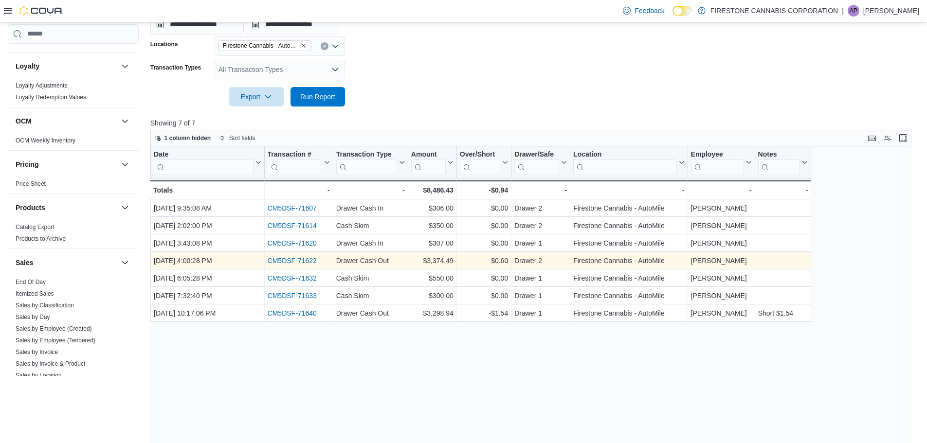
click at [292, 261] on link "CM5DSF-71622" at bounding box center [291, 261] width 49 height 8
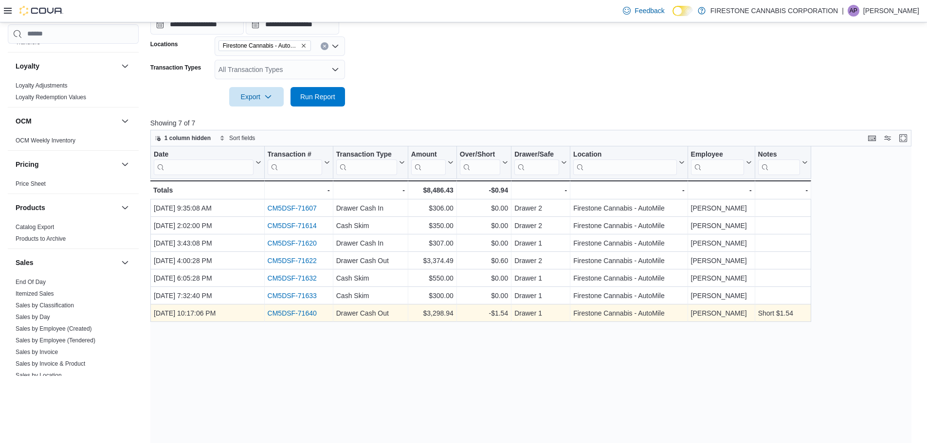
click at [307, 314] on link "CM5DSF-71640" at bounding box center [291, 314] width 49 height 8
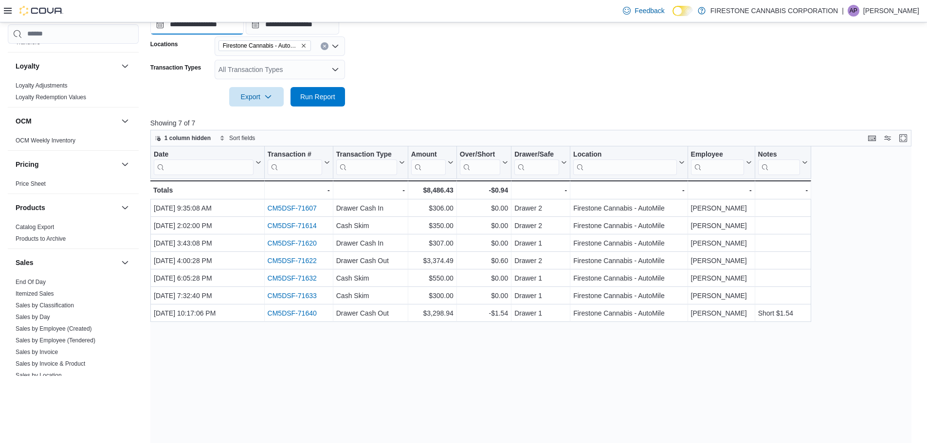
click at [201, 29] on input "**********" at bounding box center [196, 24] width 93 height 19
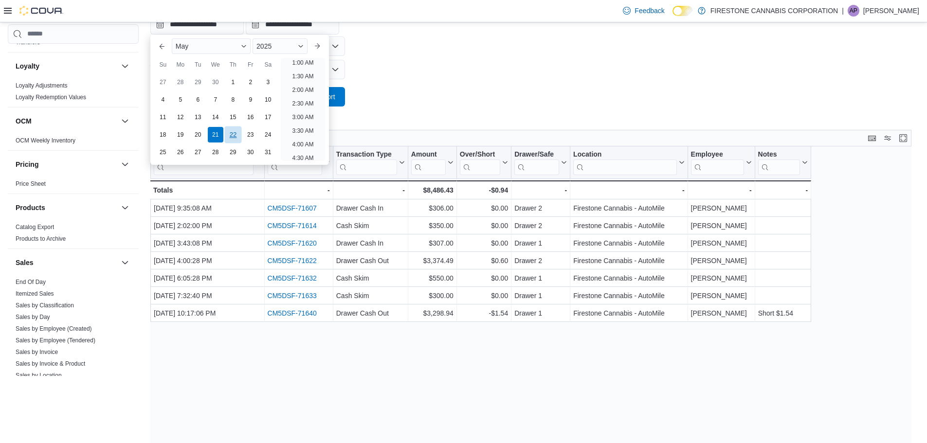
click at [233, 132] on div "22" at bounding box center [232, 134] width 17 height 17
type input "**********"
click at [334, 87] on span "Run Report" at bounding box center [317, 96] width 43 height 19
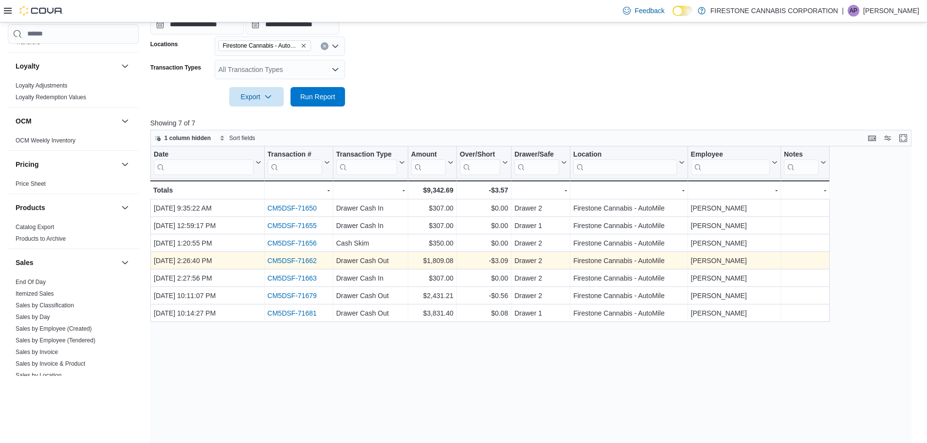
click at [311, 261] on link "CM5DSF-71662" at bounding box center [291, 261] width 49 height 8
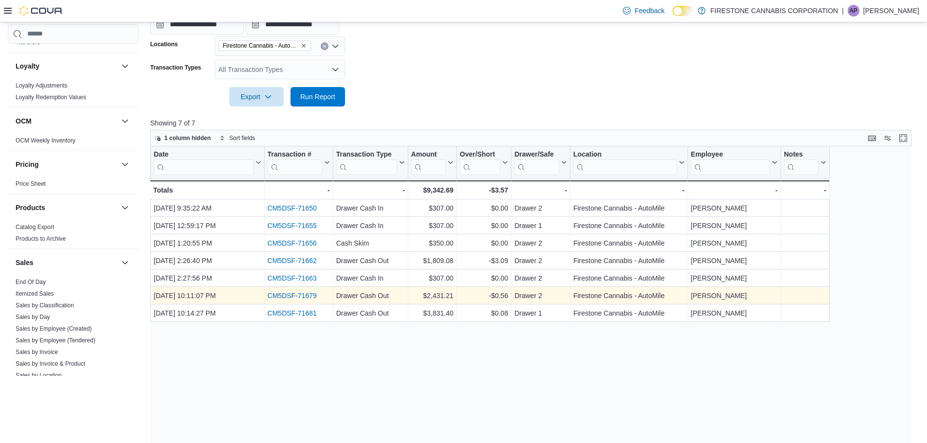
click at [298, 297] on link "CM5DSF-71679" at bounding box center [291, 296] width 49 height 8
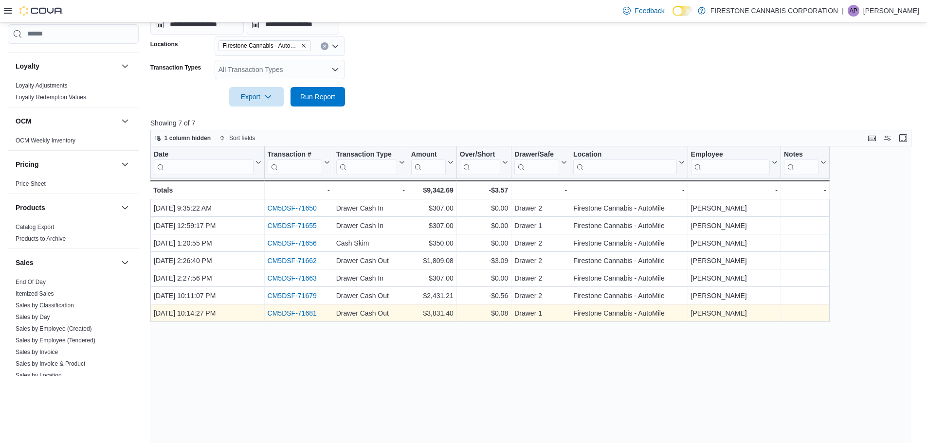
click at [304, 312] on link "CM5DSF-71681" at bounding box center [291, 314] width 49 height 8
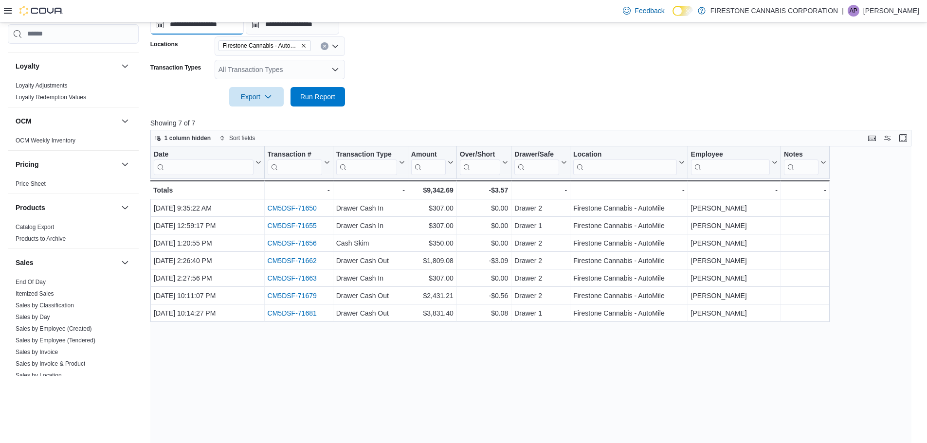
click at [198, 30] on input "**********" at bounding box center [196, 24] width 93 height 19
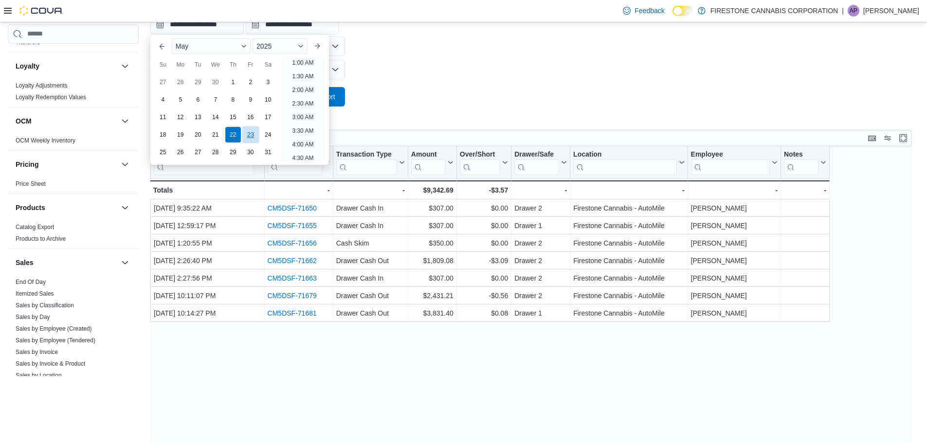
click at [250, 133] on div "23" at bounding box center [250, 134] width 17 height 17
type input "**********"
click at [502, 86] on div at bounding box center [534, 83] width 769 height 8
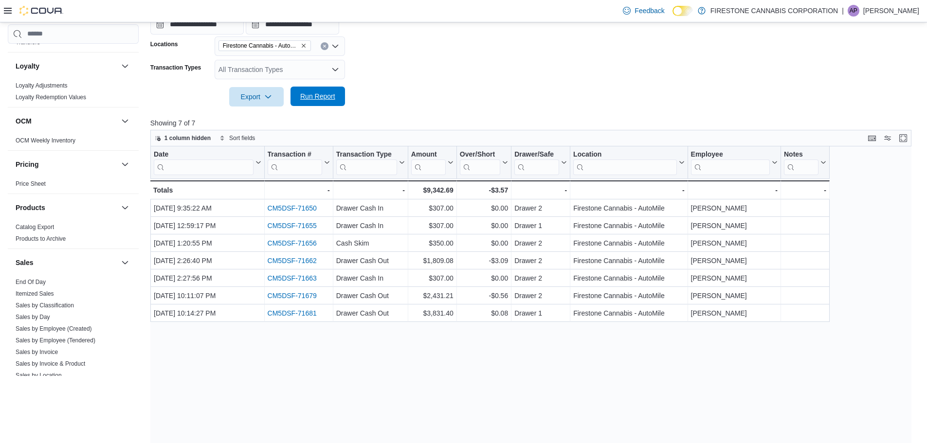
click at [344, 92] on button "Run Report" at bounding box center [318, 96] width 55 height 19
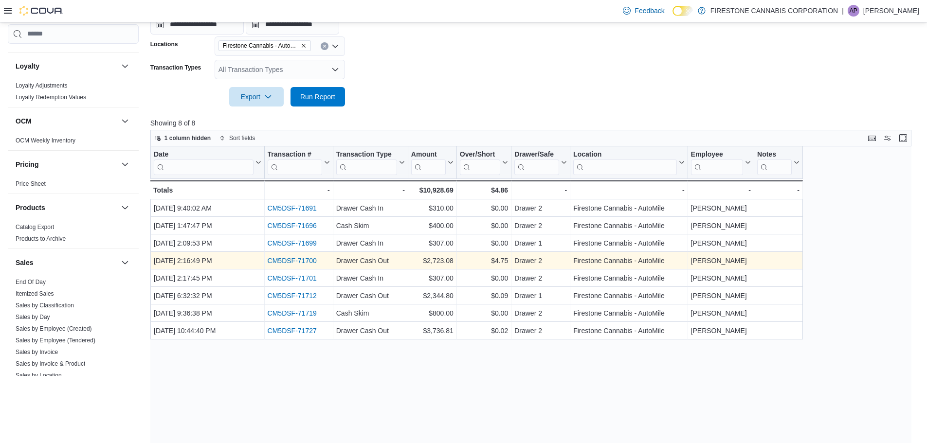
click at [309, 258] on link "CM5DSF-71700" at bounding box center [291, 261] width 49 height 8
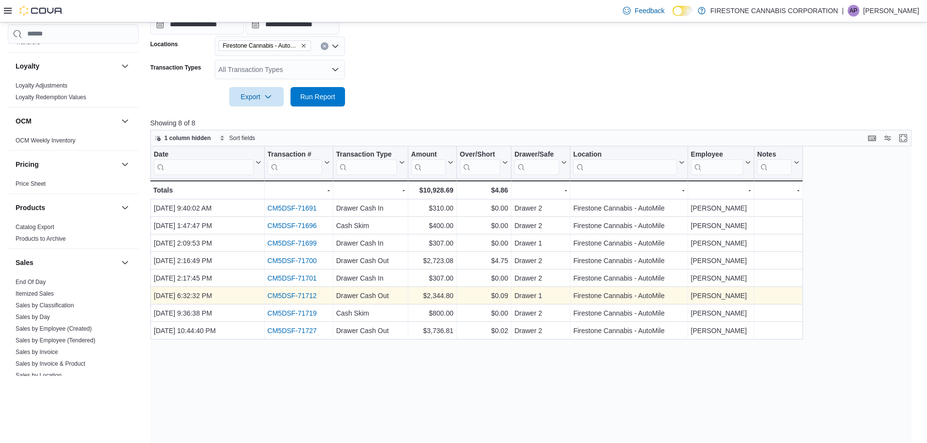
click at [306, 295] on link "CM5DSF-71712" at bounding box center [291, 296] width 49 height 8
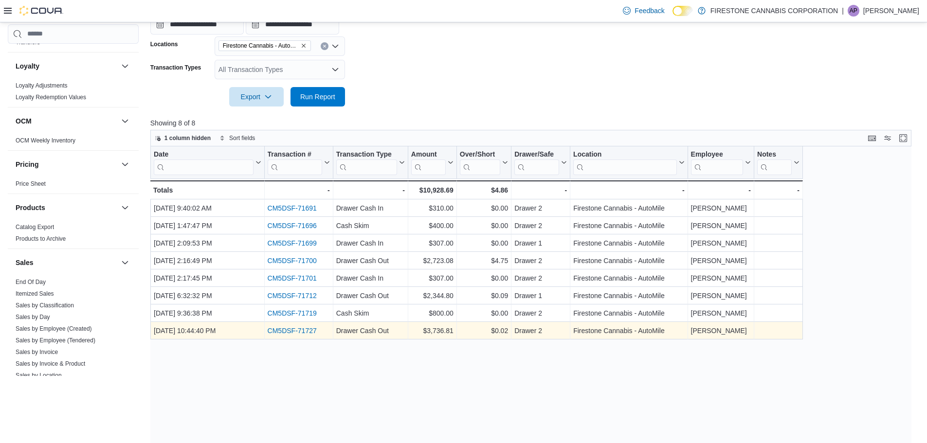
click at [307, 330] on link "CM5DSF-71727" at bounding box center [291, 331] width 49 height 8
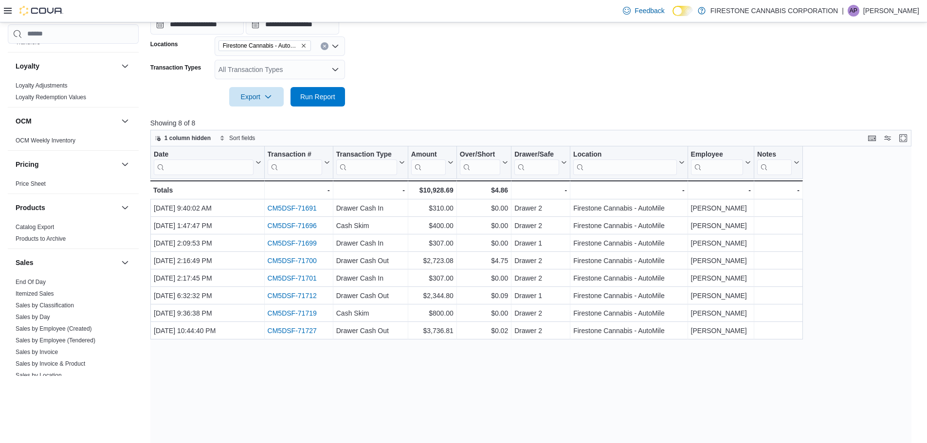
click at [522, 74] on form "**********" at bounding box center [534, 35] width 769 height 142
click at [629, 91] on form "**********" at bounding box center [534, 35] width 769 height 142
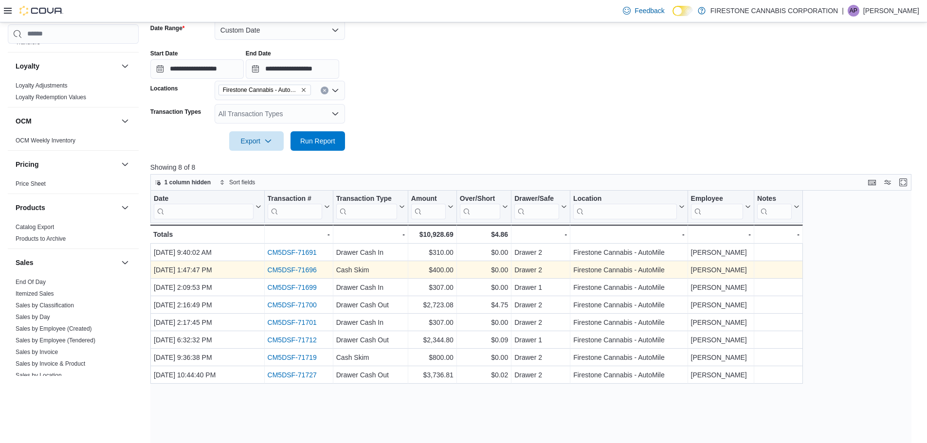
scroll to position [97, 0]
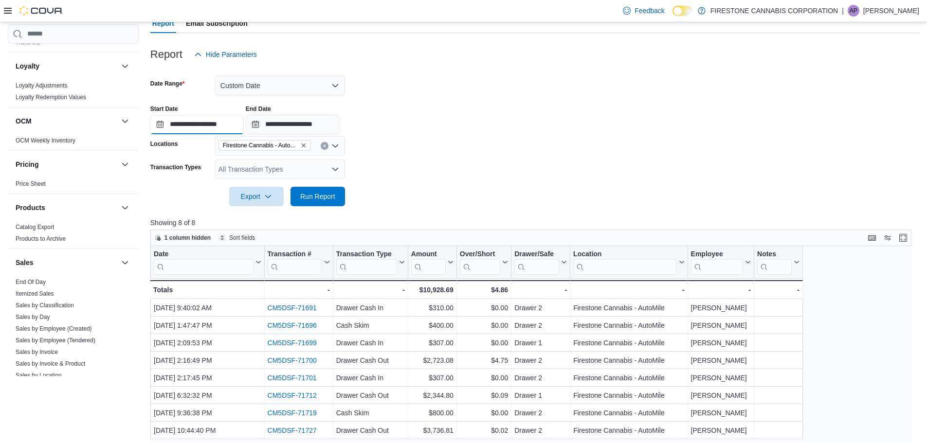
click at [194, 123] on input "**********" at bounding box center [196, 124] width 93 height 19
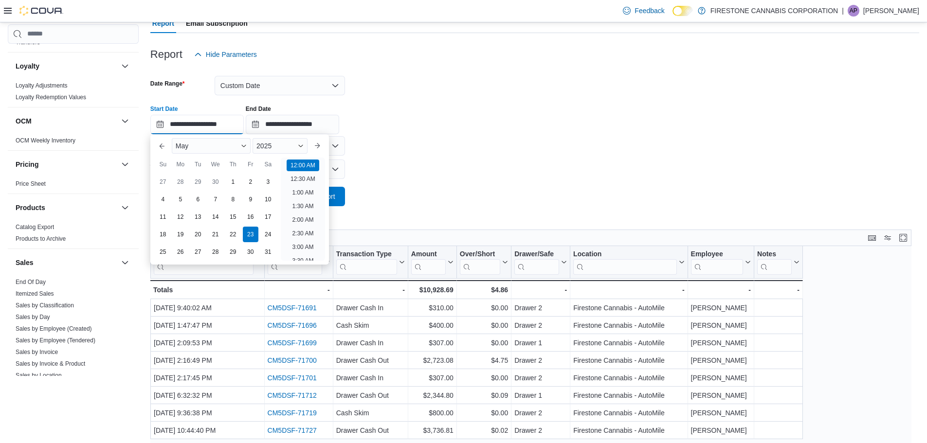
scroll to position [30, 0]
click at [269, 232] on div "24" at bounding box center [267, 234] width 17 height 17
type input "**********"
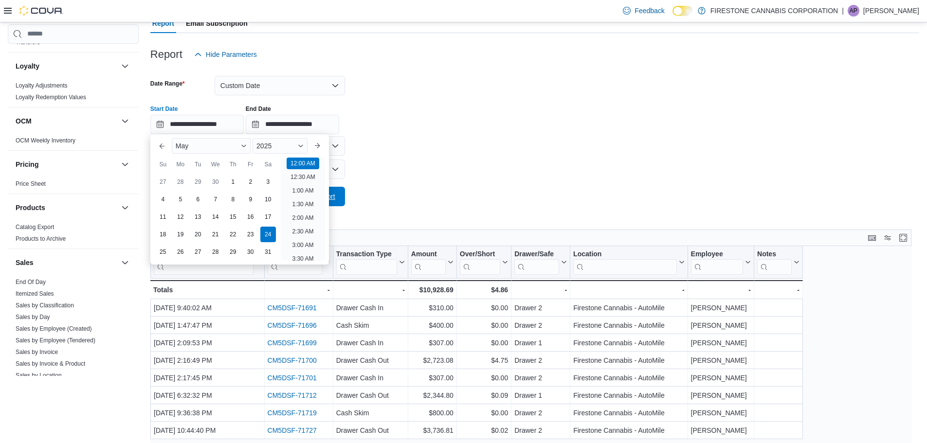
click at [344, 199] on button "Run Report" at bounding box center [318, 196] width 55 height 19
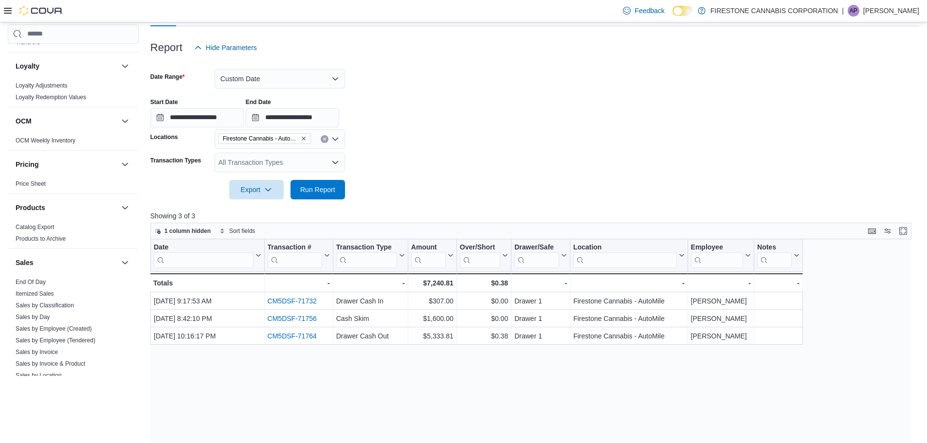
scroll to position [243, 0]
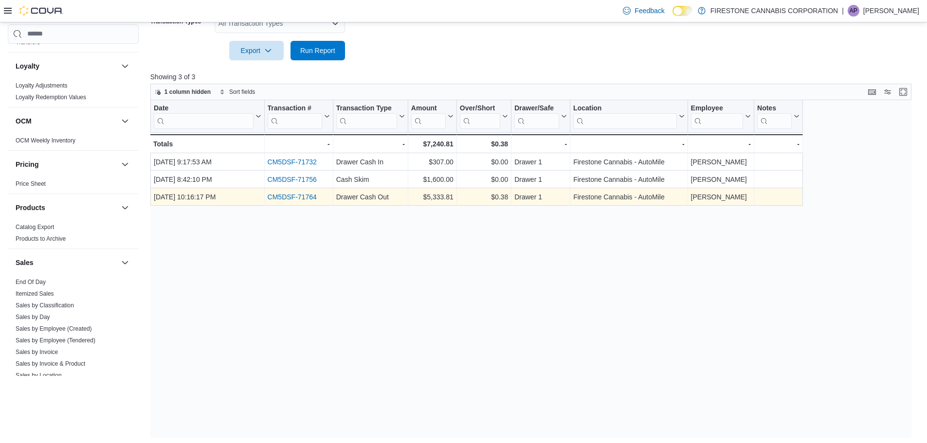
click at [296, 196] on link "CM5DSF-71764" at bounding box center [291, 197] width 49 height 8
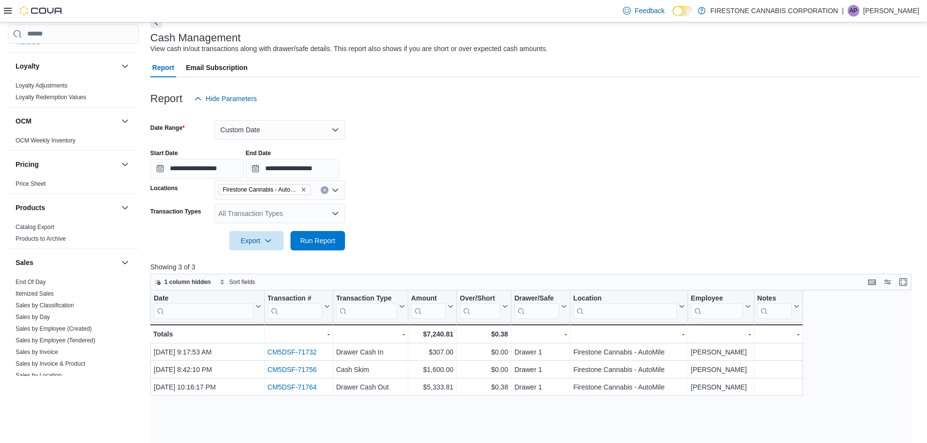
scroll to position [49, 0]
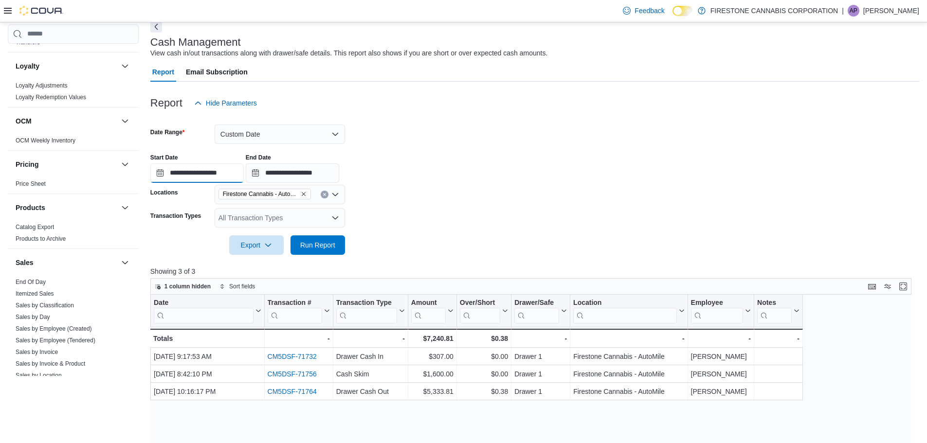
click at [195, 173] on input "**********" at bounding box center [196, 173] width 93 height 19
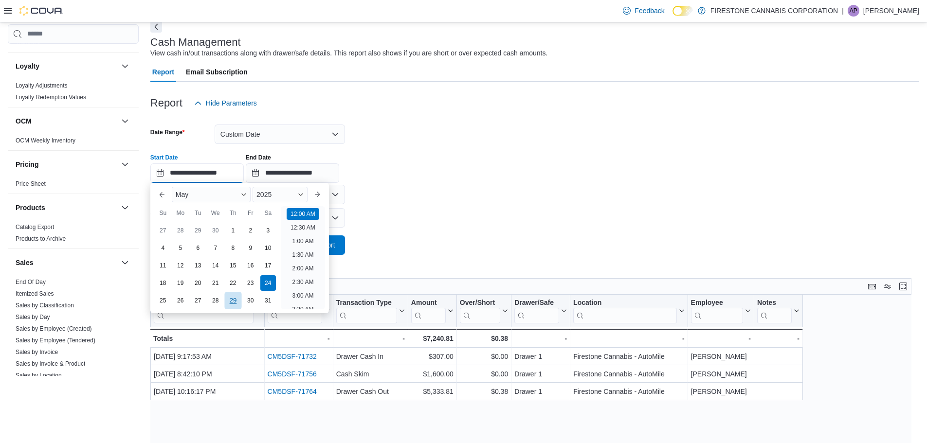
scroll to position [30, 0]
click at [165, 301] on div "25" at bounding box center [162, 300] width 17 height 17
type input "**********"
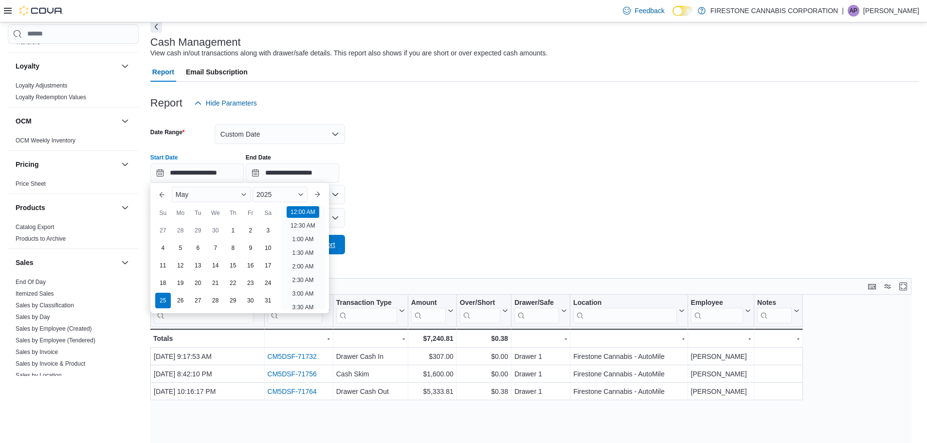
click at [343, 250] on button "Run Report" at bounding box center [318, 244] width 55 height 19
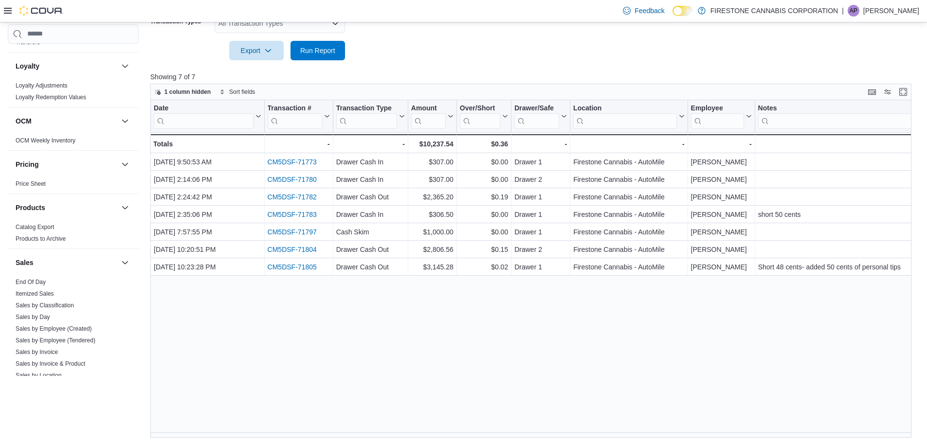
scroll to position [246, 0]
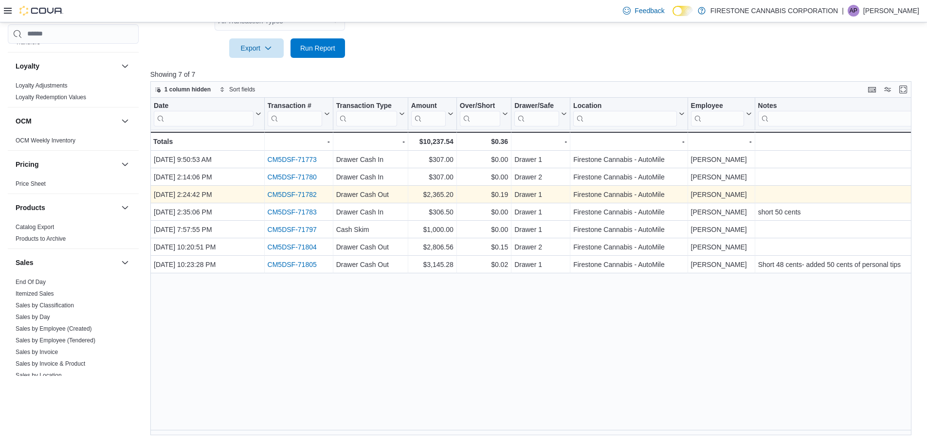
click at [289, 192] on link "CM5DSF-71782" at bounding box center [291, 195] width 49 height 8
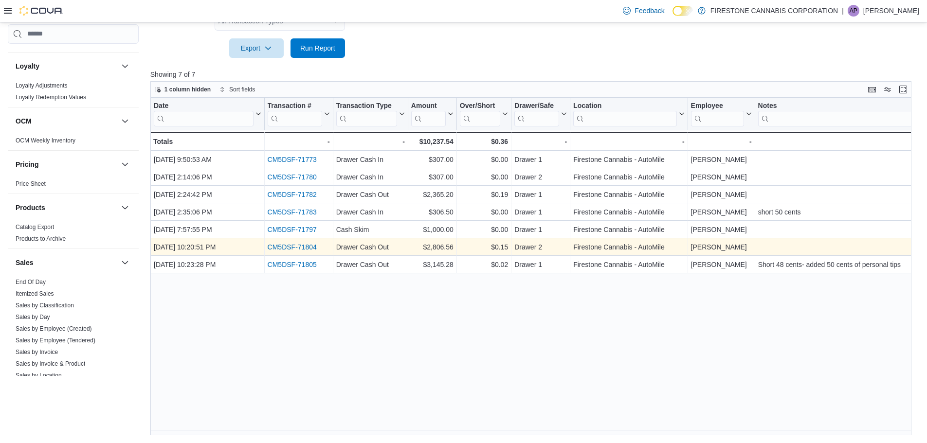
click at [306, 246] on link "CM5DSF-71804" at bounding box center [291, 247] width 49 height 8
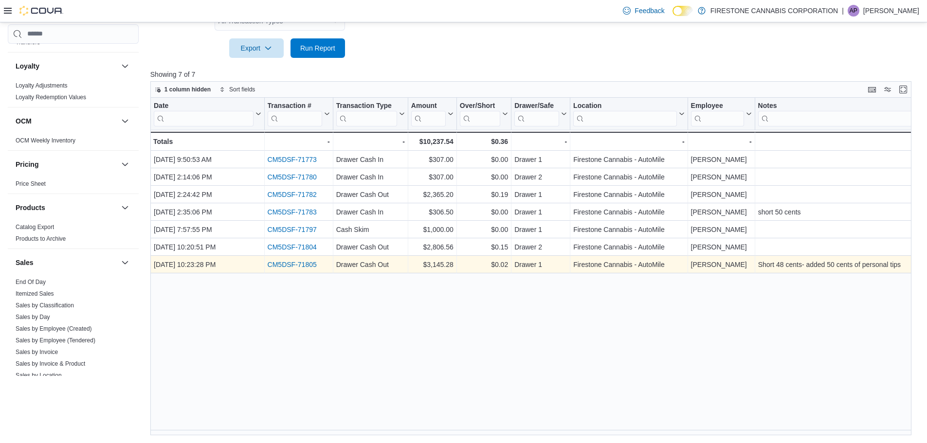
click at [306, 265] on link "CM5DSF-71805" at bounding box center [291, 265] width 49 height 8
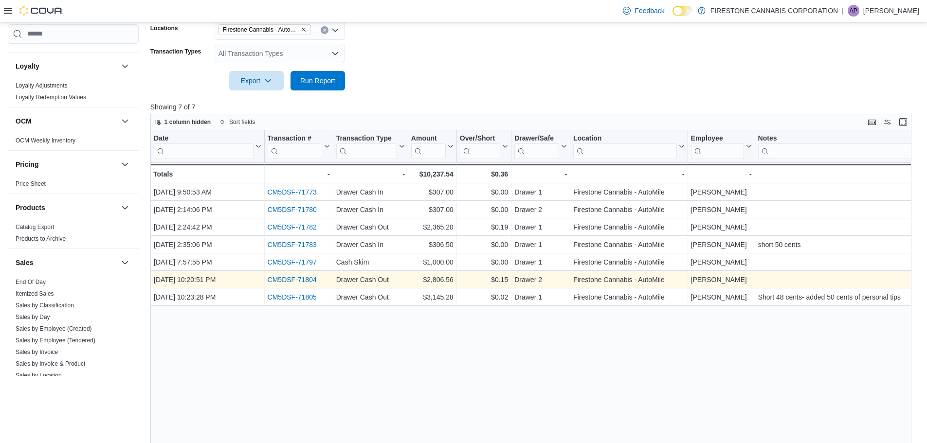
scroll to position [197, 0]
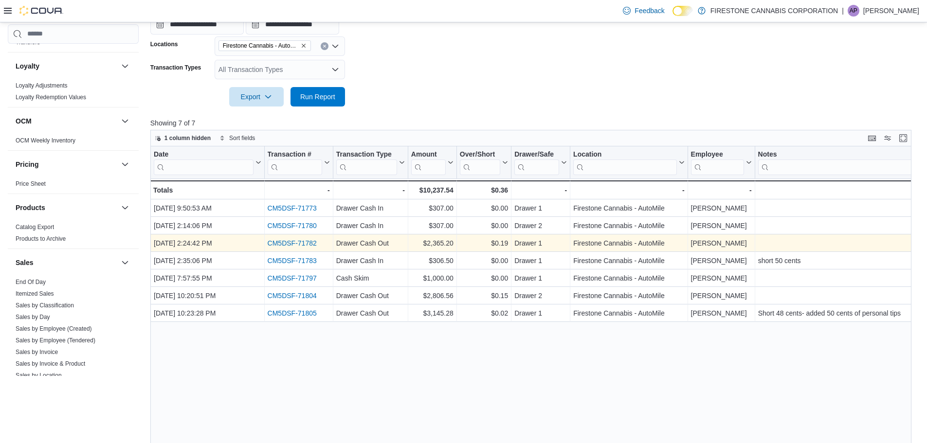
click at [305, 244] on link "CM5DSF-71782" at bounding box center [291, 244] width 49 height 8
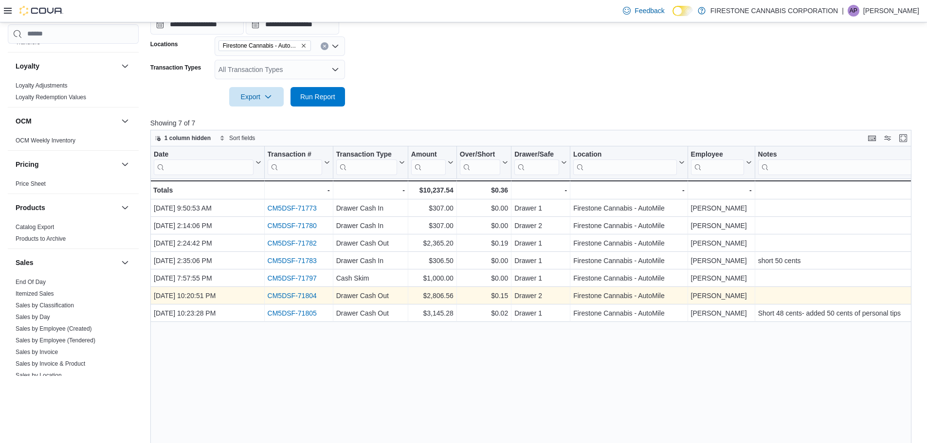
click at [306, 295] on link "CM5DSF-71804" at bounding box center [291, 296] width 49 height 8
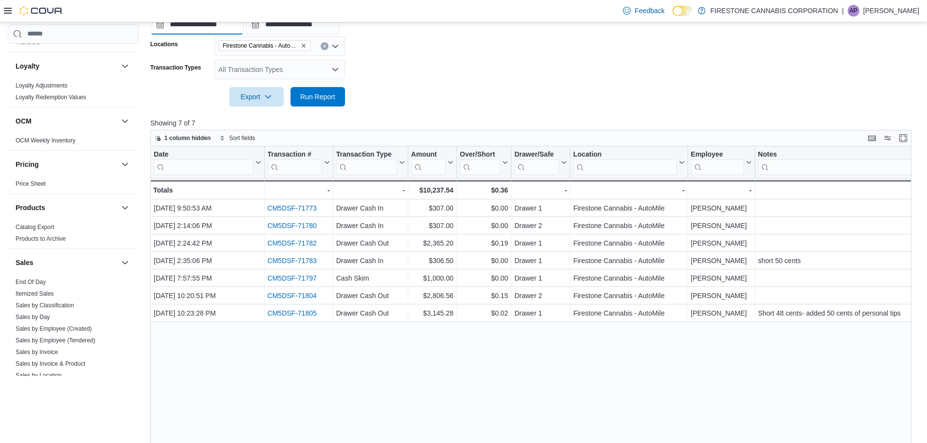
click at [192, 27] on input "**********" at bounding box center [196, 24] width 93 height 19
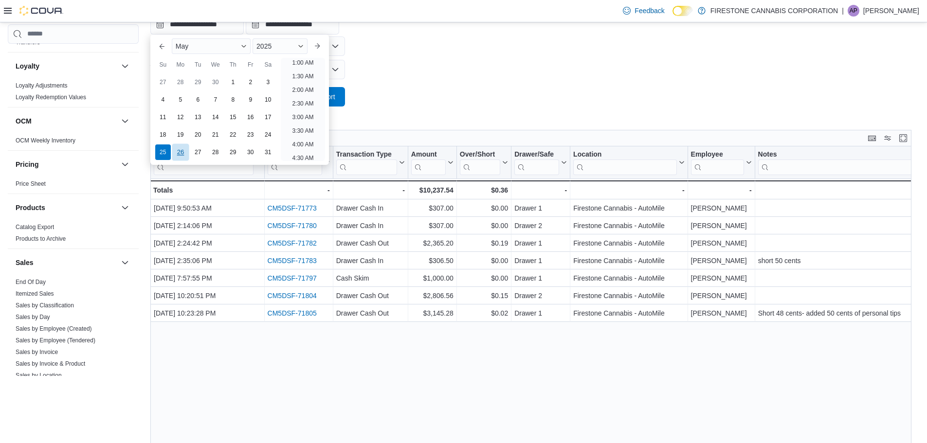
click at [182, 151] on div "26" at bounding box center [180, 152] width 17 height 17
type input "**********"
click at [343, 96] on button "Run Report" at bounding box center [318, 96] width 55 height 19
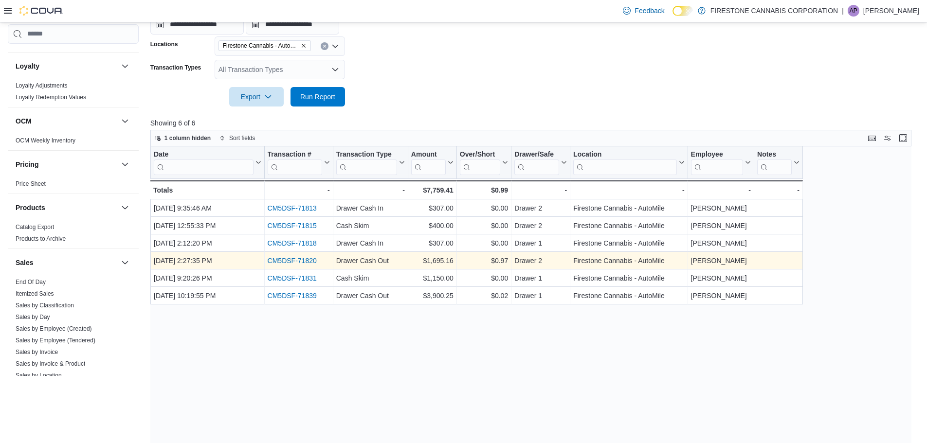
click at [290, 259] on link "CM5DSF-71820" at bounding box center [291, 261] width 49 height 8
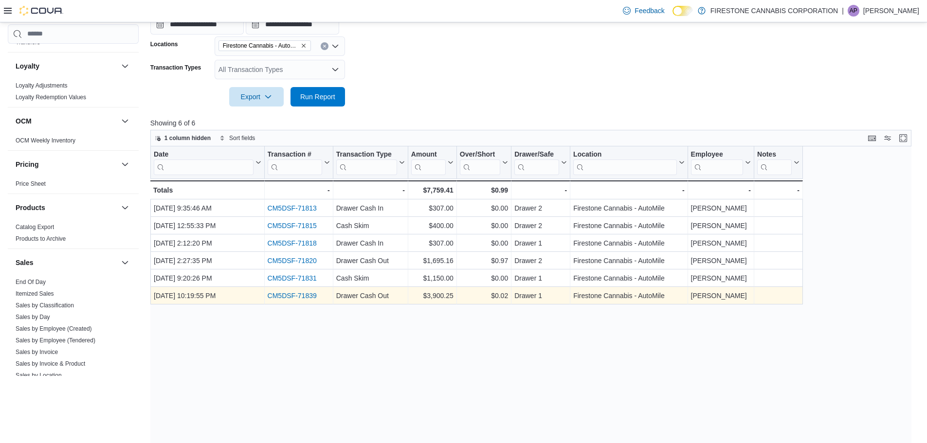
click at [297, 297] on link "CM5DSF-71839" at bounding box center [291, 296] width 49 height 8
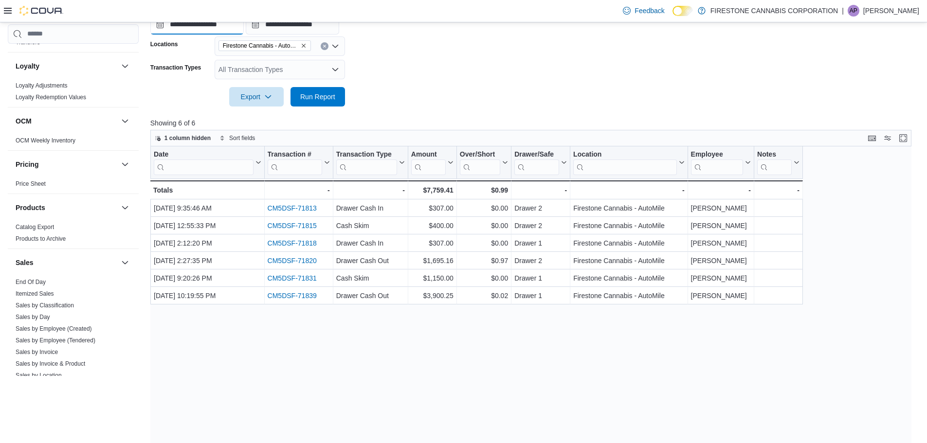
click at [196, 27] on input "**********" at bounding box center [196, 24] width 93 height 19
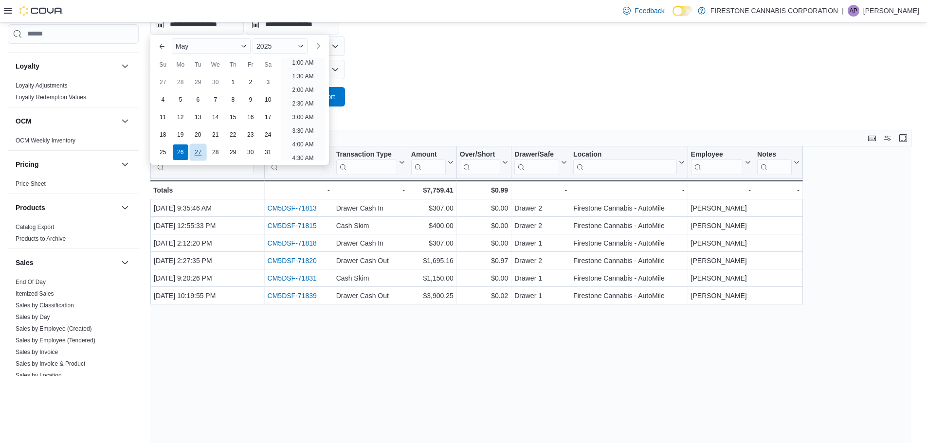
click at [198, 152] on div "27" at bounding box center [197, 152] width 17 height 17
type input "**********"
click at [340, 98] on button "Run Report" at bounding box center [318, 96] width 55 height 19
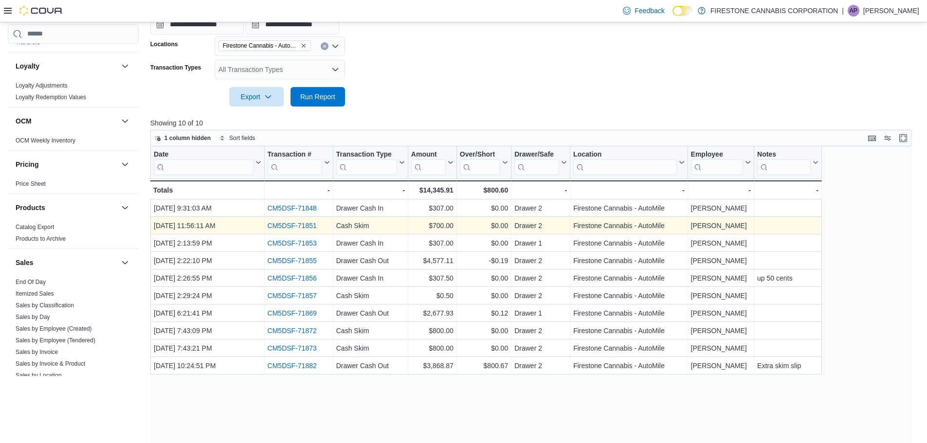
scroll to position [246, 0]
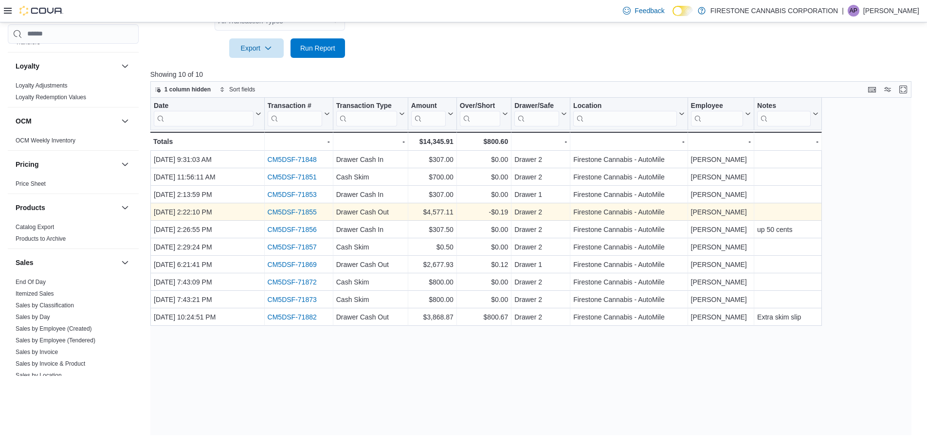
click at [308, 213] on link "CM5DSF-71855" at bounding box center [291, 212] width 49 height 8
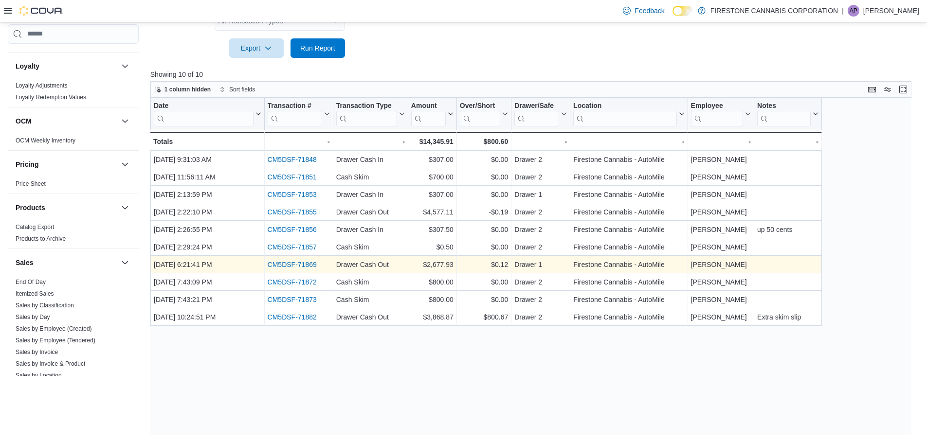
click at [308, 265] on link "CM5DSF-71869" at bounding box center [291, 265] width 49 height 8
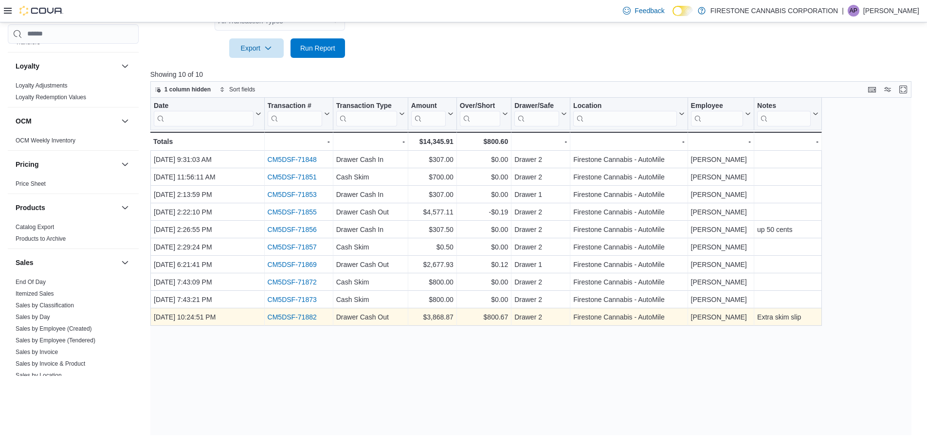
click at [303, 315] on link "CM5DSF-71882" at bounding box center [291, 318] width 49 height 8
click at [772, 318] on div "Extra skim slip" at bounding box center [787, 318] width 61 height 12
drag, startPoint x: 759, startPoint y: 319, endPoint x: 810, endPoint y: 318, distance: 50.1
click at [810, 318] on div "Extra skim slip" at bounding box center [787, 318] width 61 height 12
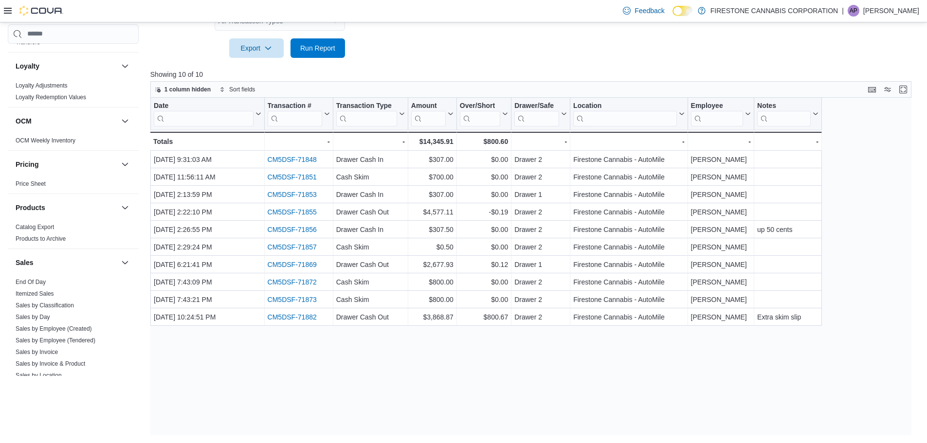
click at [392, 335] on div "Date Click to view column header actions Transaction # Click to view column hea…" at bounding box center [534, 267] width 769 height 338
click at [515, 366] on div "Date Click to view column header actions Transaction # Click to view column hea…" at bounding box center [534, 267] width 769 height 338
click at [500, 380] on div "Date Click to view column header actions Transaction # Click to view column hea…" at bounding box center [534, 267] width 769 height 338
click at [233, 379] on div "Date Click to view column header actions Transaction # Click to view column hea…" at bounding box center [534, 267] width 769 height 338
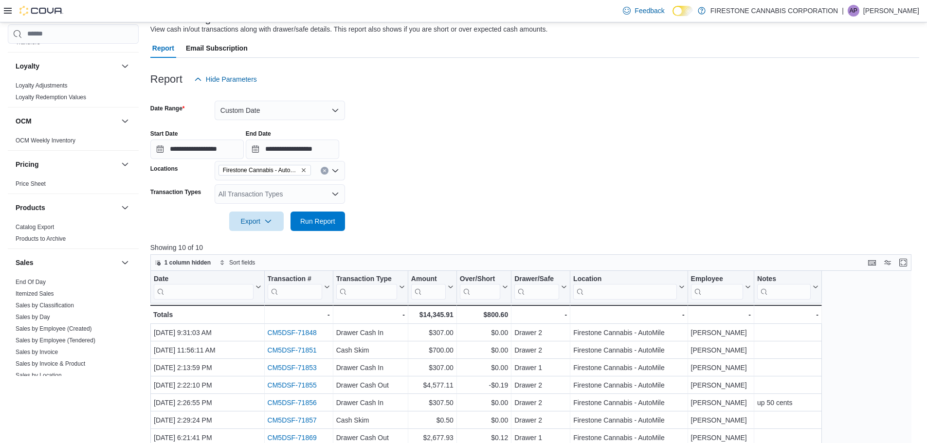
scroll to position [51, 0]
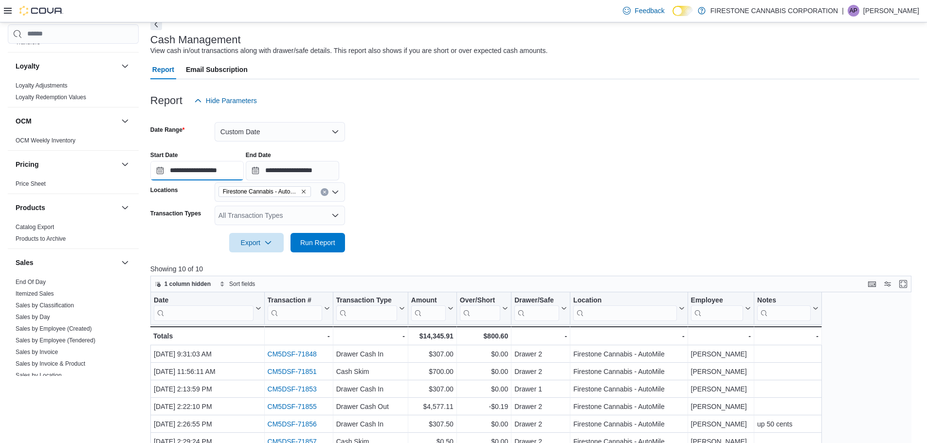
click at [192, 172] on input "**********" at bounding box center [196, 170] width 93 height 19
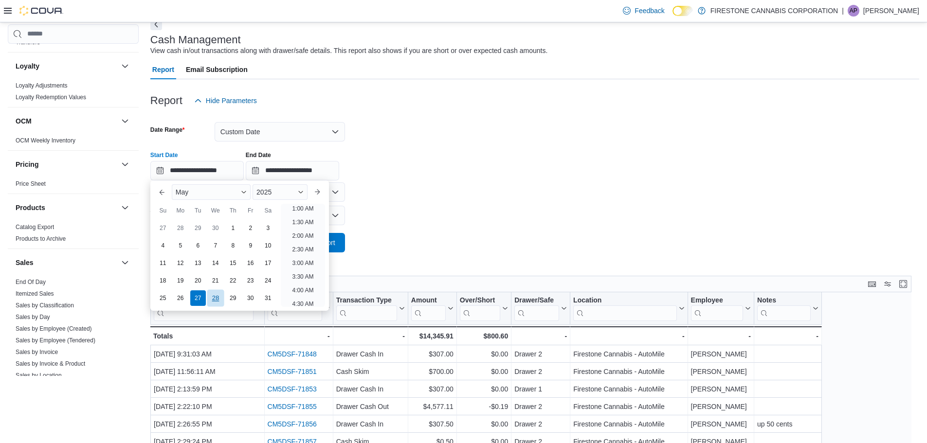
click at [217, 297] on div "28" at bounding box center [215, 298] width 17 height 17
type input "**********"
click at [341, 239] on button "Run Report" at bounding box center [318, 242] width 55 height 19
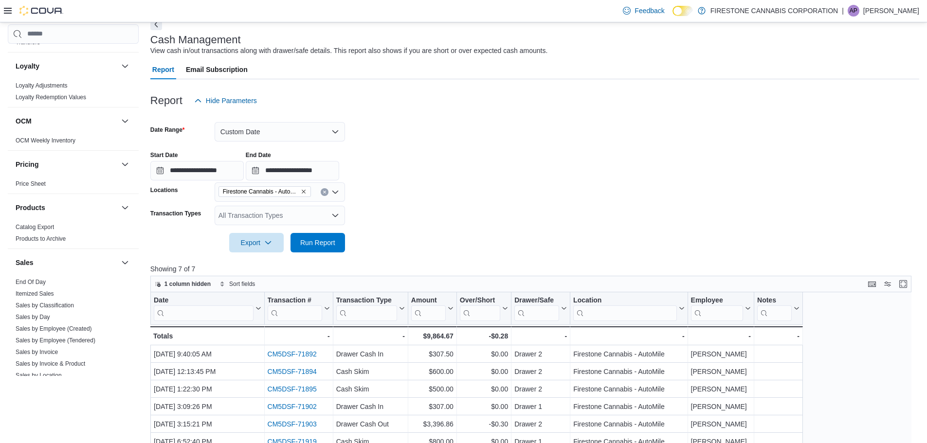
scroll to position [246, 0]
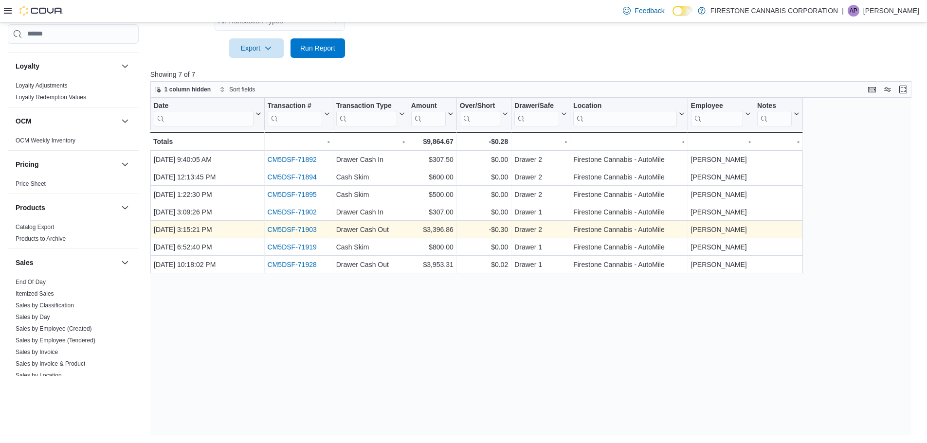
click at [293, 227] on link "CM5DSF-71903" at bounding box center [291, 230] width 49 height 8
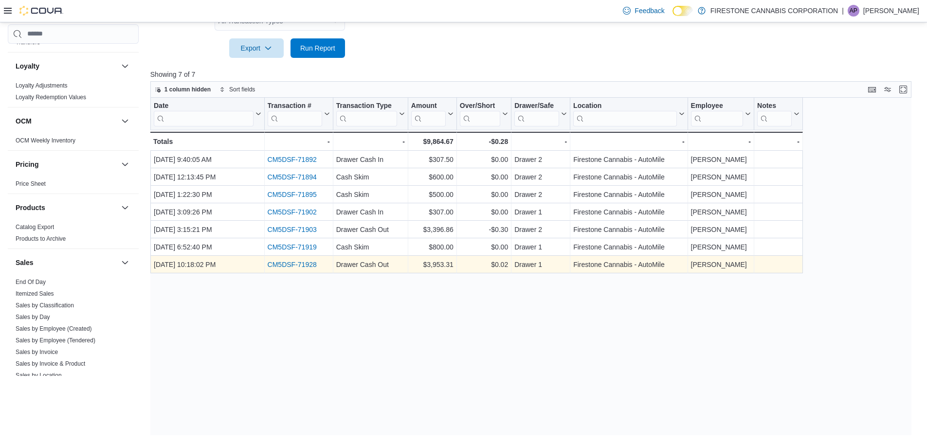
click at [314, 265] on link "CM5DSF-71928" at bounding box center [291, 265] width 49 height 8
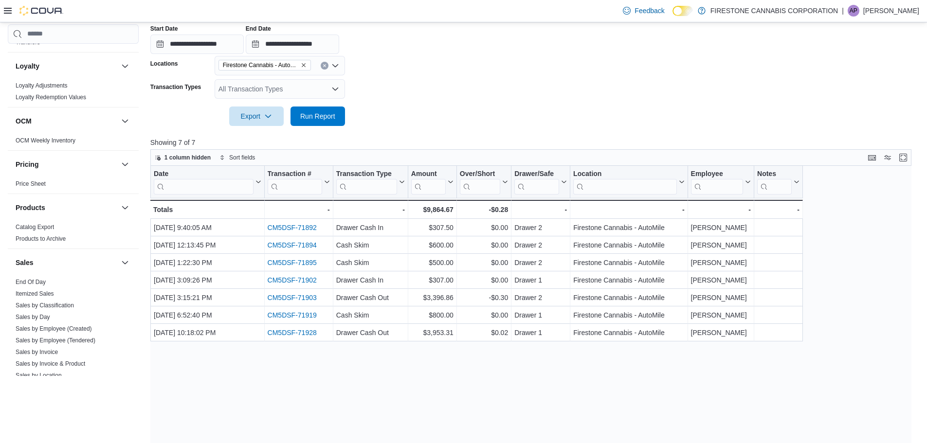
scroll to position [148, 0]
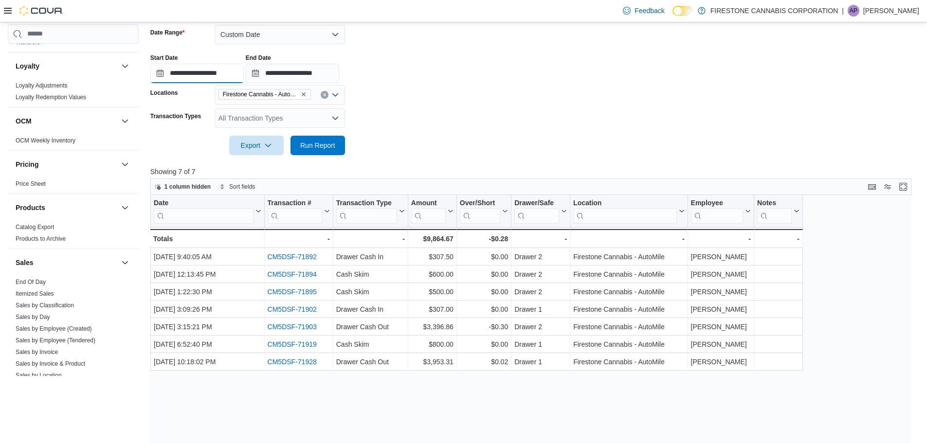
click at [201, 74] on input "**********" at bounding box center [196, 73] width 93 height 19
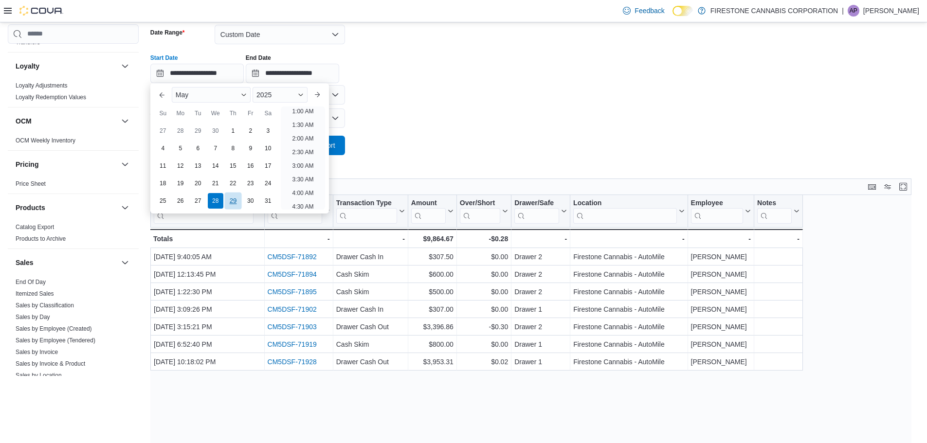
click at [236, 201] on div "29" at bounding box center [232, 200] width 17 height 17
type input "**********"
click at [339, 141] on button "Run Report" at bounding box center [318, 144] width 55 height 19
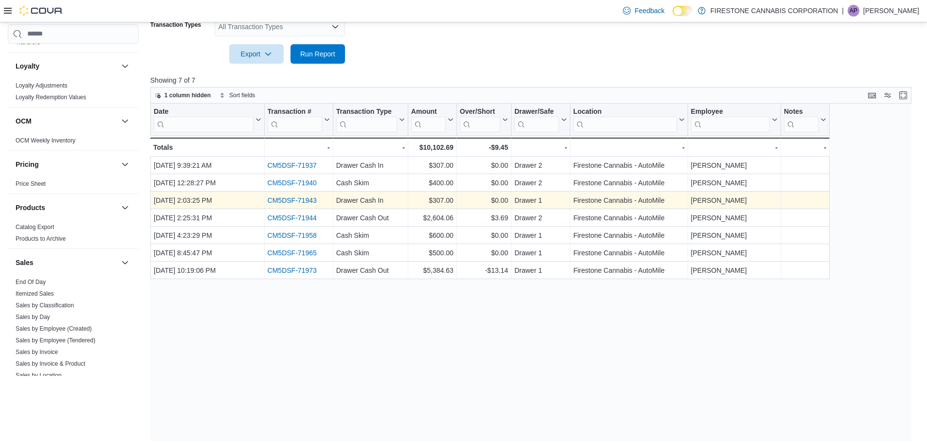
scroll to position [246, 0]
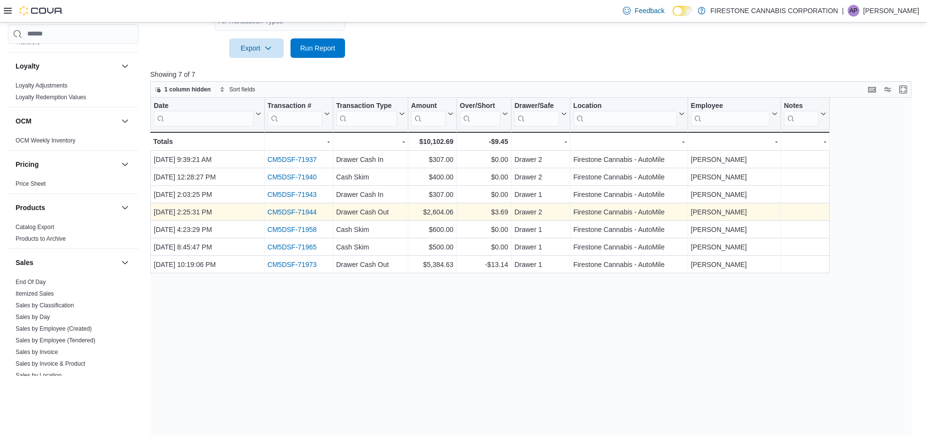
click at [310, 212] on link "CM5DSF-71944" at bounding box center [291, 212] width 49 height 8
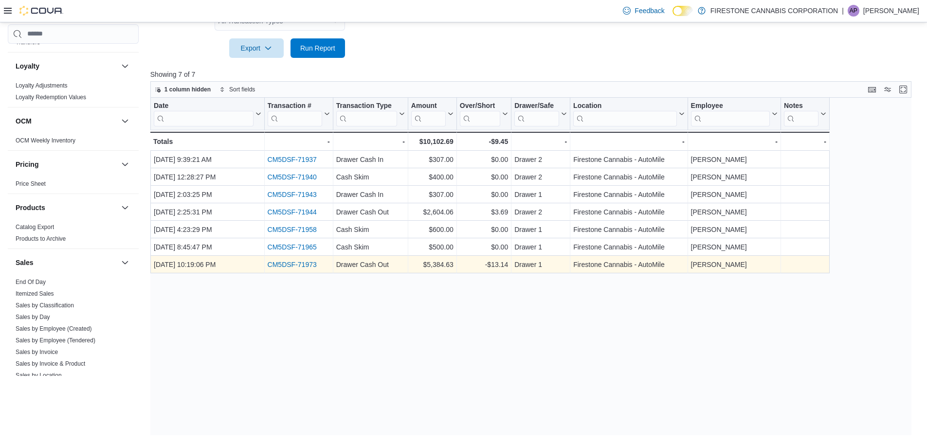
click at [310, 263] on link "CM5DSF-71973" at bounding box center [291, 265] width 49 height 8
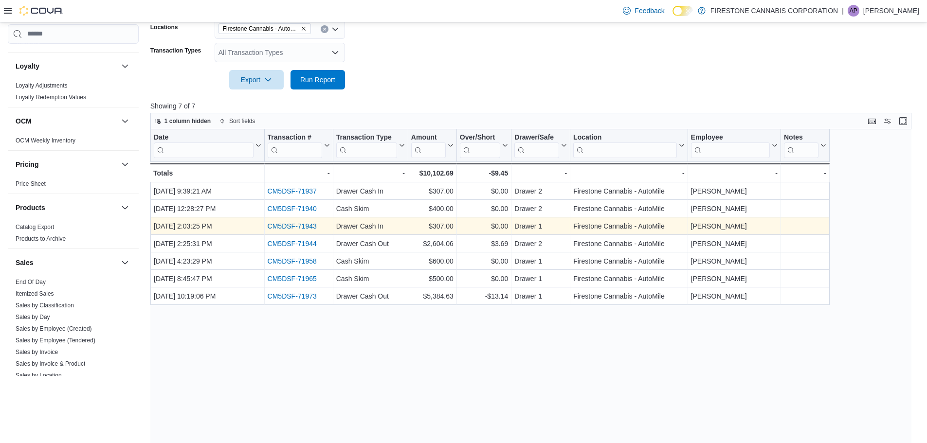
scroll to position [197, 0]
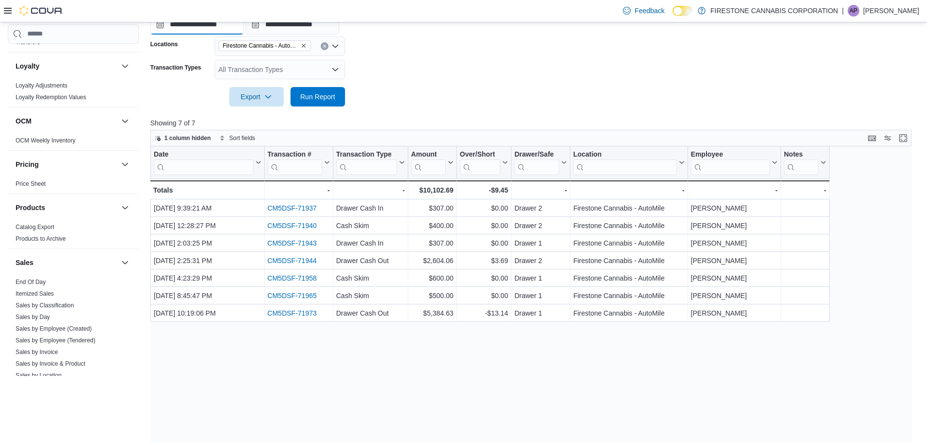
click at [198, 28] on input "**********" at bounding box center [196, 24] width 93 height 19
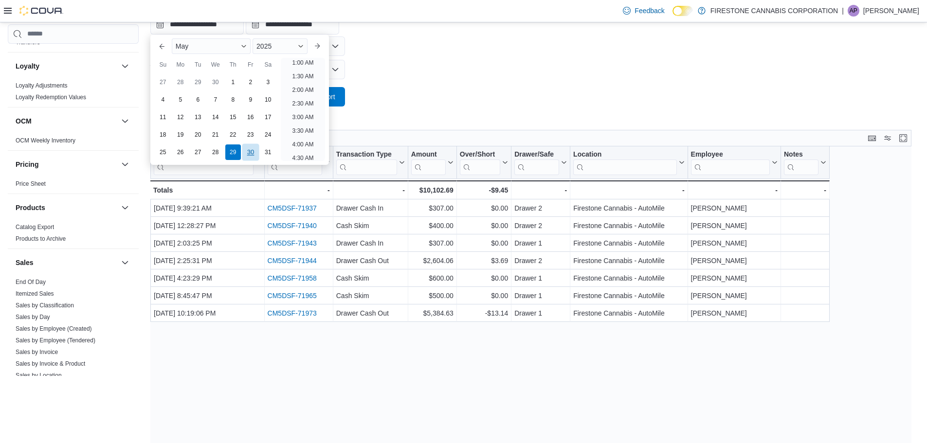
click at [248, 153] on div "30" at bounding box center [250, 152] width 17 height 17
type input "**********"
click at [343, 96] on button "Run Report" at bounding box center [318, 96] width 55 height 19
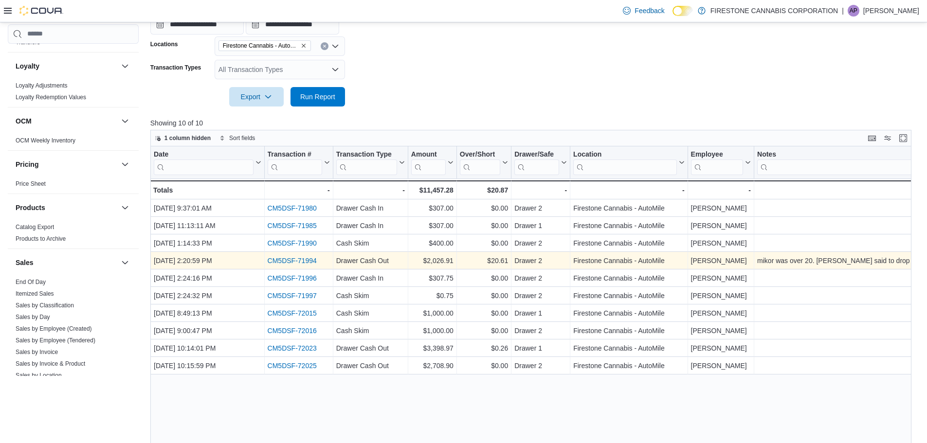
click at [311, 258] on link "CM5DSF-71994" at bounding box center [291, 261] width 49 height 8
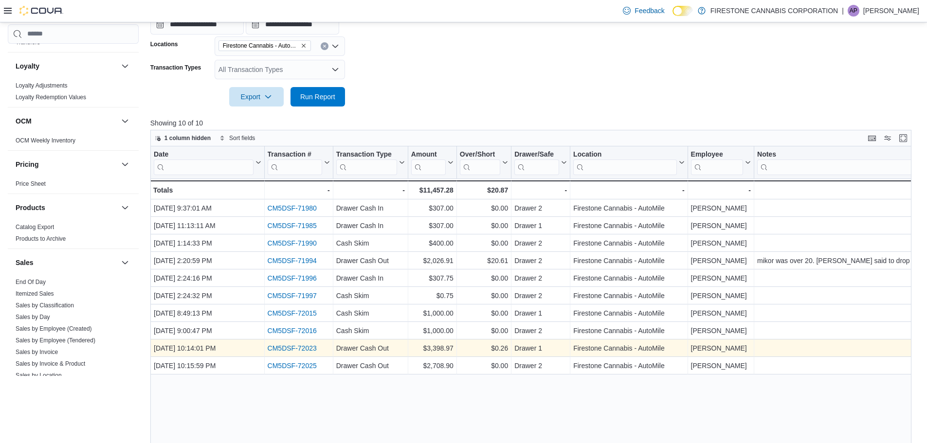
click at [310, 348] on link "CM5DSF-72023" at bounding box center [291, 349] width 49 height 8
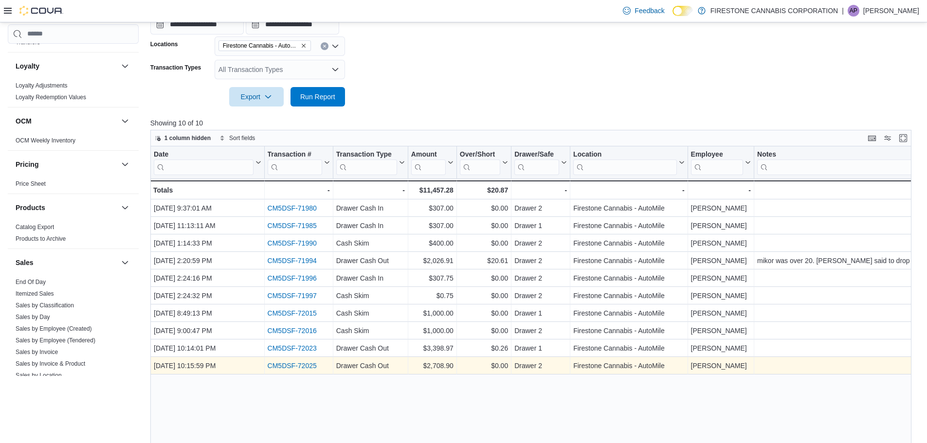
click at [297, 365] on link "CM5DSF-72025" at bounding box center [291, 366] width 49 height 8
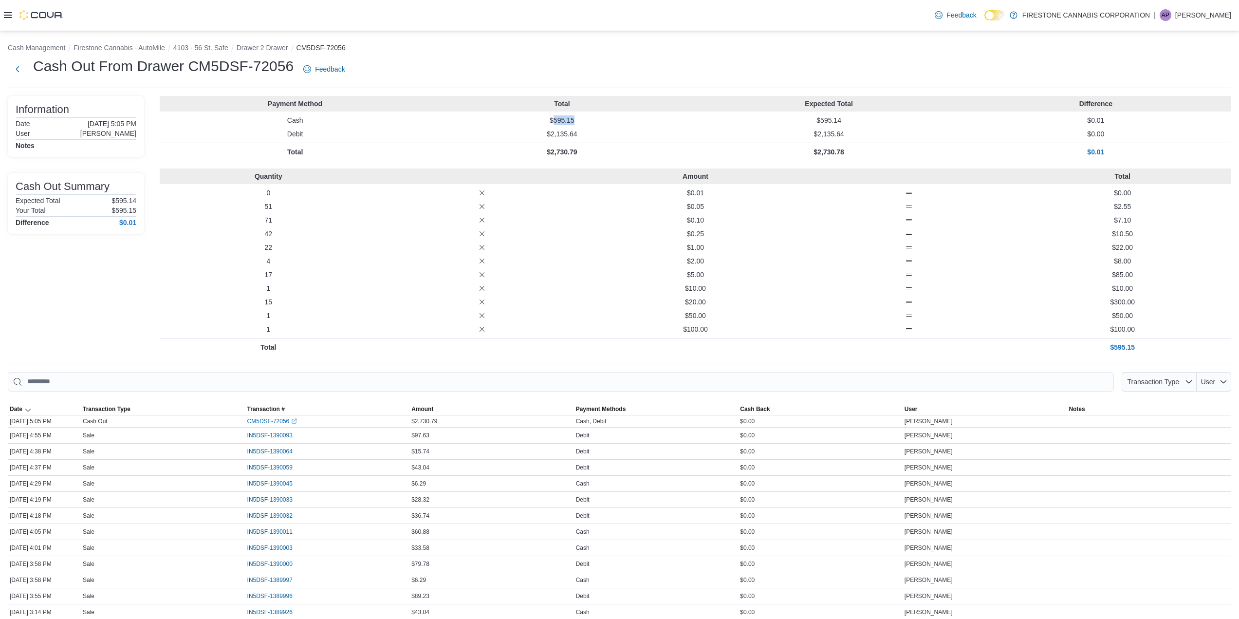
drag, startPoint x: 557, startPoint y: 123, endPoint x: 591, endPoint y: 117, distance: 34.2
click at [591, 117] on p "$595.15" at bounding box center [561, 120] width 263 height 10
copy p "595.15"
drag, startPoint x: 554, startPoint y: 121, endPoint x: 603, endPoint y: 120, distance: 48.7
click at [603, 120] on p "$1,337.60" at bounding box center [561, 120] width 263 height 10
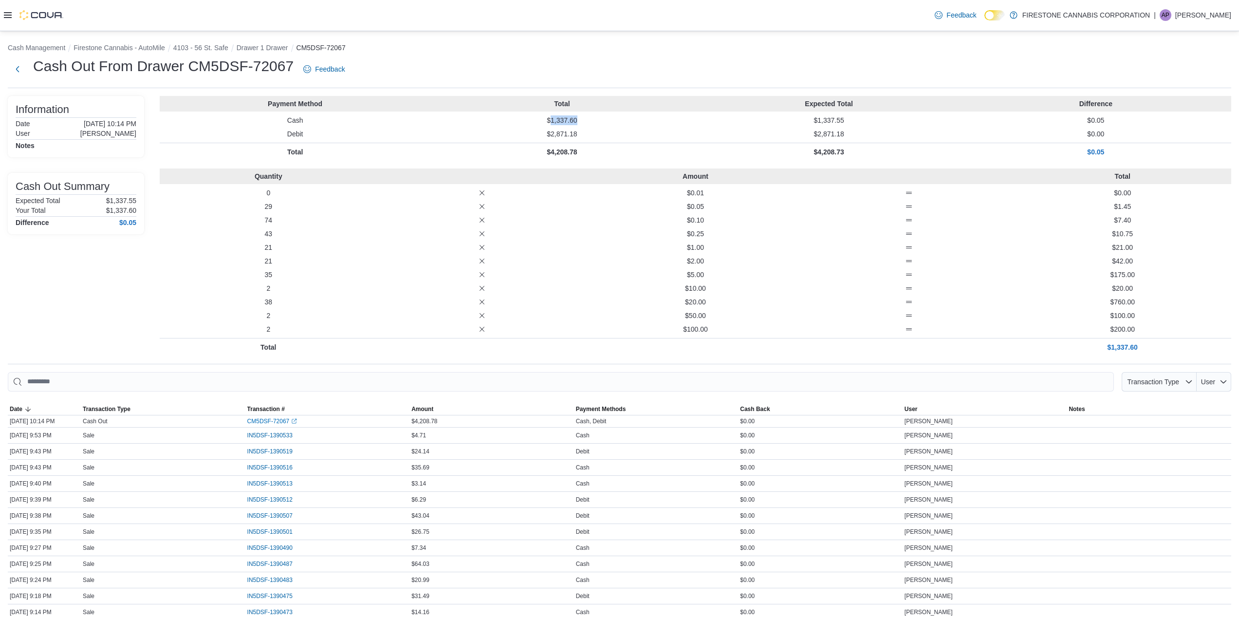
copy p "1,337.60"
click at [465, 83] on div "Cash Out From Drawer CM5DSF-72067 Feedback" at bounding box center [619, 72] width 1223 height 32
drag, startPoint x: 554, startPoint y: 122, endPoint x: 585, endPoint y: 122, distance: 30.2
click at [585, 122] on p "$1,326.85" at bounding box center [561, 120] width 263 height 10
copy p "1,326.85"
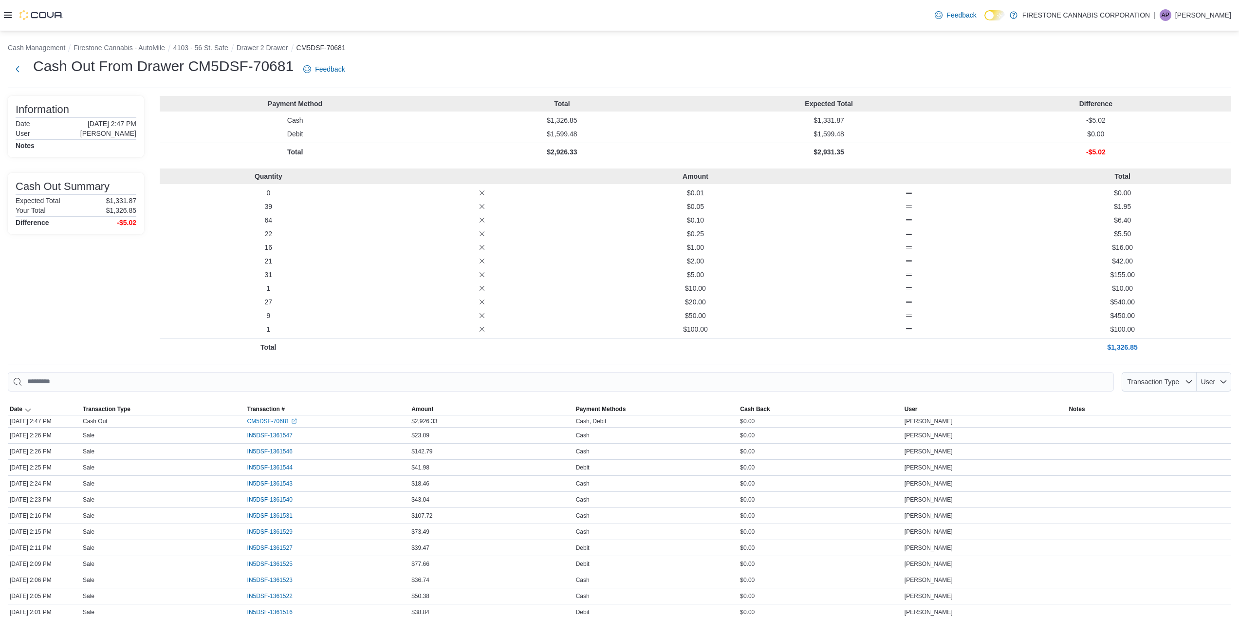
click at [595, 71] on div "Cash Out From Drawer CM5DSF-70681 Feedback" at bounding box center [619, 68] width 1223 height 25
drag, startPoint x: 556, startPoint y: 119, endPoint x: 590, endPoint y: 118, distance: 33.1
click at [590, 118] on p "$408.45" at bounding box center [561, 120] width 263 height 10
copy p "408.45"
click at [642, 53] on ol "Cash Management Firestone Cannabis - AutoMile 4103 - 56 St. Safe Drawer 1 Drawe…" at bounding box center [619, 49] width 1223 height 12
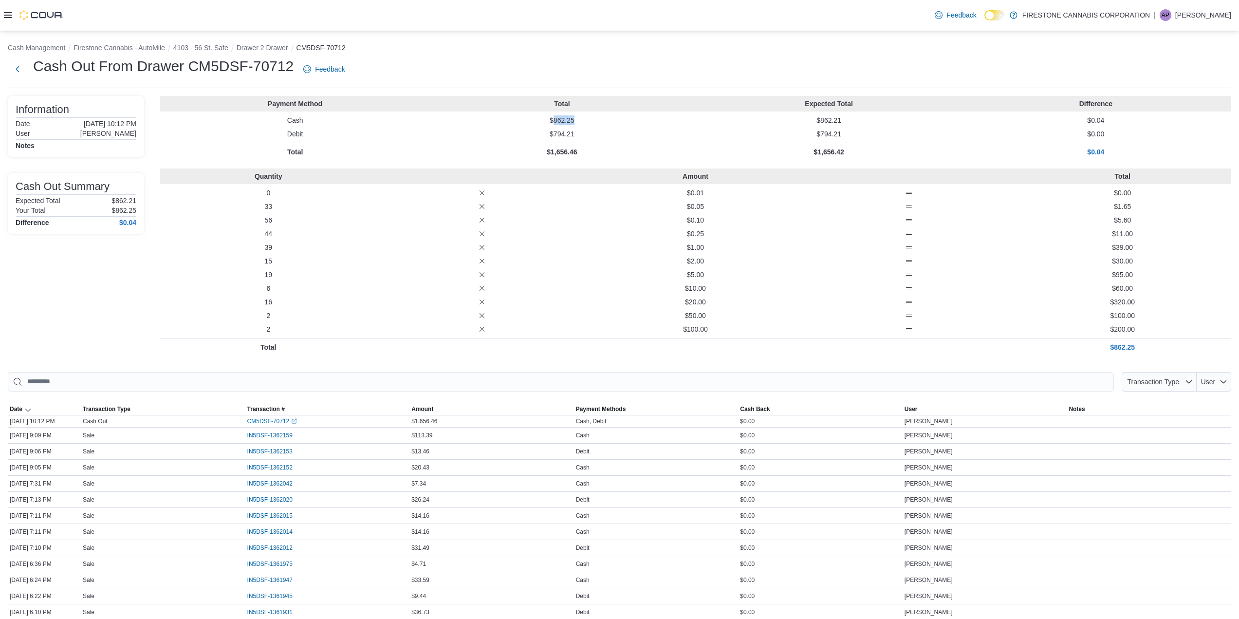
drag, startPoint x: 557, startPoint y: 120, endPoint x: 611, endPoint y: 120, distance: 54.5
click at [611, 120] on p "$862.25" at bounding box center [561, 120] width 263 height 10
copy p "862.25"
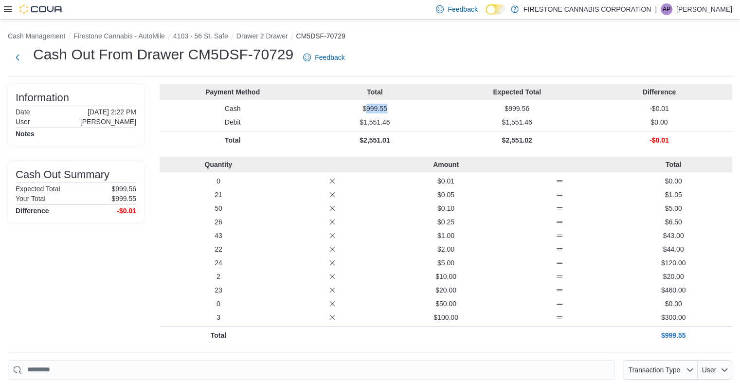
drag, startPoint x: 369, startPoint y: 109, endPoint x: 394, endPoint y: 104, distance: 24.7
click at [394, 104] on p "$999.55" at bounding box center [375, 109] width 138 height 10
copy p "999.55"
drag, startPoint x: 368, startPoint y: 109, endPoint x: 397, endPoint y: 106, distance: 29.4
click at [397, 106] on p "$1,646.00" at bounding box center [375, 109] width 138 height 10
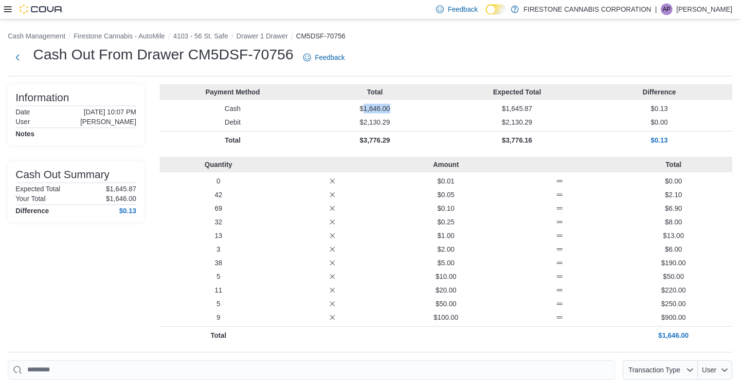
copy p "1,646.00"
drag, startPoint x: 368, startPoint y: 107, endPoint x: 403, endPoint y: 107, distance: 35.5
click at [403, 107] on p "$1,128.65" at bounding box center [375, 109] width 138 height 10
copy p "1,128.65"
drag, startPoint x: 371, startPoint y: 110, endPoint x: 390, endPoint y: 110, distance: 19.5
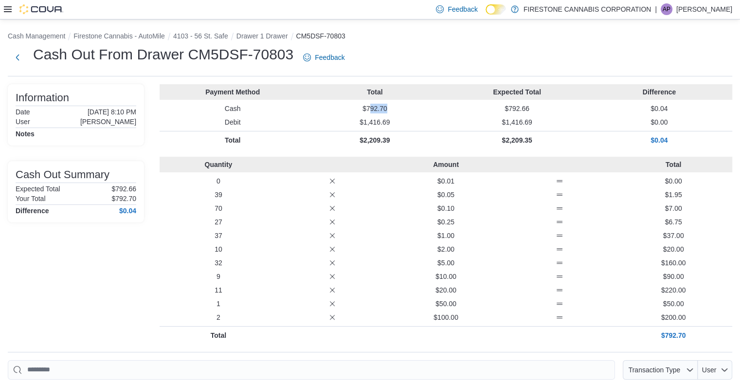
click at [390, 110] on p "$792.70" at bounding box center [375, 109] width 138 height 10
click at [368, 108] on p "$792.70" at bounding box center [375, 109] width 138 height 10
drag, startPoint x: 368, startPoint y: 108, endPoint x: 389, endPoint y: 107, distance: 21.4
click at [389, 107] on p "$792.70" at bounding box center [375, 109] width 138 height 10
copy p "792.70"
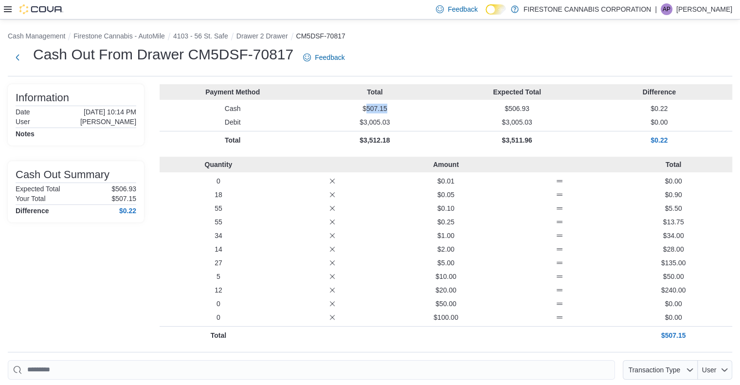
drag, startPoint x: 368, startPoint y: 106, endPoint x: 396, endPoint y: 104, distance: 28.3
click at [396, 104] on p "$507.15" at bounding box center [375, 109] width 138 height 10
copy p "507.15"
drag, startPoint x: 369, startPoint y: 105, endPoint x: 394, endPoint y: 108, distance: 25.0
click at [394, 108] on p "$853.90" at bounding box center [375, 109] width 138 height 10
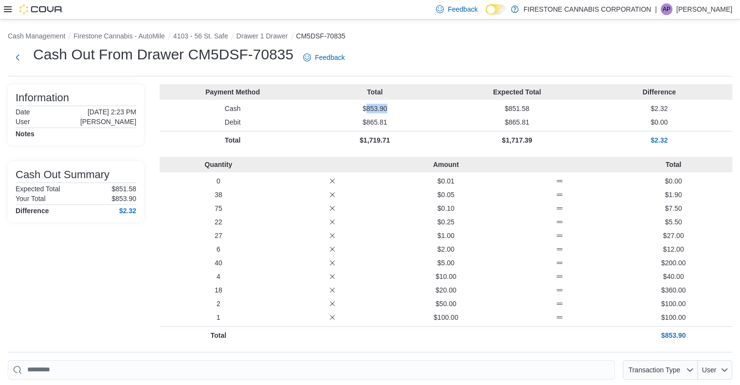
copy p "853.90"
drag, startPoint x: 370, startPoint y: 106, endPoint x: 394, endPoint y: 109, distance: 24.1
click at [394, 109] on p "$735.40" at bounding box center [375, 109] width 138 height 10
copy p "735.40"
drag, startPoint x: 369, startPoint y: 106, endPoint x: 392, endPoint y: 104, distance: 22.5
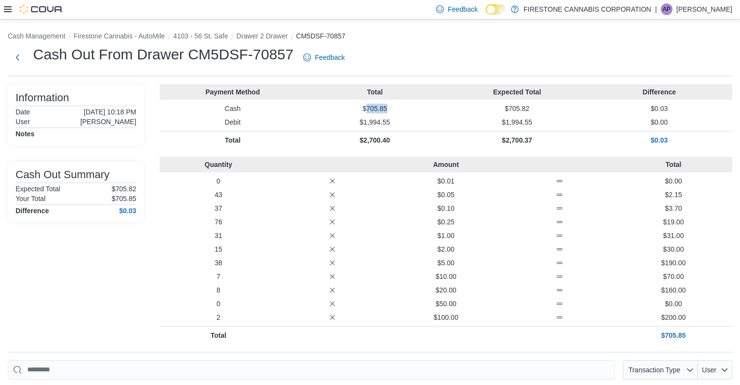
click at [392, 104] on p "$705.85" at bounding box center [375, 109] width 138 height 10
copy p "705.85"
drag, startPoint x: 369, startPoint y: 109, endPoint x: 408, endPoint y: 107, distance: 38.5
click at [408, 107] on p "$681.20" at bounding box center [375, 109] width 138 height 10
copy p "681.20"
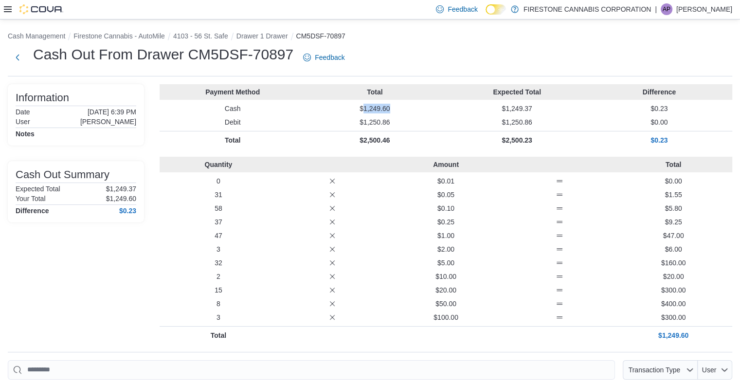
drag, startPoint x: 376, startPoint y: 106, endPoint x: 397, endPoint y: 105, distance: 21.0
click at [397, 105] on p "$1,249.60" at bounding box center [375, 109] width 138 height 10
copy p "1,249.60"
drag, startPoint x: 367, startPoint y: 109, endPoint x: 403, endPoint y: 106, distance: 36.1
click at [403, 106] on p "$1,238.25" at bounding box center [375, 109] width 138 height 10
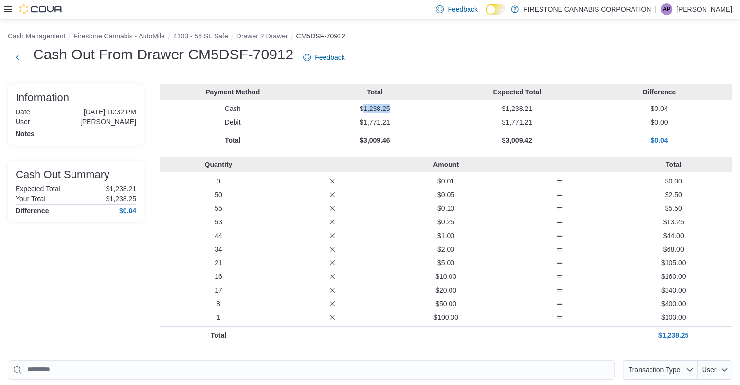
copy p "1,238.25"
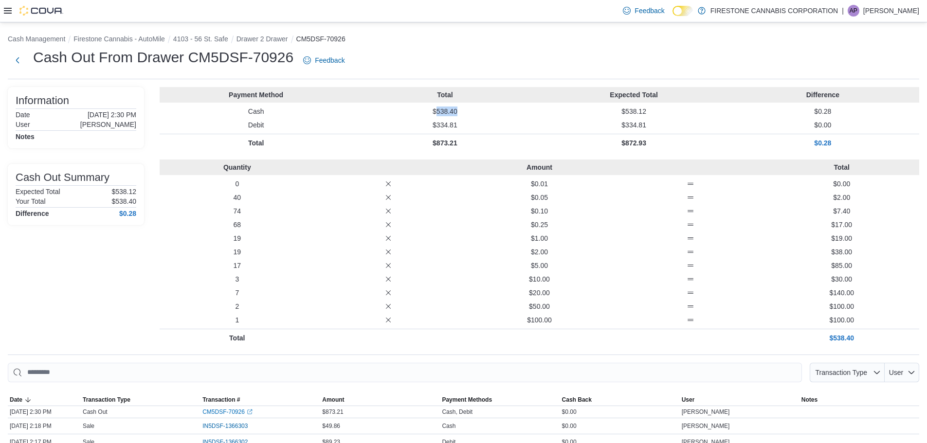
drag, startPoint x: 440, startPoint y: 111, endPoint x: 485, endPoint y: 110, distance: 44.8
click at [485, 110] on p "$538.40" at bounding box center [444, 112] width 185 height 10
copy p "538.40"
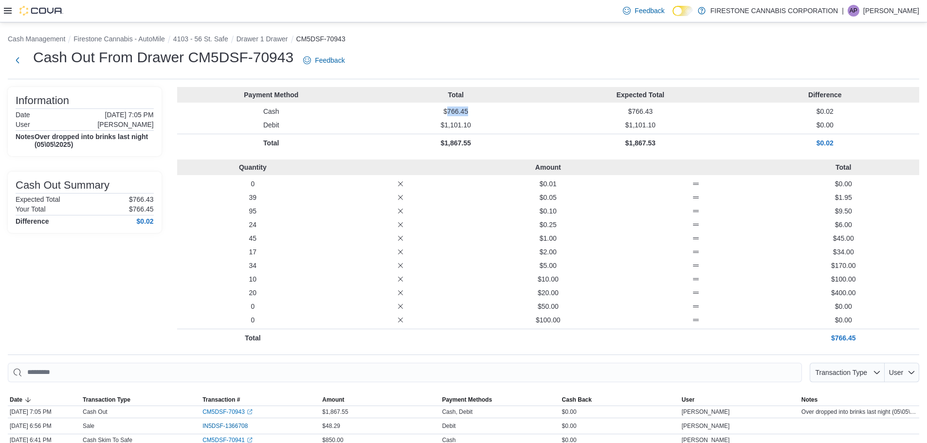
drag, startPoint x: 452, startPoint y: 111, endPoint x: 478, endPoint y: 111, distance: 26.3
click at [478, 111] on p "$766.45" at bounding box center [456, 112] width 181 height 10
copy p "766.45"
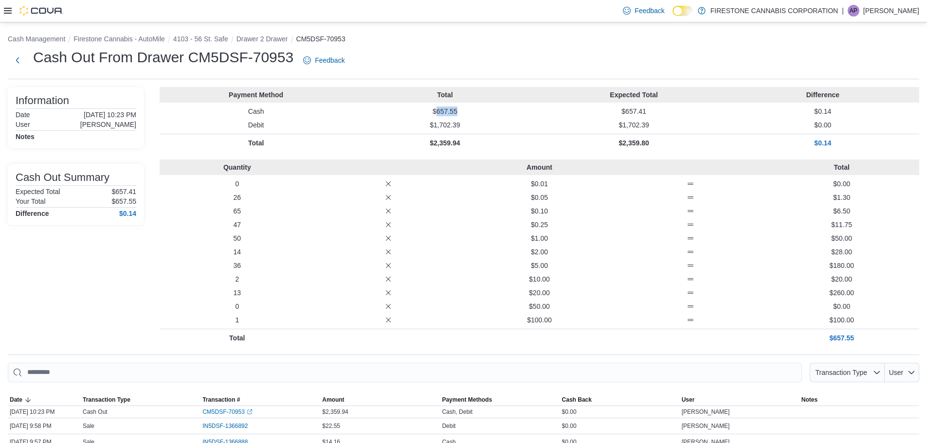
drag, startPoint x: 440, startPoint y: 111, endPoint x: 470, endPoint y: 113, distance: 30.7
click at [470, 113] on p "$657.55" at bounding box center [444, 112] width 185 height 10
copy p "657.55"
drag, startPoint x: 437, startPoint y: 110, endPoint x: 504, endPoint y: 112, distance: 66.7
click at [504, 112] on p "$1,240.85" at bounding box center [444, 112] width 185 height 10
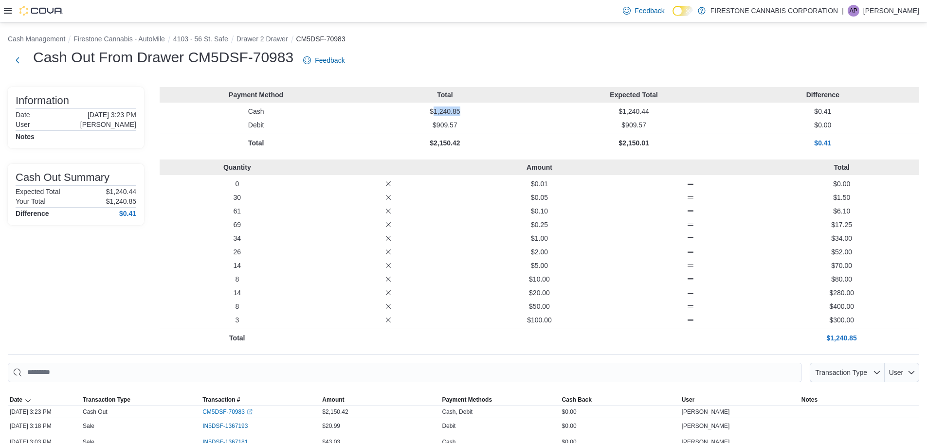
copy p "1,240.85"
drag, startPoint x: 438, startPoint y: 111, endPoint x: 490, endPoint y: 108, distance: 51.7
click at [490, 108] on p "$1,094.30" at bounding box center [444, 112] width 185 height 10
copy p "1,094.30"
drag, startPoint x: 440, startPoint y: 111, endPoint x: 475, endPoint y: 113, distance: 34.6
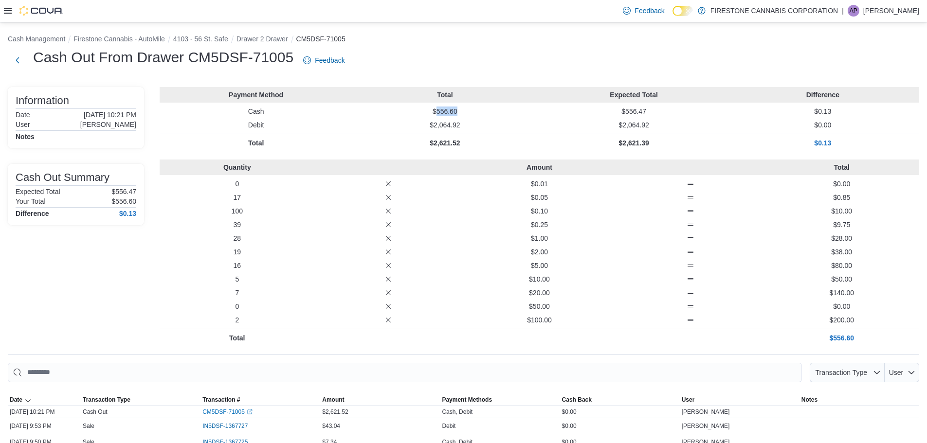
click at [475, 113] on p "$556.60" at bounding box center [444, 112] width 185 height 10
copy p "556.60"
drag, startPoint x: 441, startPoint y: 111, endPoint x: 459, endPoint y: 110, distance: 18.6
click at [459, 110] on p "$661.95" at bounding box center [444, 112] width 185 height 10
copy p "661.95"
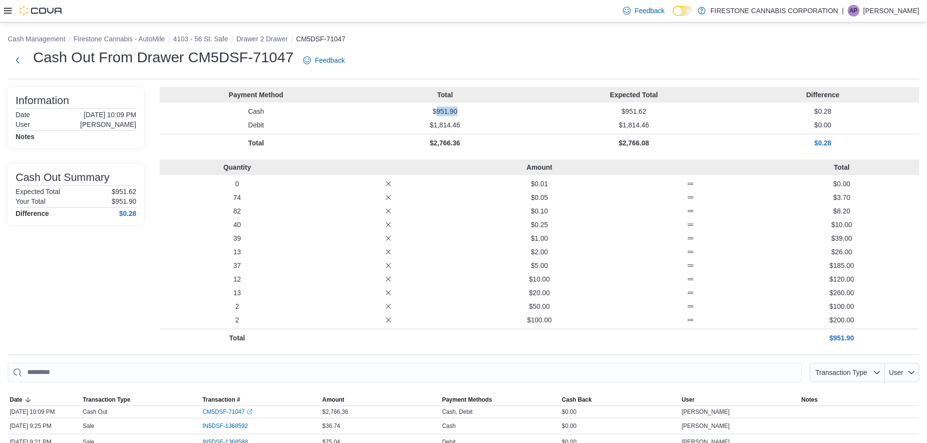
drag, startPoint x: 452, startPoint y: 110, endPoint x: 477, endPoint y: 111, distance: 24.8
click at [477, 111] on p "$951.90" at bounding box center [444, 112] width 185 height 10
copy p "951.90"
drag, startPoint x: 440, startPoint y: 110, endPoint x: 486, endPoint y: 110, distance: 46.7
click at [486, 110] on p "$990.10" at bounding box center [444, 112] width 185 height 10
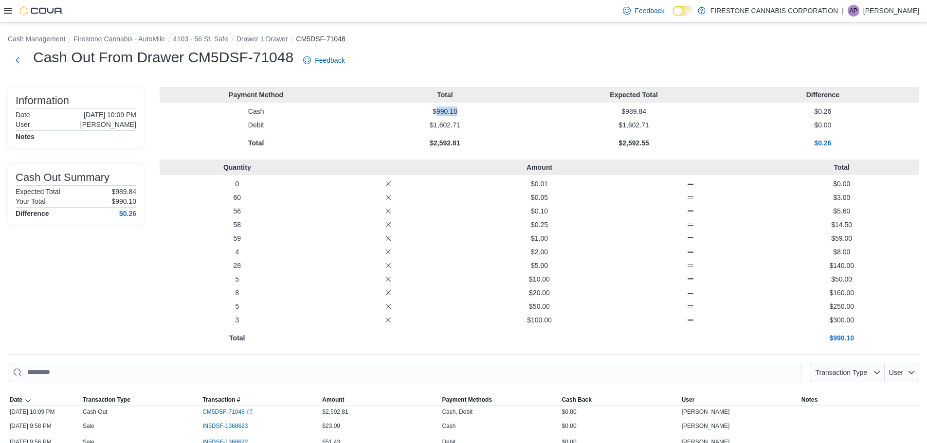
copy p "990.10"
drag, startPoint x: 440, startPoint y: 112, endPoint x: 464, endPoint y: 109, distance: 24.6
click at [464, 109] on p "$501.15" at bounding box center [444, 112] width 185 height 10
copy p "501.15"
drag, startPoint x: 440, startPoint y: 110, endPoint x: 473, endPoint y: 110, distance: 32.6
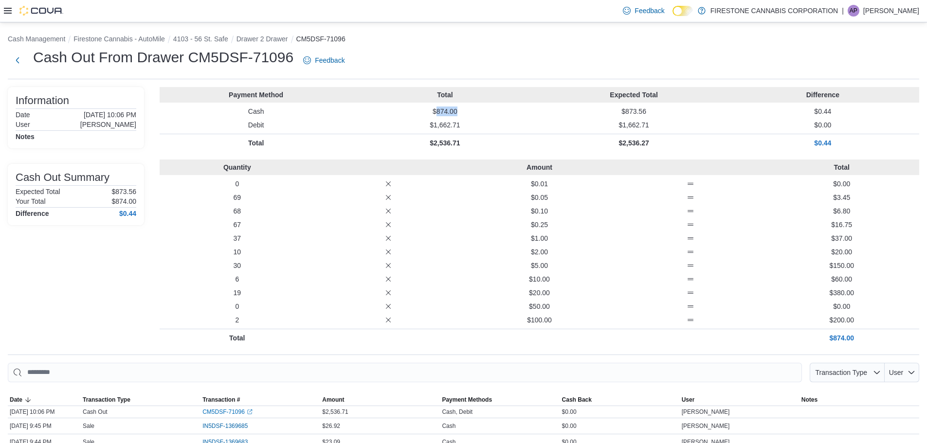
click at [473, 110] on p "$874.00" at bounding box center [444, 112] width 185 height 10
copy p "874.00"
drag, startPoint x: 441, startPoint y: 112, endPoint x: 470, endPoint y: 112, distance: 28.7
click at [470, 112] on p "$604.55" at bounding box center [444, 112] width 185 height 10
copy p "604.55"
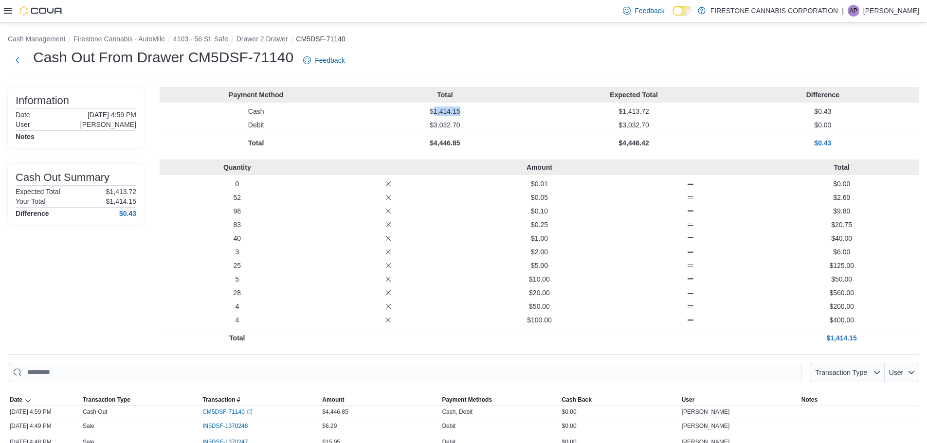
drag, startPoint x: 437, startPoint y: 113, endPoint x: 477, endPoint y: 112, distance: 40.4
click at [477, 112] on p "$1,414.15" at bounding box center [444, 112] width 185 height 10
copy p "1,414.15"
drag, startPoint x: 440, startPoint y: 113, endPoint x: 490, endPoint y: 112, distance: 50.1
click at [490, 112] on p "$549.85" at bounding box center [444, 112] width 185 height 10
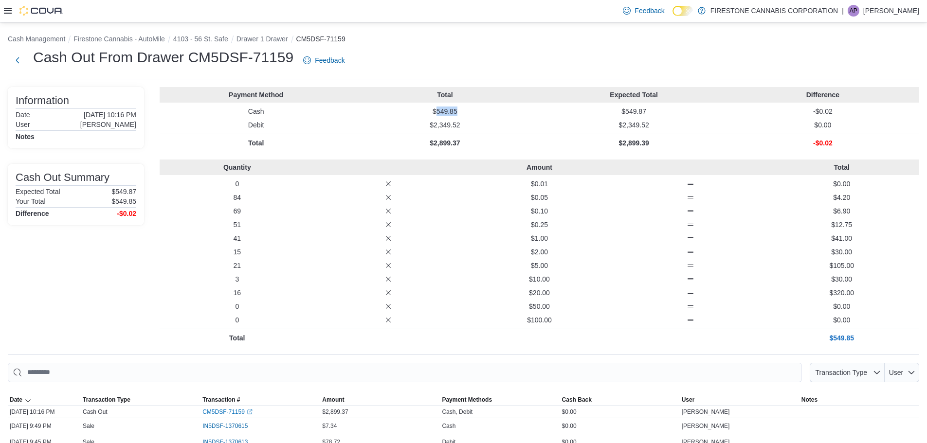
copy p "549.85"
drag, startPoint x: 437, startPoint y: 113, endPoint x: 489, endPoint y: 113, distance: 51.6
click at [489, 113] on p "$1,267.15" at bounding box center [444, 112] width 185 height 10
copy p "1,267.15"
drag, startPoint x: 439, startPoint y: 111, endPoint x: 476, endPoint y: 108, distance: 37.1
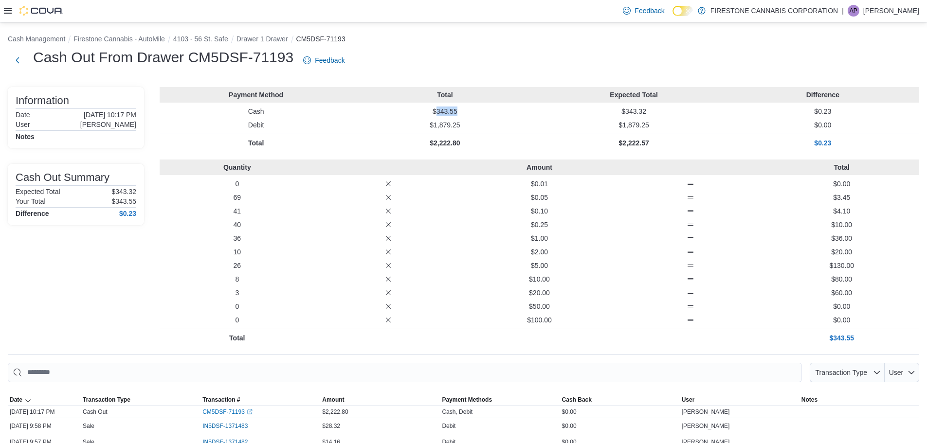
click at [476, 108] on p "$343.55" at bounding box center [444, 112] width 185 height 10
copy p "343.55"
drag, startPoint x: 438, startPoint y: 112, endPoint x: 514, endPoint y: 113, distance: 75.5
click at [514, 113] on p "$1,359.25" at bounding box center [444, 112] width 185 height 10
copy p "1,359.25"
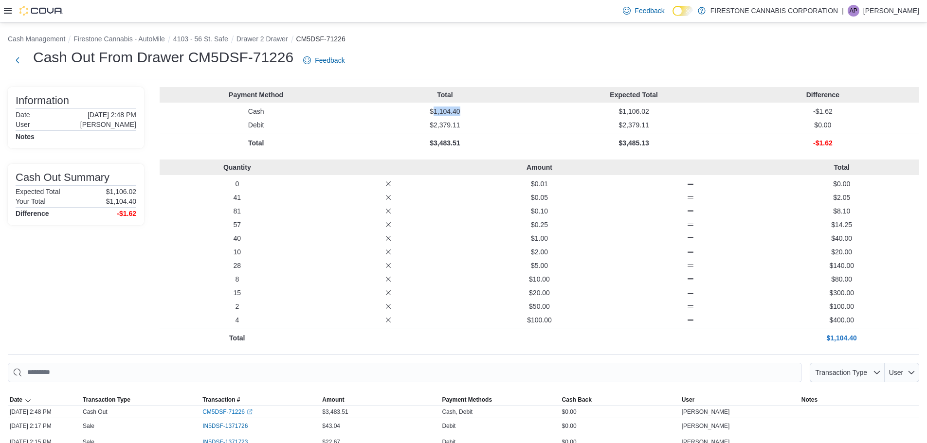
drag, startPoint x: 438, startPoint y: 112, endPoint x: 477, endPoint y: 110, distance: 39.5
click at [477, 110] on p "$1,104.40" at bounding box center [444, 112] width 185 height 10
copy p "1,104.40"
drag, startPoint x: 441, startPoint y: 111, endPoint x: 480, endPoint y: 111, distance: 39.9
click at [480, 111] on p "$571.90" at bounding box center [444, 112] width 185 height 10
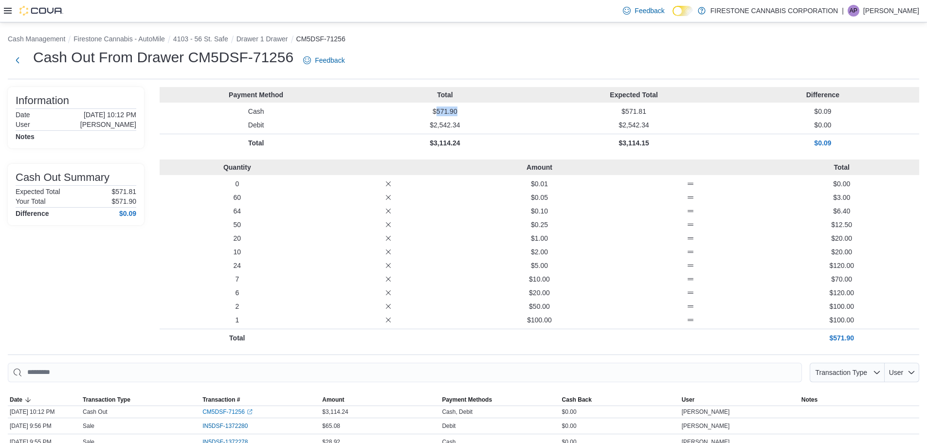
copy p "571.90"
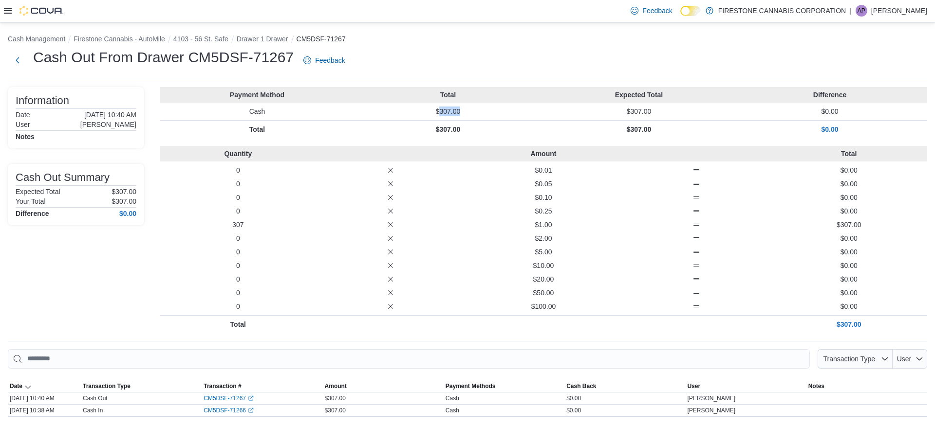
drag, startPoint x: 441, startPoint y: 110, endPoint x: 485, endPoint y: 111, distance: 44.3
click at [485, 111] on p "$307.00" at bounding box center [447, 112] width 187 height 10
copy p "307.00"
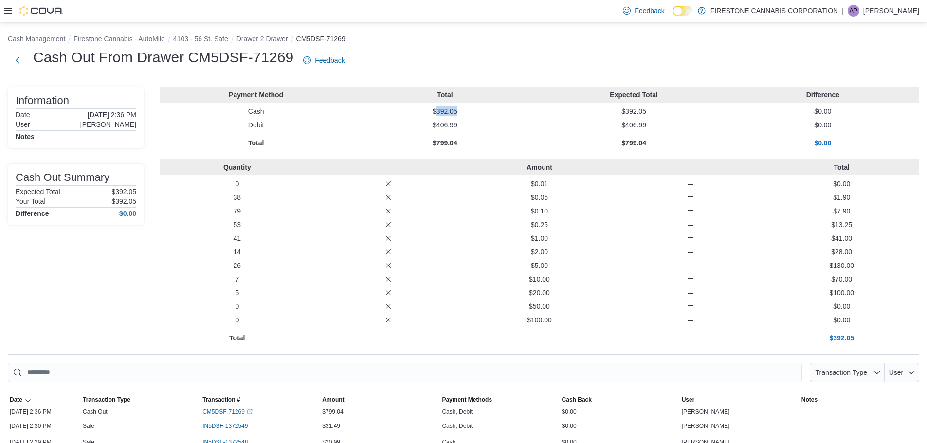
drag, startPoint x: 441, startPoint y: 110, endPoint x: 500, endPoint y: 109, distance: 59.9
click at [500, 109] on p "$392.05" at bounding box center [444, 112] width 185 height 10
copy p "392.05"
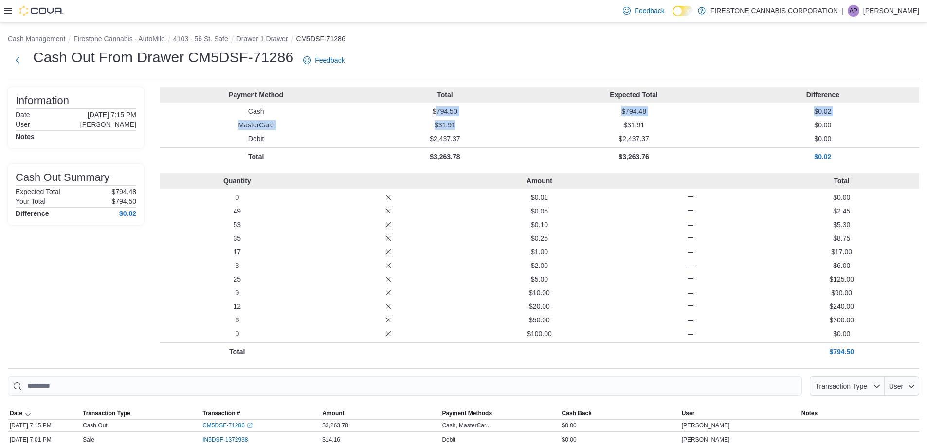
drag, startPoint x: 441, startPoint y: 112, endPoint x: 480, endPoint y: 117, distance: 39.3
click at [480, 117] on div "Payment Method Total Expected Total Difference Cash $794.50 $794.48 $0.02 Maste…" at bounding box center [540, 126] width 760 height 78
click at [482, 117] on div "Payment Method Total Expected Total Difference Cash $794.50 $794.48 $0.02 Maste…" at bounding box center [540, 126] width 760 height 78
drag, startPoint x: 440, startPoint y: 111, endPoint x: 465, endPoint y: 111, distance: 25.3
click at [465, 111] on p "$794.50" at bounding box center [444, 112] width 185 height 10
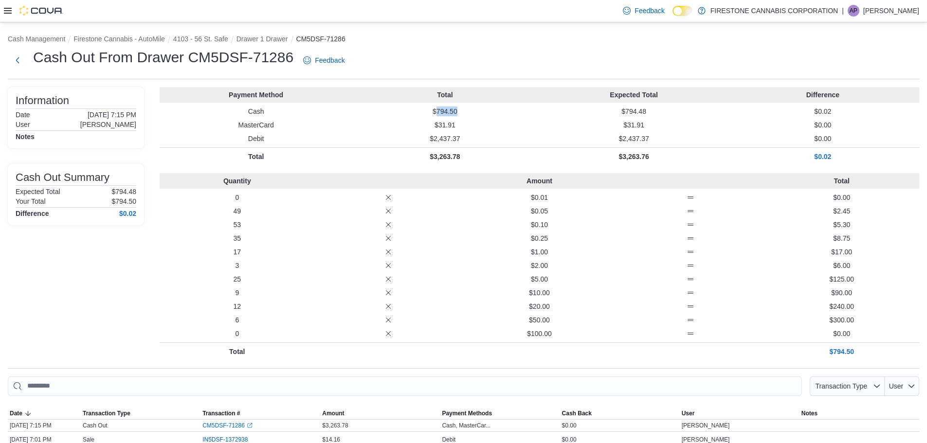
copy p "794.50"
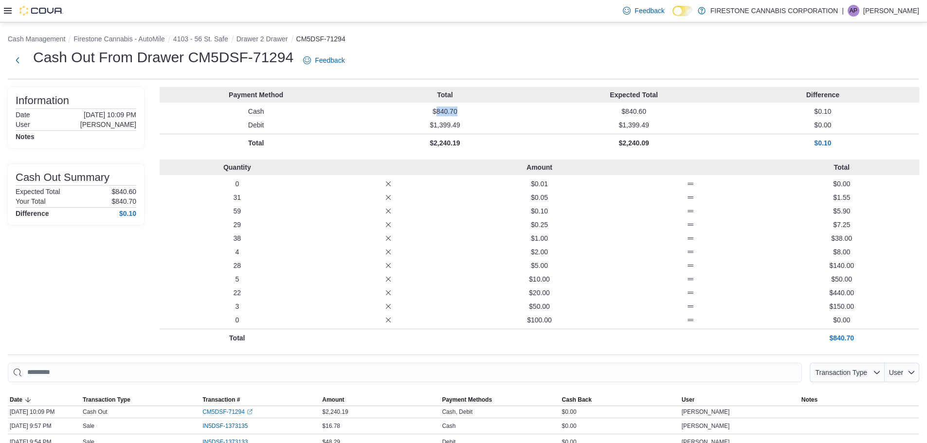
drag, startPoint x: 441, startPoint y: 112, endPoint x: 469, endPoint y: 112, distance: 28.7
click at [469, 112] on p "$840.70" at bounding box center [444, 112] width 185 height 10
copy p "840.70"
click at [436, 48] on div "Cash Out From Drawer CM5DSF-71294 Feedback" at bounding box center [464, 60] width 912 height 25
drag, startPoint x: 438, startPoint y: 111, endPoint x: 485, endPoint y: 109, distance: 47.3
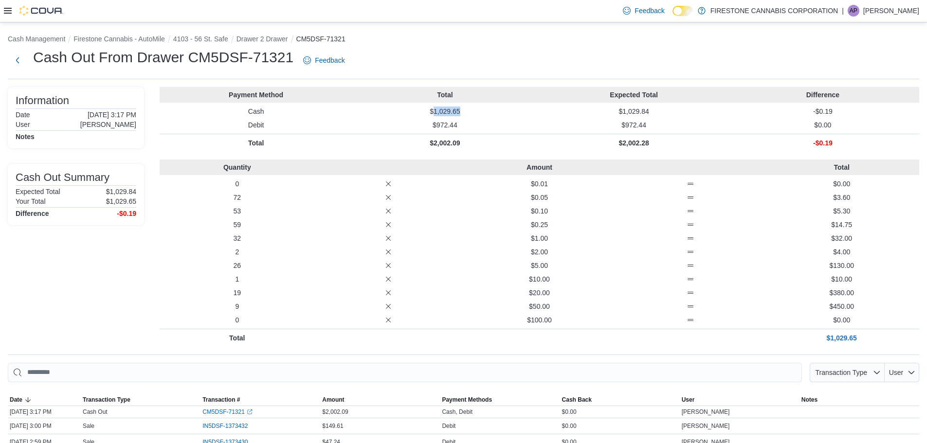
click at [485, 109] on p "$1,029.65" at bounding box center [444, 112] width 185 height 10
copy p "1,029.65"
drag, startPoint x: 438, startPoint y: 112, endPoint x: 493, endPoint y: 111, distance: 55.0
click at [493, 111] on p "$1,006.75" at bounding box center [444, 112] width 185 height 10
copy p "1,006.75"
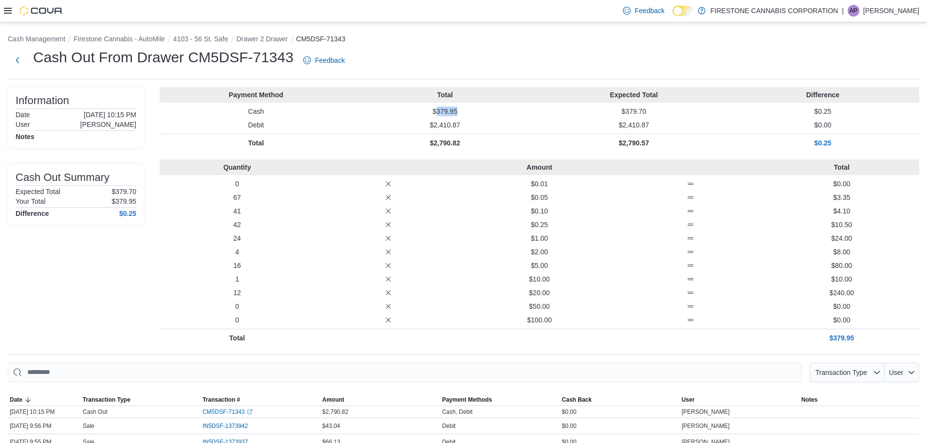
drag, startPoint x: 441, startPoint y: 112, endPoint x: 486, endPoint y: 112, distance: 45.3
click at [486, 112] on p "$379.95" at bounding box center [444, 112] width 185 height 10
copy p "379.95"
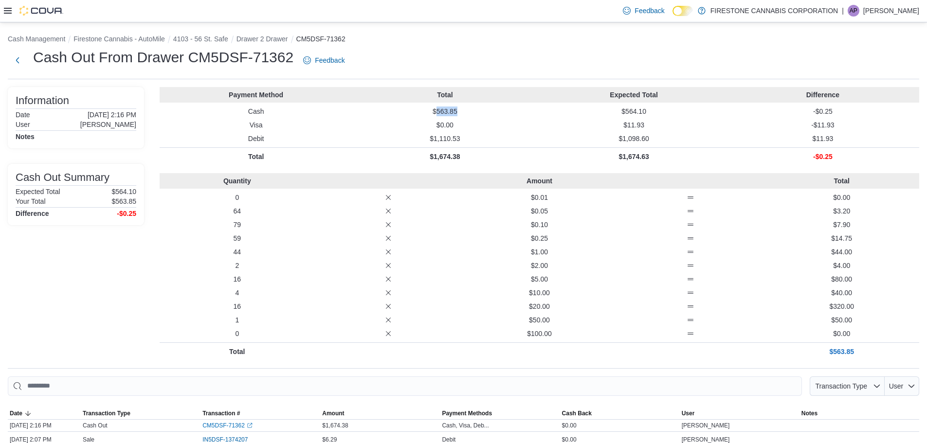
drag, startPoint x: 441, startPoint y: 109, endPoint x: 485, endPoint y: 109, distance: 44.3
click at [485, 109] on p "$563.85" at bounding box center [444, 112] width 185 height 10
copy p "563.85"
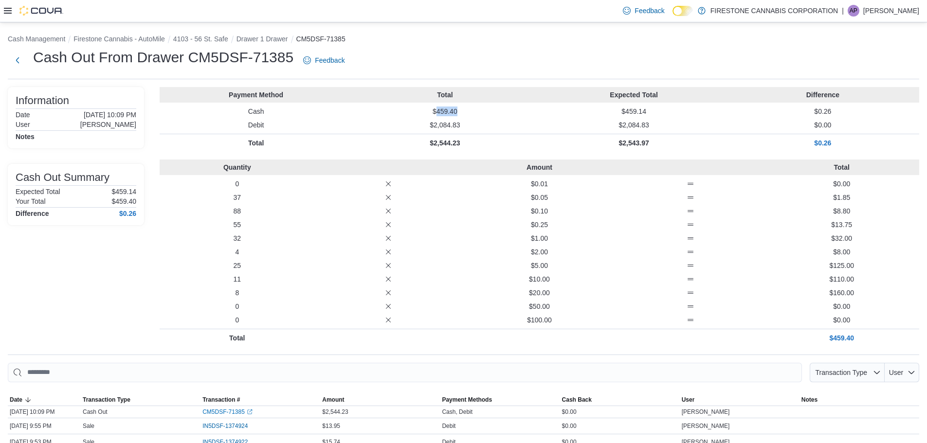
drag, startPoint x: 440, startPoint y: 111, endPoint x: 474, endPoint y: 110, distance: 33.6
click at [474, 110] on p "$459.40" at bounding box center [444, 112] width 185 height 10
copy p "459.40"
drag, startPoint x: 439, startPoint y: 113, endPoint x: 479, endPoint y: 110, distance: 39.5
click at [479, 110] on p "$772.55" at bounding box center [444, 112] width 185 height 10
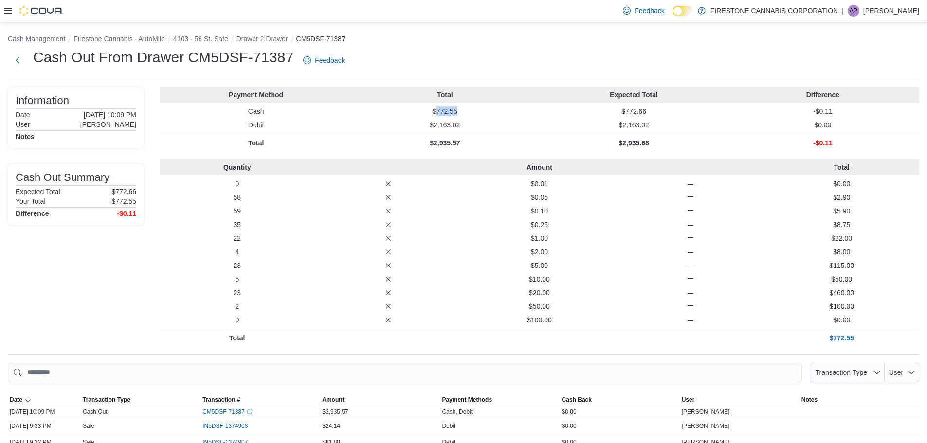
copy p "772.55"
drag, startPoint x: 441, startPoint y: 111, endPoint x: 487, endPoint y: 113, distance: 46.8
click at [486, 113] on p "$441.70" at bounding box center [444, 112] width 185 height 10
copy p "441.70"
drag, startPoint x: 440, startPoint y: 112, endPoint x: 470, endPoint y: 111, distance: 30.2
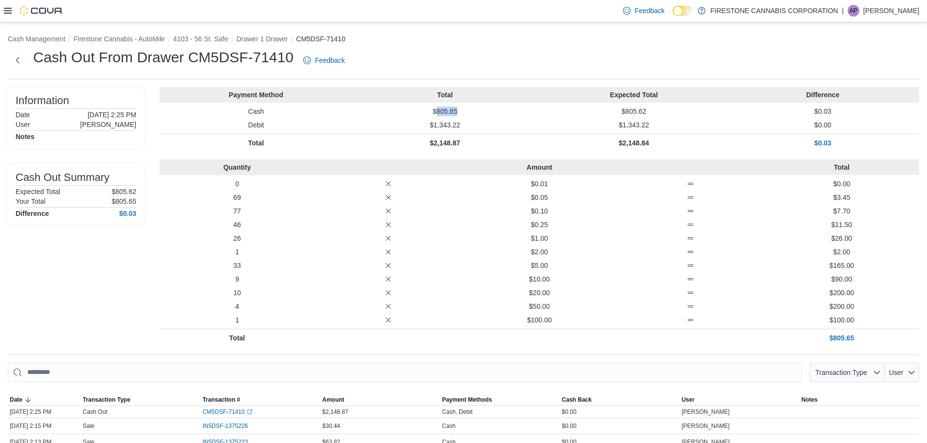
click at [470, 111] on p "$805.65" at bounding box center [444, 112] width 185 height 10
copy p "805.65"
drag, startPoint x: 441, startPoint y: 111, endPoint x: 475, endPoint y: 111, distance: 34.1
click at [475, 111] on p "$983.20" at bounding box center [444, 112] width 185 height 10
copy p "983.20"
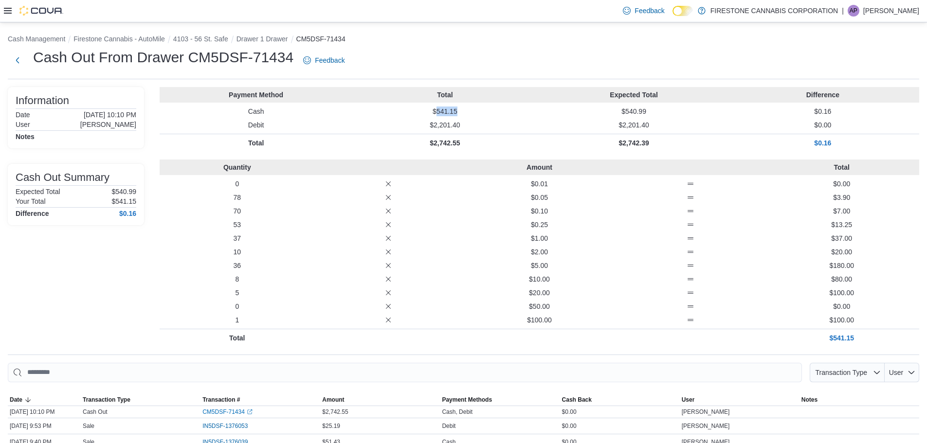
drag, startPoint x: 440, startPoint y: 110, endPoint x: 470, endPoint y: 110, distance: 29.7
click at [470, 110] on p "$541.15" at bounding box center [444, 112] width 185 height 10
copy p "541.15"
drag, startPoint x: 437, startPoint y: 113, endPoint x: 488, endPoint y: 113, distance: 51.1
click at [488, 113] on p "$1,308.35" at bounding box center [444, 112] width 185 height 10
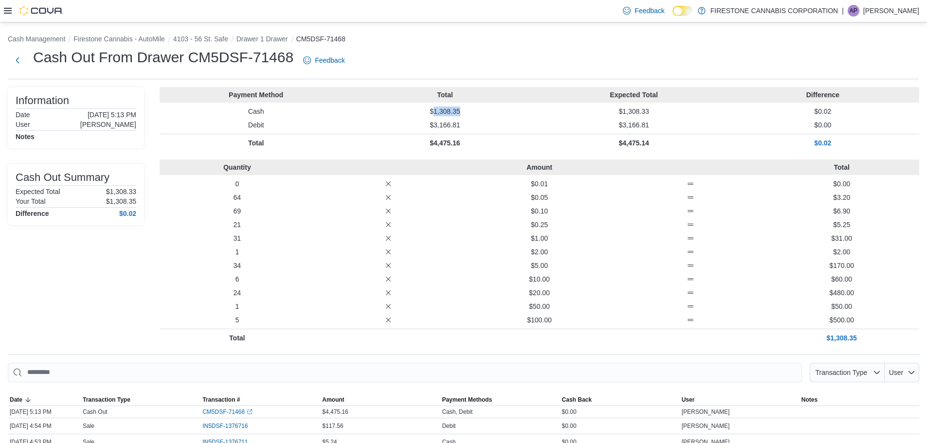
copy p "1,308.35"
drag, startPoint x: 440, startPoint y: 110, endPoint x: 460, endPoint y: 109, distance: 20.0
click at [460, 109] on p "$912.50" at bounding box center [444, 112] width 185 height 10
copy p "912.50"
drag, startPoint x: 441, startPoint y: 113, endPoint x: 474, endPoint y: 113, distance: 33.6
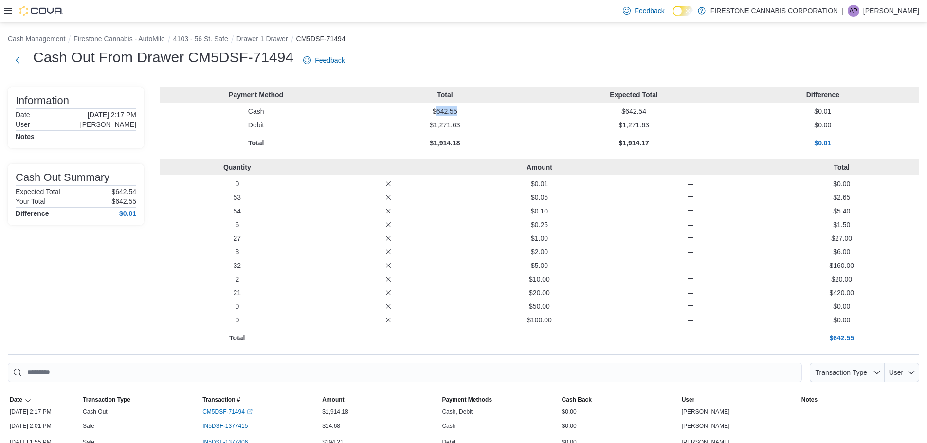
click at [474, 113] on p "$642.55" at bounding box center [444, 112] width 185 height 10
copy p "642.55"
drag, startPoint x: 440, startPoint y: 111, endPoint x: 482, endPoint y: 110, distance: 42.4
click at [482, 111] on p "$918.15" at bounding box center [444, 112] width 185 height 10
copy p "918.15"
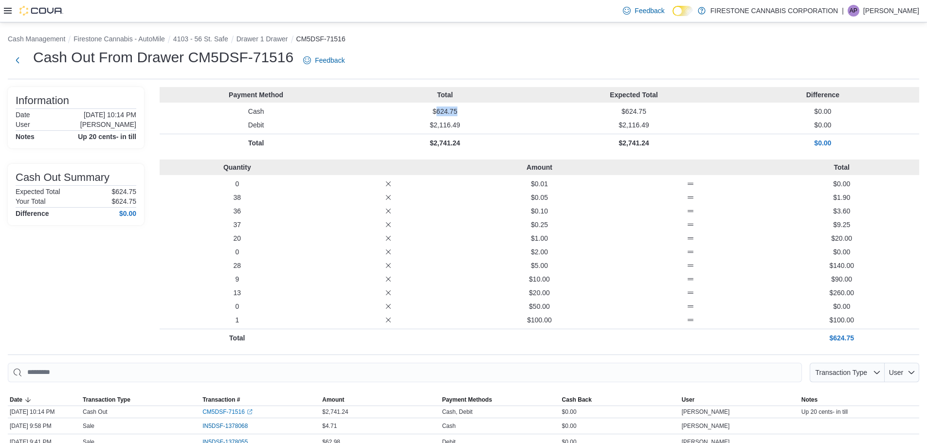
drag, startPoint x: 440, startPoint y: 111, endPoint x: 486, endPoint y: 110, distance: 46.7
click at [486, 110] on p "$624.75" at bounding box center [444, 112] width 185 height 10
copy p "624.75"
drag, startPoint x: 441, startPoint y: 114, endPoint x: 480, endPoint y: 111, distance: 40.0
click at [480, 111] on p "$785.00" at bounding box center [444, 112] width 185 height 10
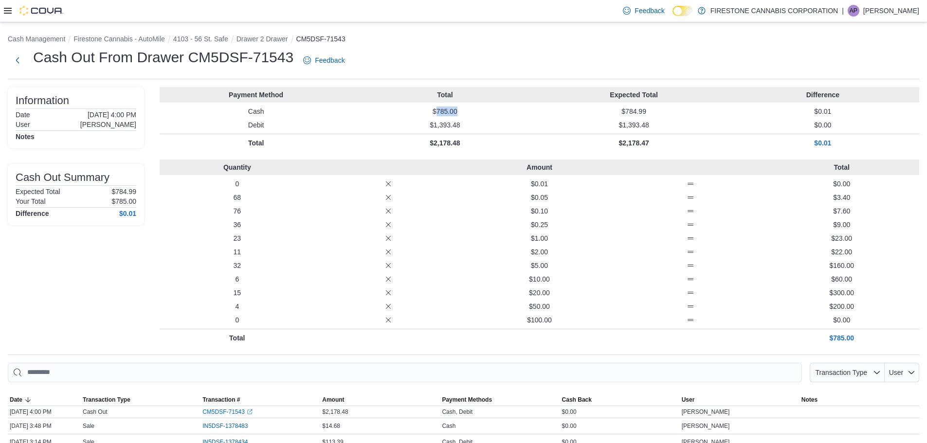
copy p "785.00"
drag, startPoint x: 441, startPoint y: 110, endPoint x: 491, endPoint y: 110, distance: 50.6
click at [491, 110] on p "$673.25" at bounding box center [444, 112] width 185 height 10
copy p "673.25"
drag, startPoint x: 440, startPoint y: 112, endPoint x: 476, endPoint y: 111, distance: 36.1
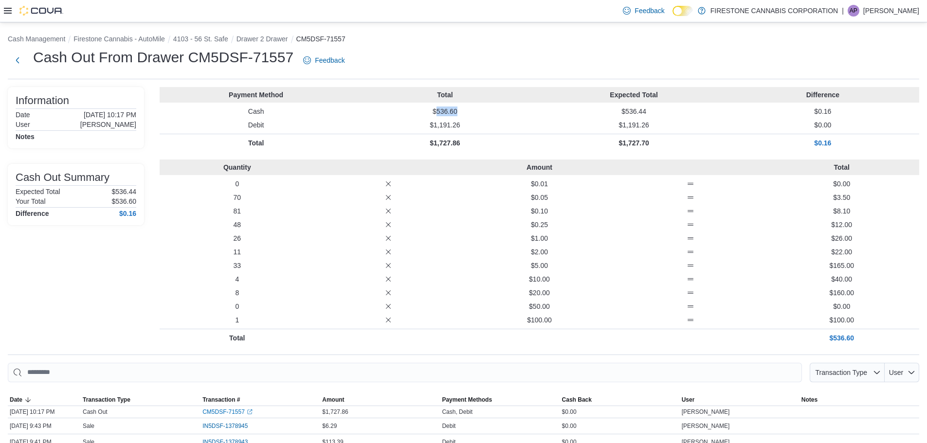
click at [476, 111] on p "$536.60" at bounding box center [444, 112] width 185 height 10
copy p "536.60"
drag, startPoint x: 441, startPoint y: 112, endPoint x: 505, endPoint y: 108, distance: 64.9
click at [505, 108] on p "$670.90" at bounding box center [444, 112] width 185 height 10
copy p "670.90"
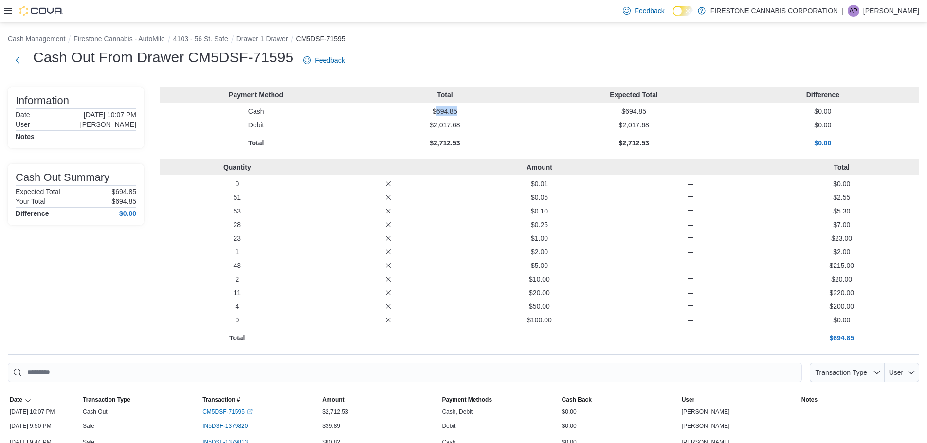
drag, startPoint x: 440, startPoint y: 112, endPoint x: 471, endPoint y: 112, distance: 31.6
click at [471, 112] on p "$694.85" at bounding box center [444, 112] width 185 height 10
copy p "694.85"
drag, startPoint x: 440, startPoint y: 113, endPoint x: 495, endPoint y: 113, distance: 55.0
click at [495, 113] on p "$522.55" at bounding box center [444, 112] width 185 height 10
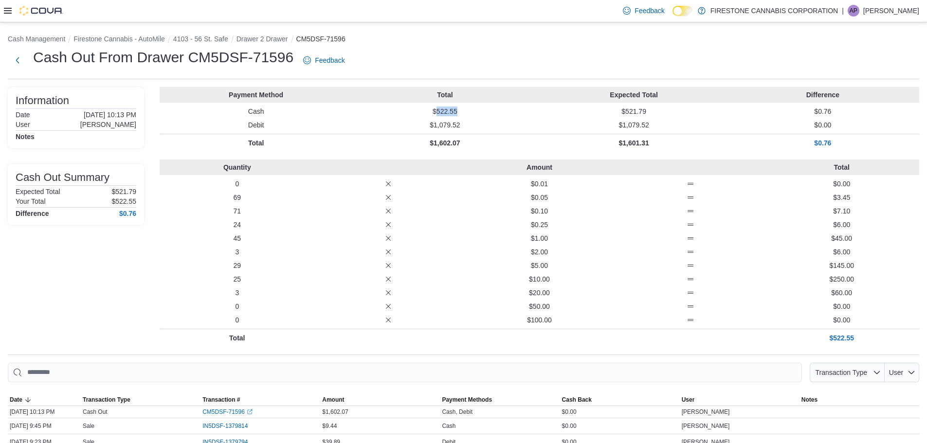
copy p "522.55"
drag, startPoint x: 438, startPoint y: 111, endPoint x: 491, endPoint y: 109, distance: 53.6
click at [491, 109] on p "$1,117.05" at bounding box center [444, 112] width 185 height 10
copy p "1,117.05"
drag, startPoint x: 441, startPoint y: 110, endPoint x: 503, endPoint y: 103, distance: 62.7
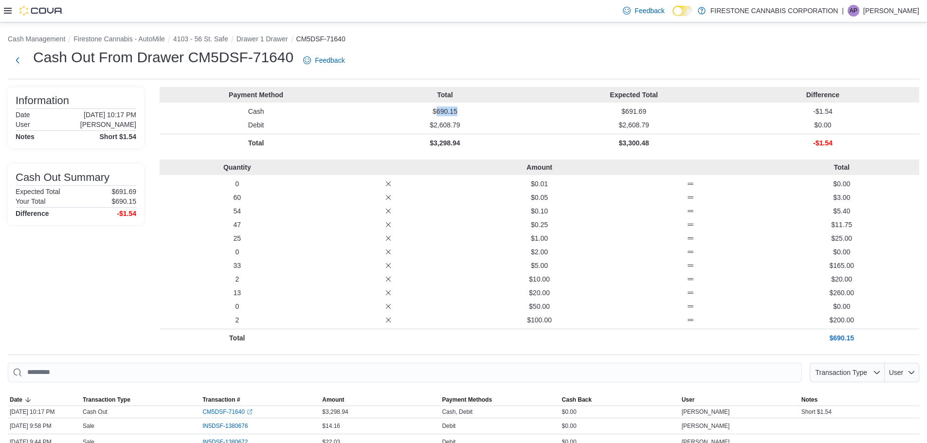
click at [503, 103] on div "Payment Method Total Expected Total Difference Cash $690.15 $691.69 -$1.54 Debi…" at bounding box center [540, 119] width 760 height 65
copy p "690.15"
drag, startPoint x: 441, startPoint y: 111, endPoint x: 473, endPoint y: 110, distance: 32.6
click at [473, 110] on p "$576.90" at bounding box center [444, 112] width 185 height 10
copy p "576.90"
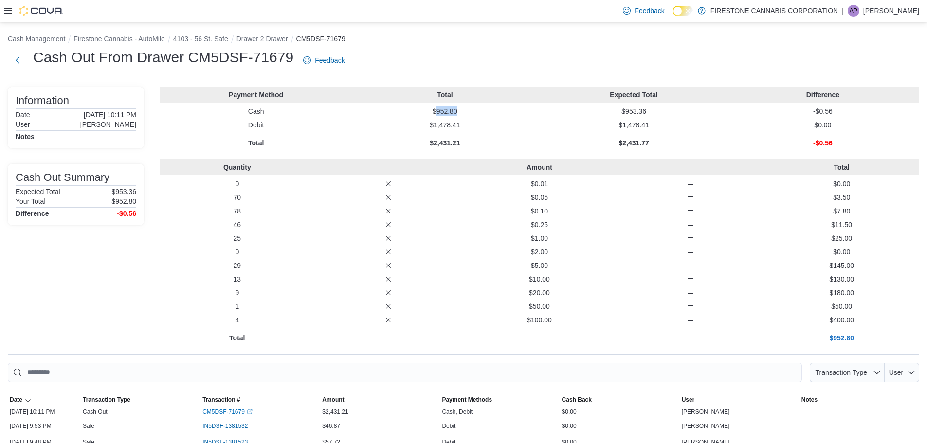
drag, startPoint x: 441, startPoint y: 111, endPoint x: 484, endPoint y: 112, distance: 43.4
click at [484, 112] on p "$952.80" at bounding box center [444, 112] width 185 height 10
copy p "952.80"
drag, startPoint x: 629, startPoint y: 109, endPoint x: 675, endPoint y: 106, distance: 45.9
click at [675, 107] on p "$1,230.07" at bounding box center [634, 112] width 185 height 10
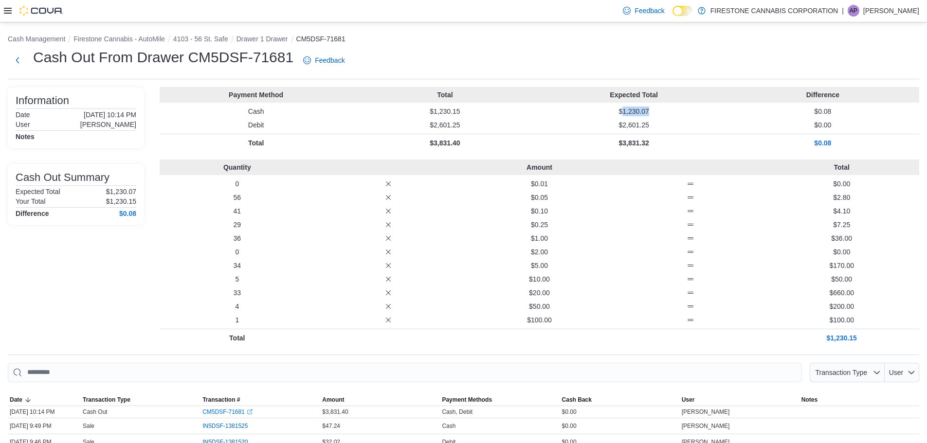
copy p "1,230.07"
drag, startPoint x: 556, startPoint y: 121, endPoint x: 468, endPoint y: 124, distance: 88.7
click at [556, 119] on div "Payment Method Total Expected Total Difference Cash $1,230.15 $1,230.07 $0.08 D…" at bounding box center [540, 119] width 760 height 65
drag, startPoint x: 438, startPoint y: 113, endPoint x: 484, endPoint y: 112, distance: 46.8
click at [484, 112] on p "$1,230.15" at bounding box center [444, 112] width 185 height 10
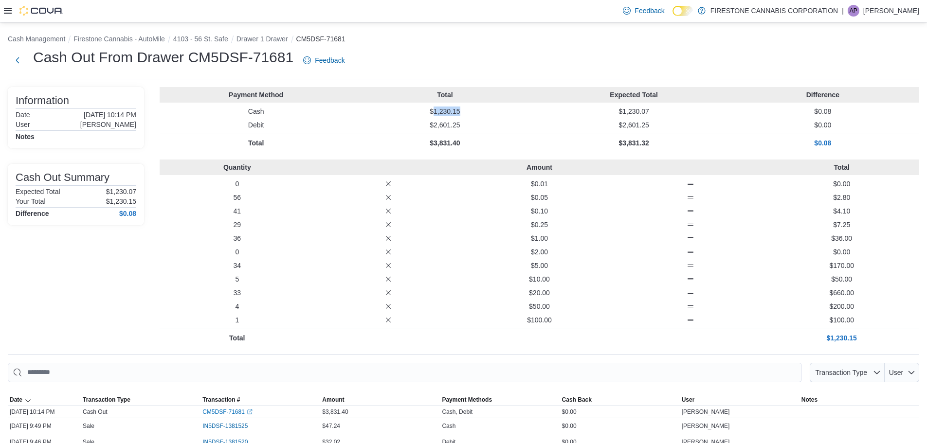
copy p "1,230.15"
drag, startPoint x: 441, startPoint y: 110, endPoint x: 465, endPoint y: 110, distance: 24.3
click at [465, 110] on p "$760.50" at bounding box center [444, 112] width 185 height 10
copy p "760.50"
drag, startPoint x: 440, startPoint y: 113, endPoint x: 477, endPoint y: 111, distance: 37.1
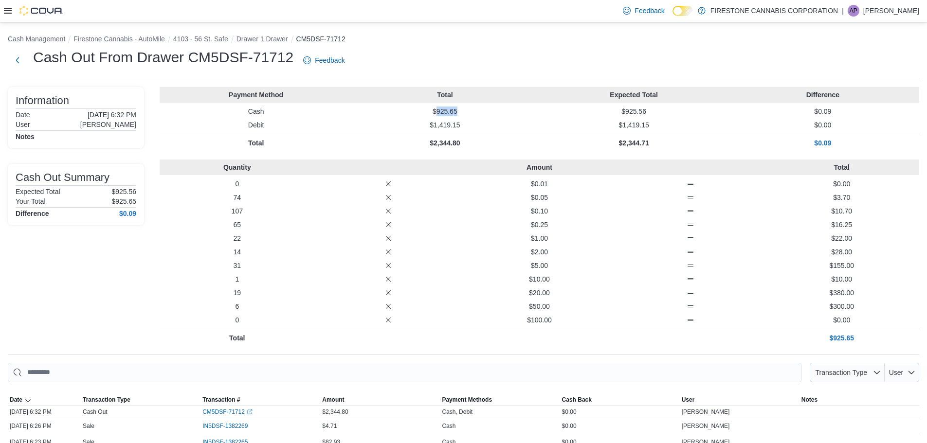
click at [475, 112] on p "$925.65" at bounding box center [444, 112] width 185 height 10
copy p "925.65"
drag, startPoint x: 441, startPoint y: 111, endPoint x: 474, endPoint y: 109, distance: 33.7
click at [474, 109] on p "$726.85" at bounding box center [444, 112] width 185 height 10
copy p "726.85"
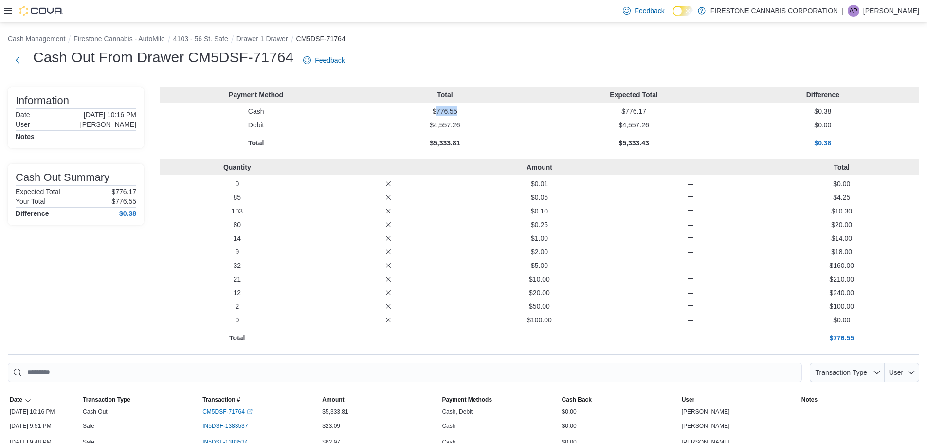
drag, startPoint x: 441, startPoint y: 111, endPoint x: 480, endPoint y: 111, distance: 39.9
click at [480, 111] on p "$776.55" at bounding box center [444, 112] width 185 height 10
copy p "776.55"
drag, startPoint x: 441, startPoint y: 112, endPoint x: 493, endPoint y: 110, distance: 52.1
click at [490, 109] on p "$832.45" at bounding box center [444, 112] width 185 height 10
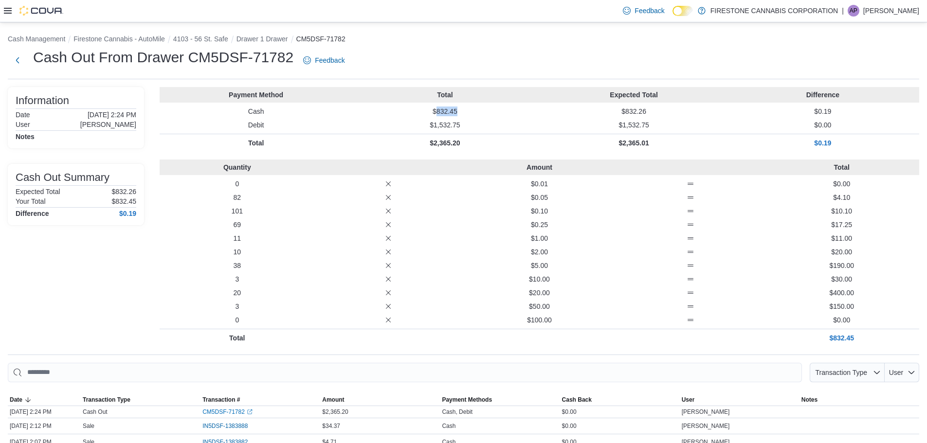
copy p "832.45"
drag, startPoint x: 438, startPoint y: 112, endPoint x: 473, endPoint y: 107, distance: 35.9
click at [473, 107] on p "$1,216.85" at bounding box center [444, 112] width 185 height 10
copy p "1,216.85"
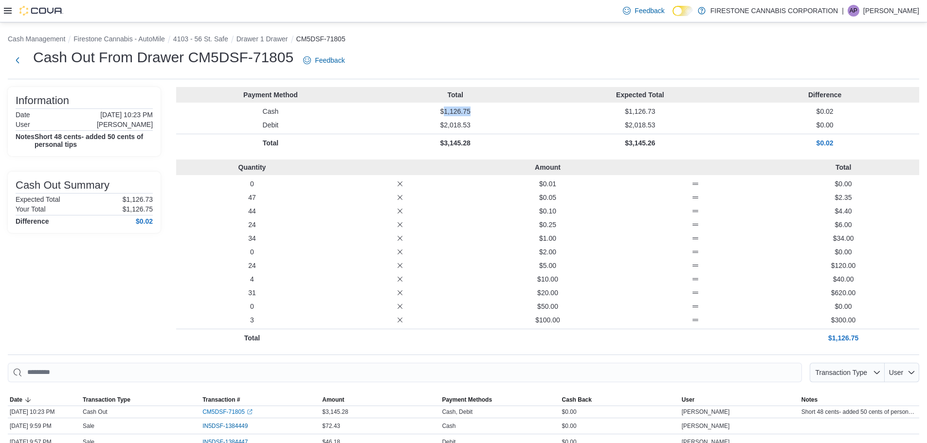
drag, startPoint x: 448, startPoint y: 109, endPoint x: 486, endPoint y: 109, distance: 38.5
click at [486, 109] on p "$1,126.75" at bounding box center [455, 112] width 181 height 10
copy p "1,126.75"
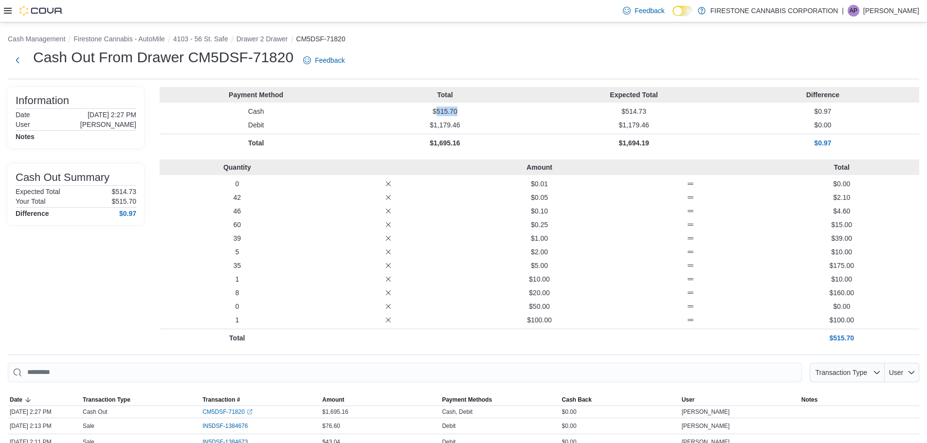
drag, startPoint x: 440, startPoint y: 111, endPoint x: 466, endPoint y: 111, distance: 26.3
click at [466, 111] on p "$515.70" at bounding box center [444, 112] width 185 height 10
copy p "515.70"
drag, startPoint x: 441, startPoint y: 111, endPoint x: 473, endPoint y: 109, distance: 32.7
click at [473, 109] on p "$689.15" at bounding box center [444, 112] width 185 height 10
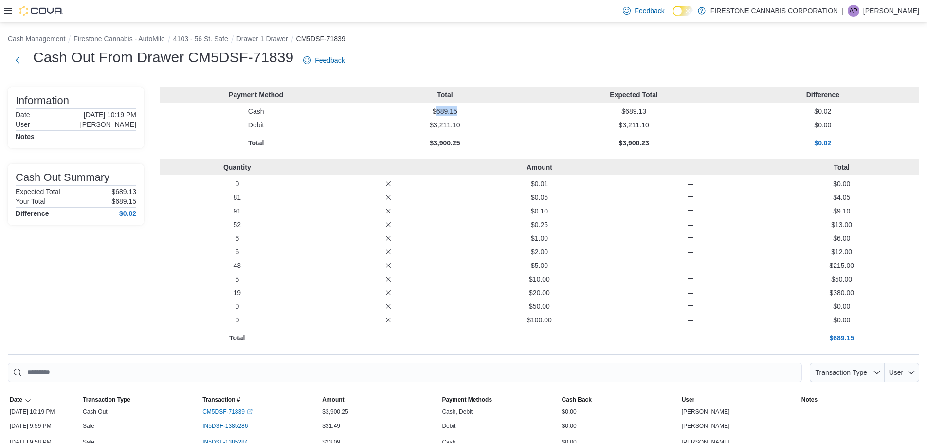
copy p "689.15"
drag, startPoint x: 439, startPoint y: 114, endPoint x: 472, endPoint y: 111, distance: 33.8
click at [472, 111] on p "$1,250.15" at bounding box center [444, 112] width 185 height 10
click at [470, 129] on p "$3,326.96" at bounding box center [444, 125] width 185 height 10
drag, startPoint x: 437, startPoint y: 110, endPoint x: 480, endPoint y: 110, distance: 43.3
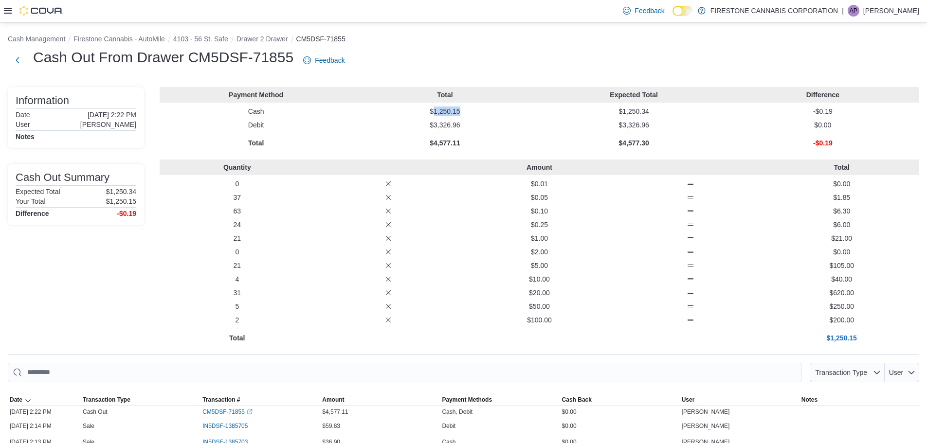
click at [480, 110] on p "$1,250.15" at bounding box center [444, 112] width 185 height 10
copy p "1,250.15"
drag, startPoint x: 438, startPoint y: 111, endPoint x: 479, endPoint y: 109, distance: 40.9
click at [479, 109] on p "$1,073.60" at bounding box center [444, 112] width 185 height 10
copy p "1,073.60"
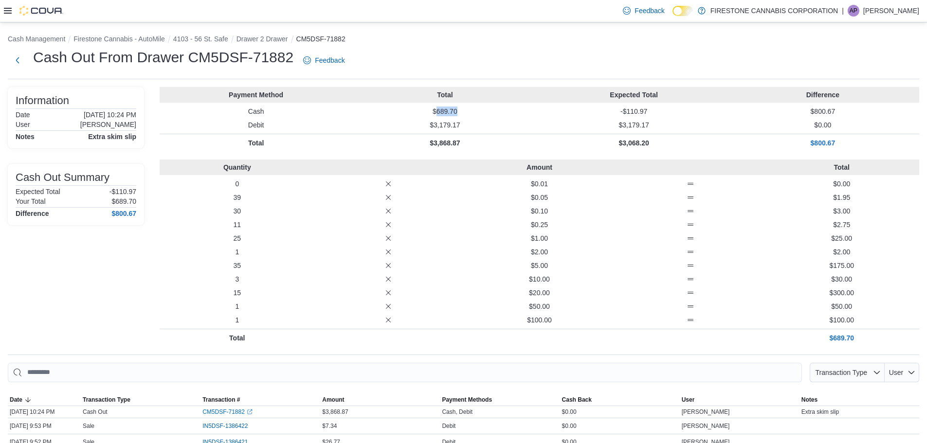
drag, startPoint x: 439, startPoint y: 111, endPoint x: 493, endPoint y: 109, distance: 53.6
click at [492, 109] on p "$689.70" at bounding box center [444, 112] width 185 height 10
copy p "689.70"
drag, startPoint x: 438, startPoint y: 112, endPoint x: 472, endPoint y: 112, distance: 34.1
click at [472, 112] on p "$1,282.65" at bounding box center [444, 112] width 185 height 10
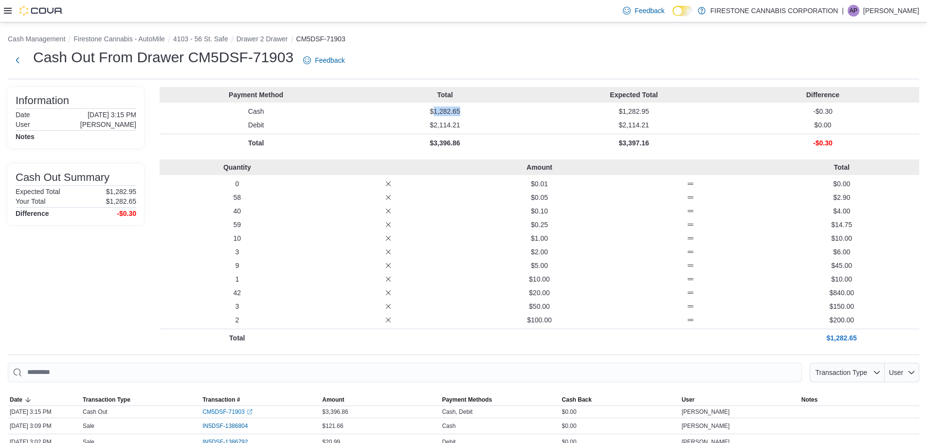
copy p "1,282.65"
drag, startPoint x: 437, startPoint y: 110, endPoint x: 483, endPoint y: 110, distance: 45.8
click at [483, 110] on p "$1,005.30" at bounding box center [444, 112] width 185 height 10
copy p "1,005.30"
drag, startPoint x: 438, startPoint y: 111, endPoint x: 499, endPoint y: 110, distance: 61.4
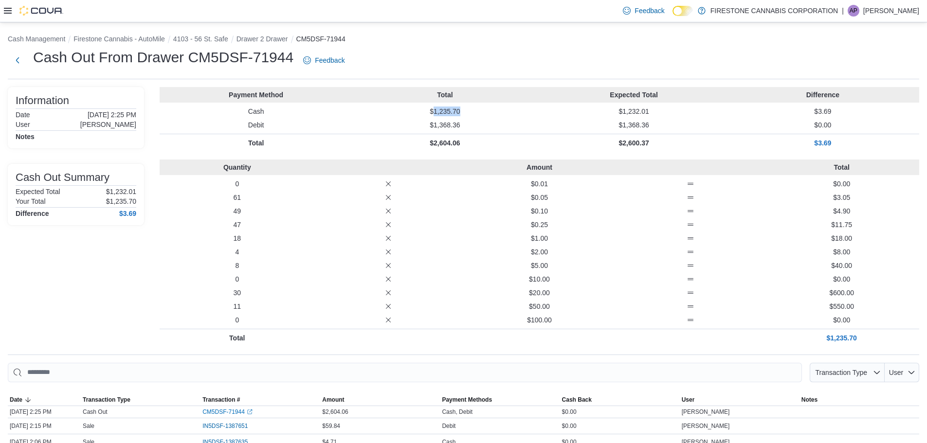
click at [498, 111] on p "$1,235.70" at bounding box center [444, 112] width 185 height 10
drag, startPoint x: 437, startPoint y: 111, endPoint x: 479, endPoint y: 110, distance: 41.4
click at [479, 110] on p "$1,095.70" at bounding box center [444, 112] width 185 height 10
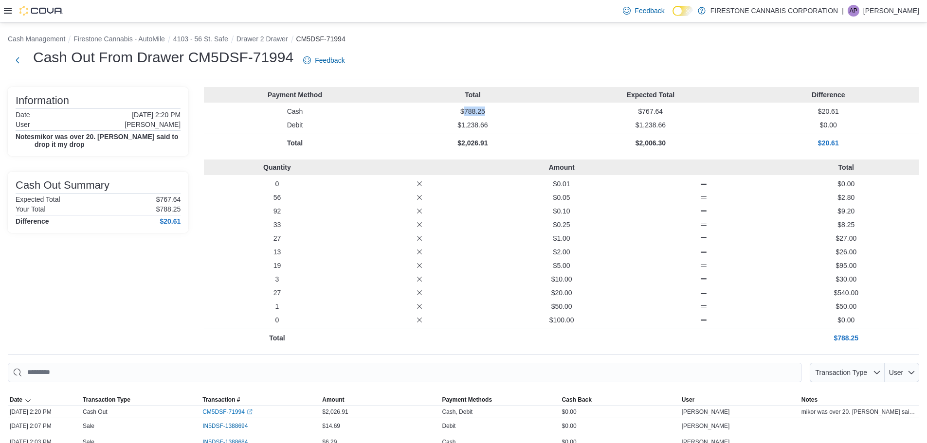
drag, startPoint x: 448, startPoint y: 110, endPoint x: 483, endPoint y: 111, distance: 34.6
click at [483, 111] on p "$788.25" at bounding box center [473, 112] width 174 height 10
copy p "788.25"
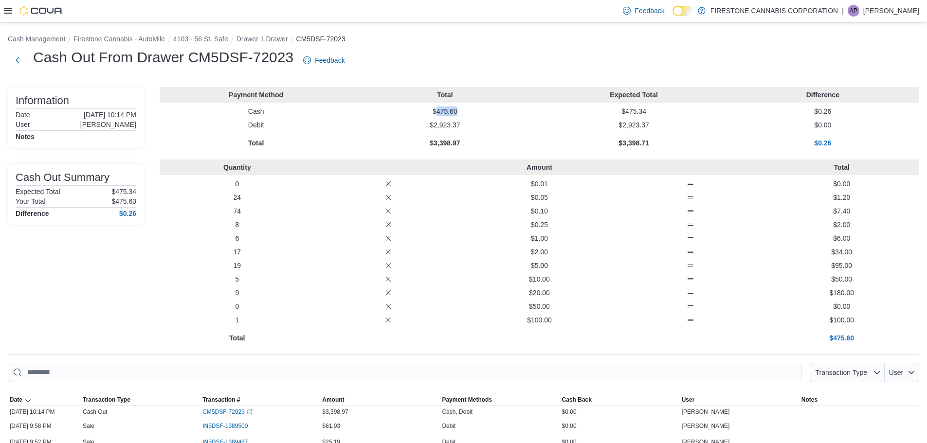
drag, startPoint x: 441, startPoint y: 111, endPoint x: 466, endPoint y: 109, distance: 25.9
click at [466, 109] on p "$475.60" at bounding box center [444, 112] width 185 height 10
copy p "475.60"
drag, startPoint x: 440, startPoint y: 111, endPoint x: 466, endPoint y: 111, distance: 26.3
click at [466, 111] on p "$407.85" at bounding box center [444, 112] width 185 height 10
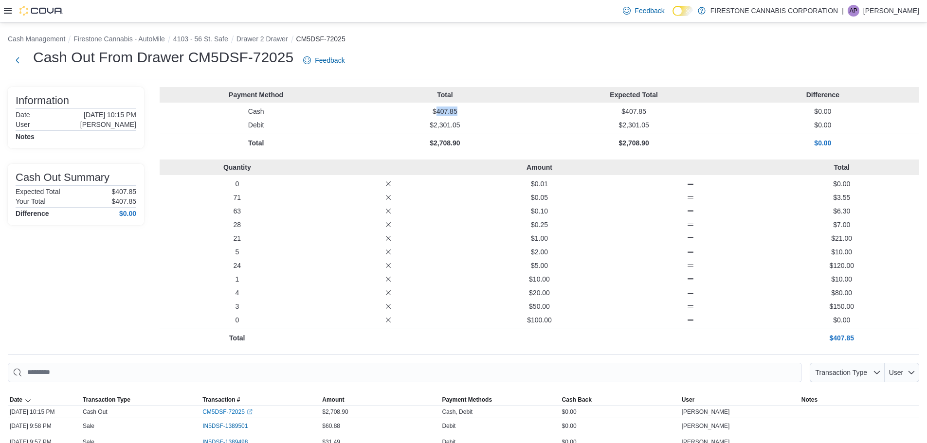
copy p "407.85"
